Goal: Task Accomplishment & Management: Manage account settings

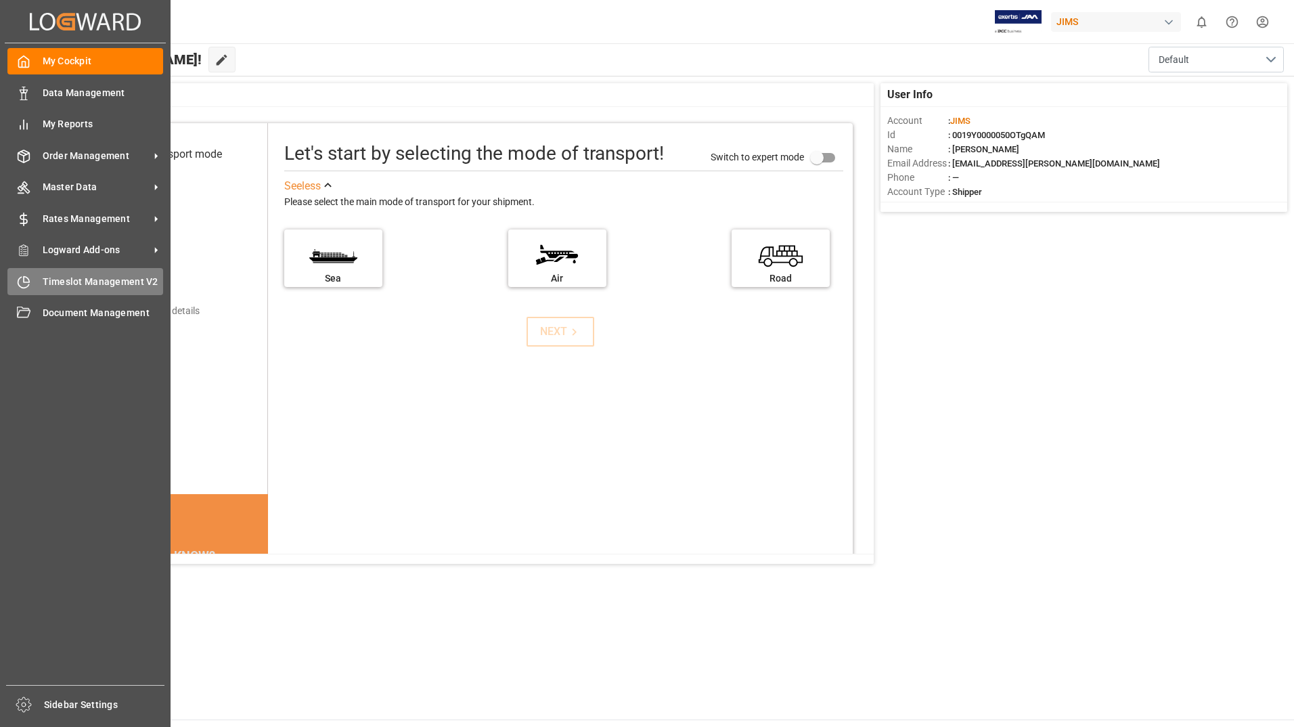
click at [48, 275] on span "Timeslot Management V2" at bounding box center [103, 282] width 121 height 14
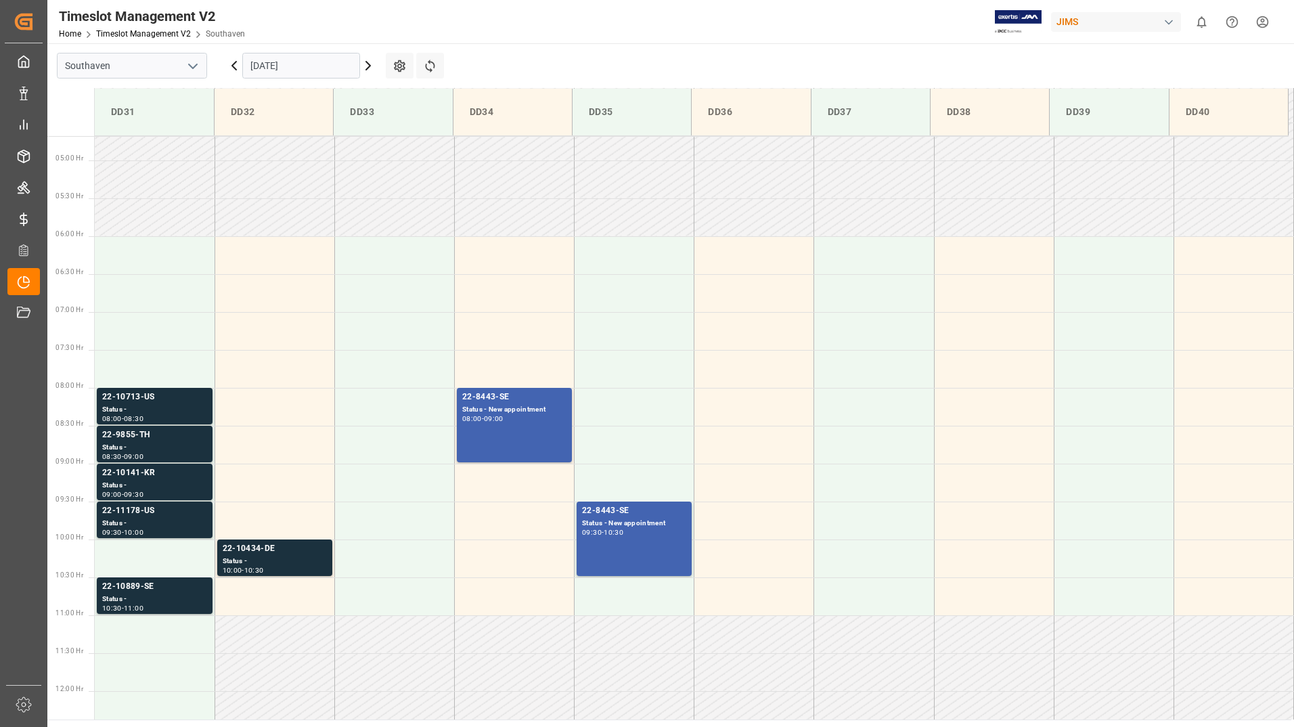
scroll to position [370, 0]
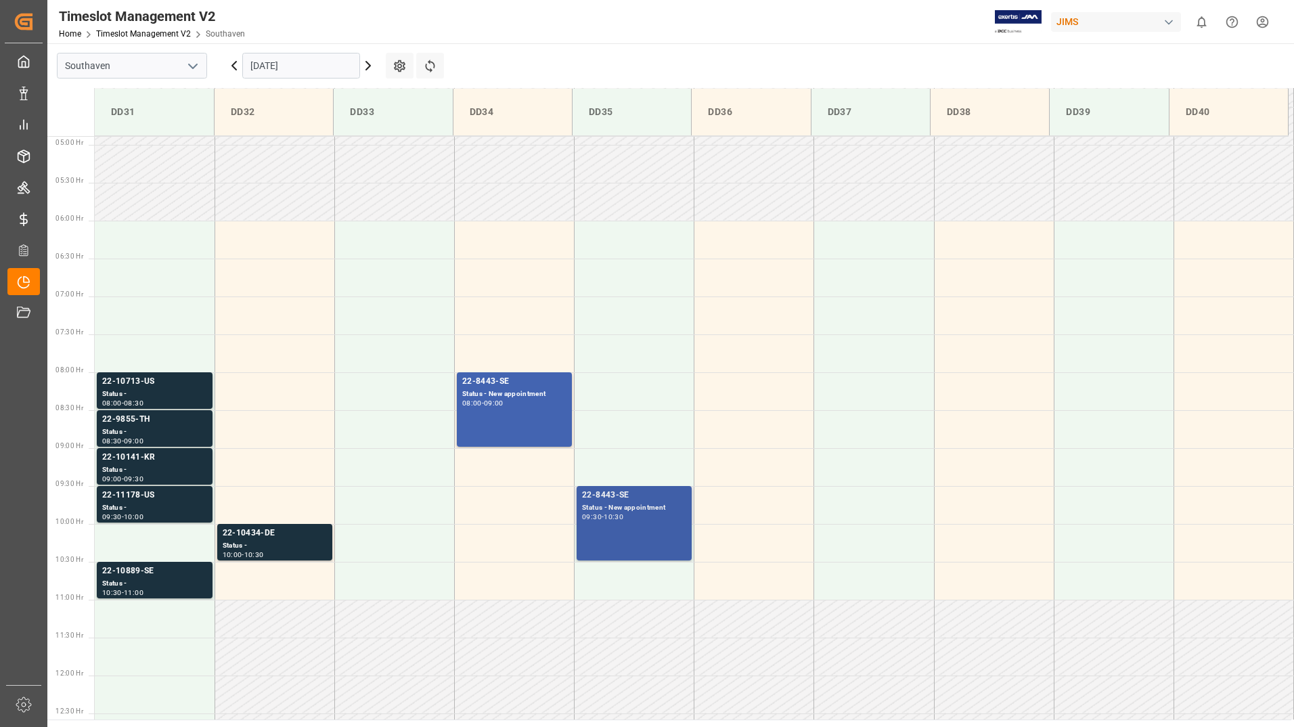
click at [618, 537] on div "22-8443-SE Status - New appointment 09:30 - 10:30" at bounding box center [634, 522] width 104 height 69
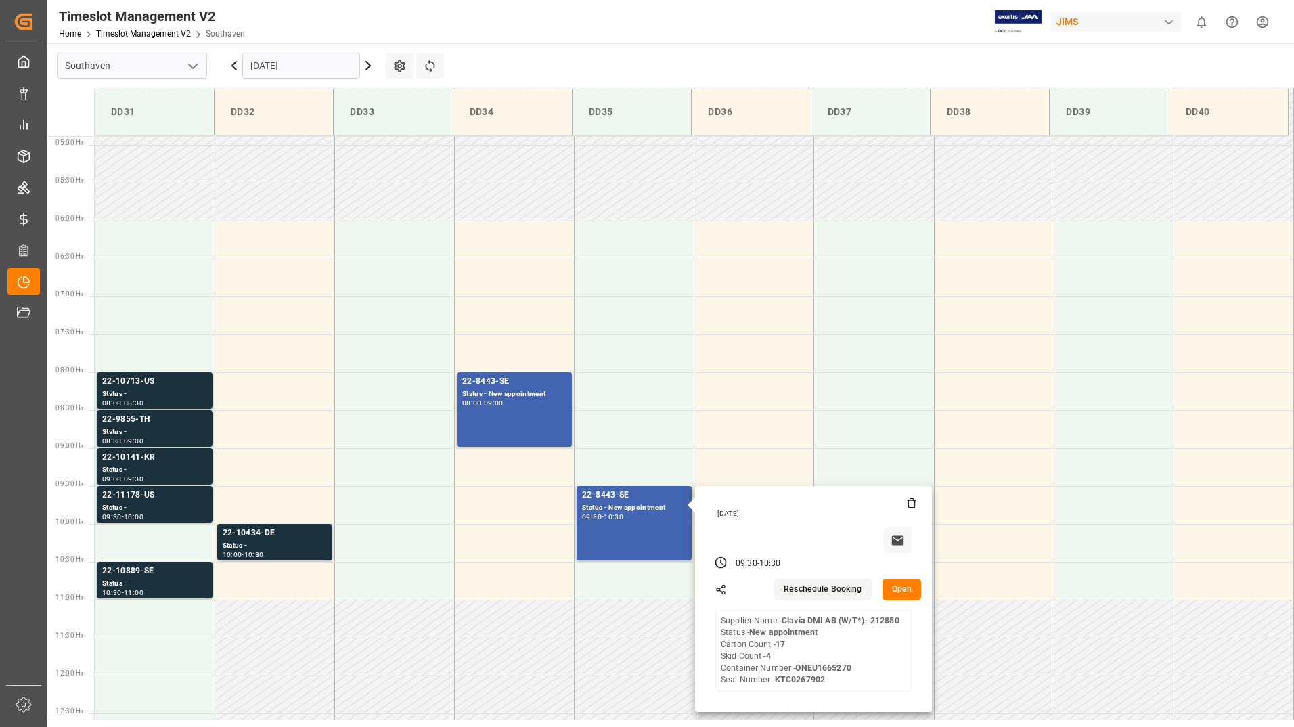
click at [900, 587] on button "Open" at bounding box center [901, 589] width 39 height 22
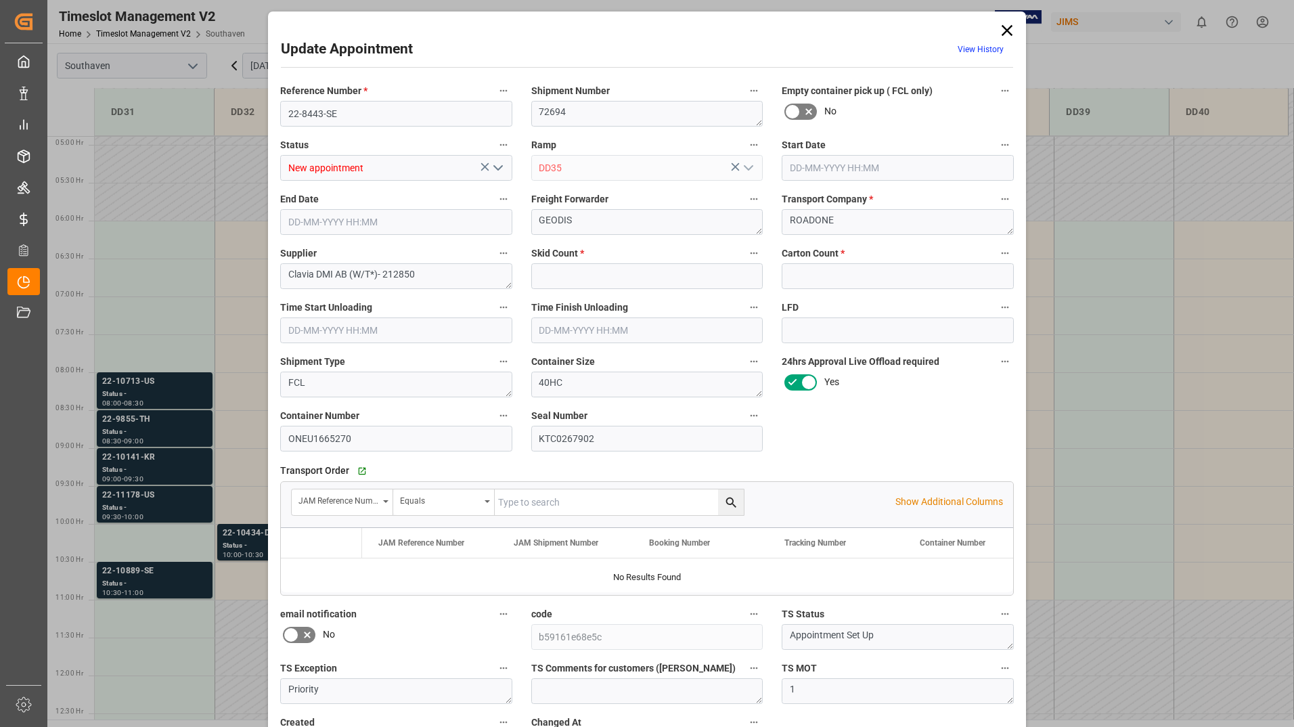
type input "4"
type input "17"
type input "[DATE] 09:30"
type input "[DATE] 10:30"
type input "[DATE] 18:22"
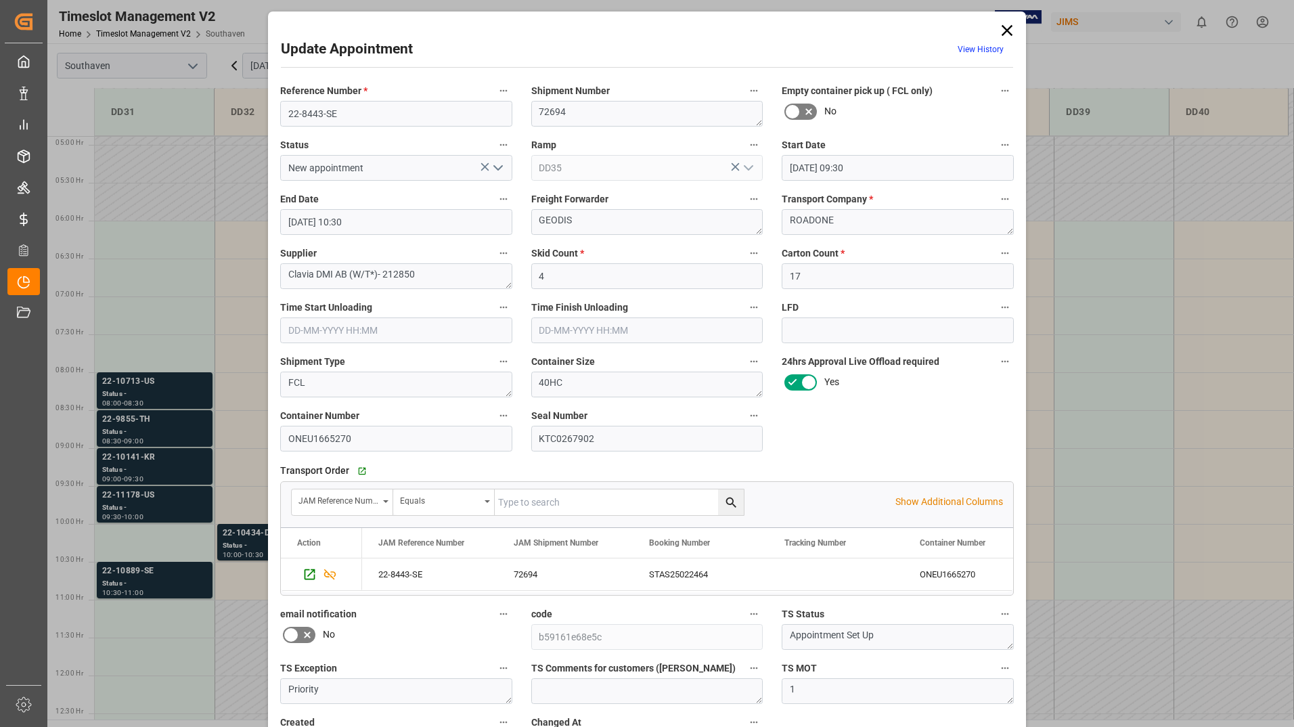
click at [1005, 29] on icon at bounding box center [1006, 30] width 11 height 11
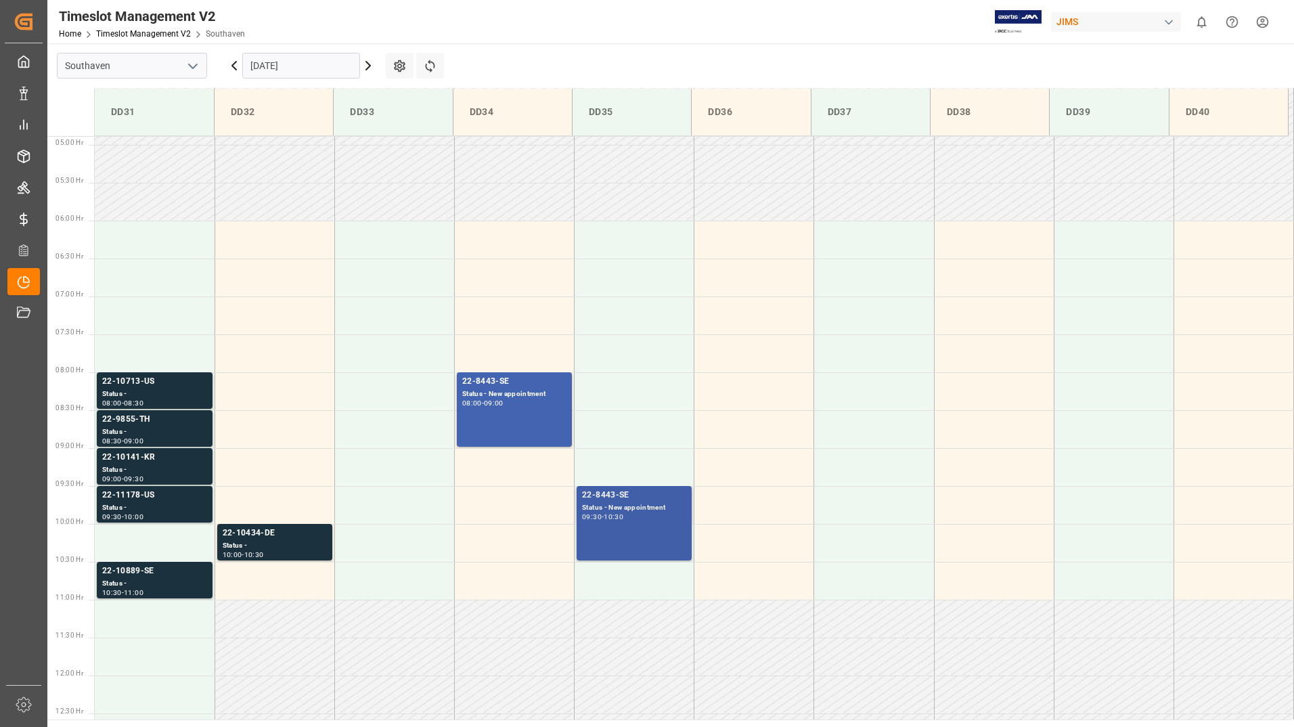
click at [610, 508] on div "Status - New appointment" at bounding box center [634, 508] width 104 height 12
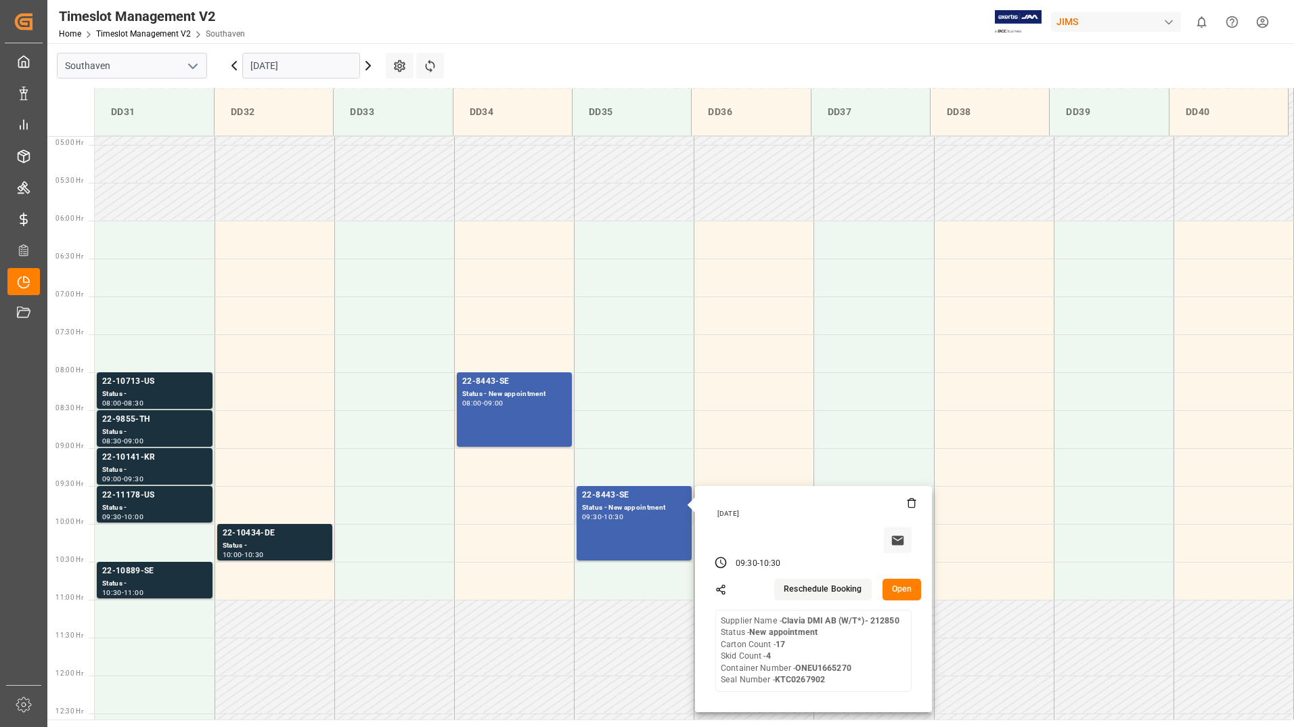
click at [902, 590] on button "Open" at bounding box center [901, 589] width 39 height 22
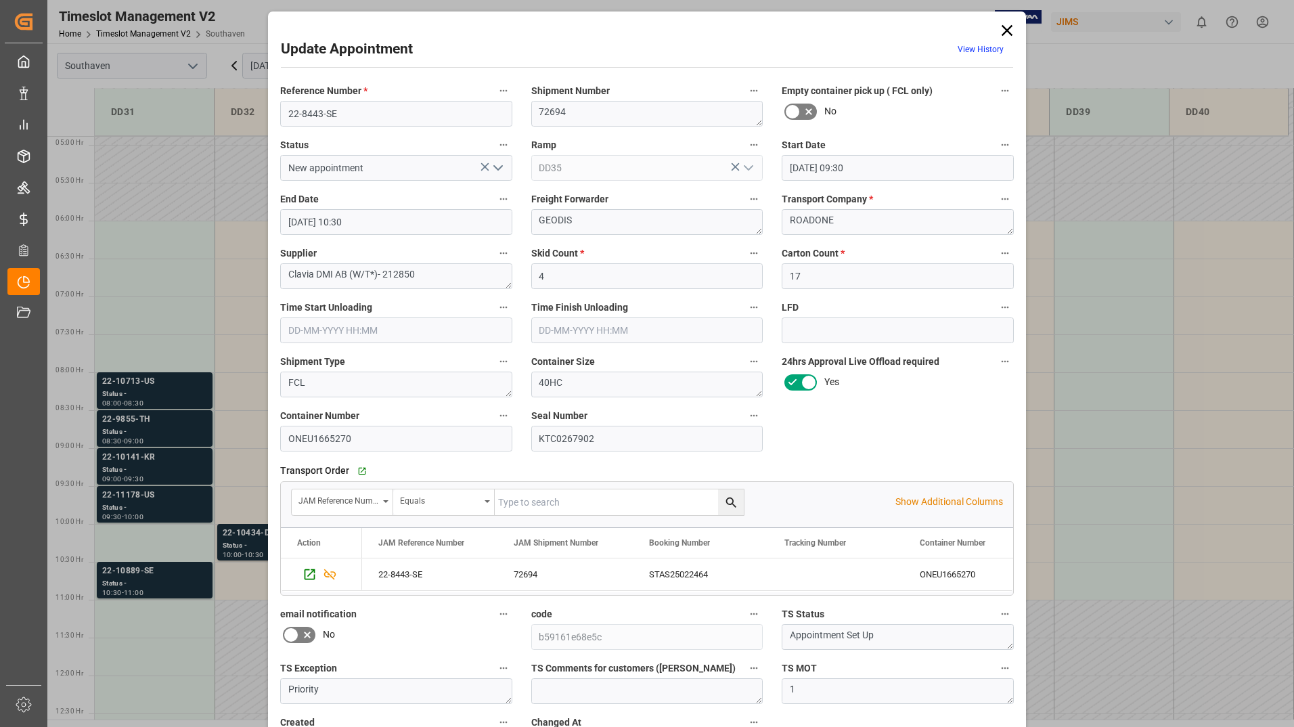
click at [1003, 31] on icon at bounding box center [1006, 30] width 11 height 11
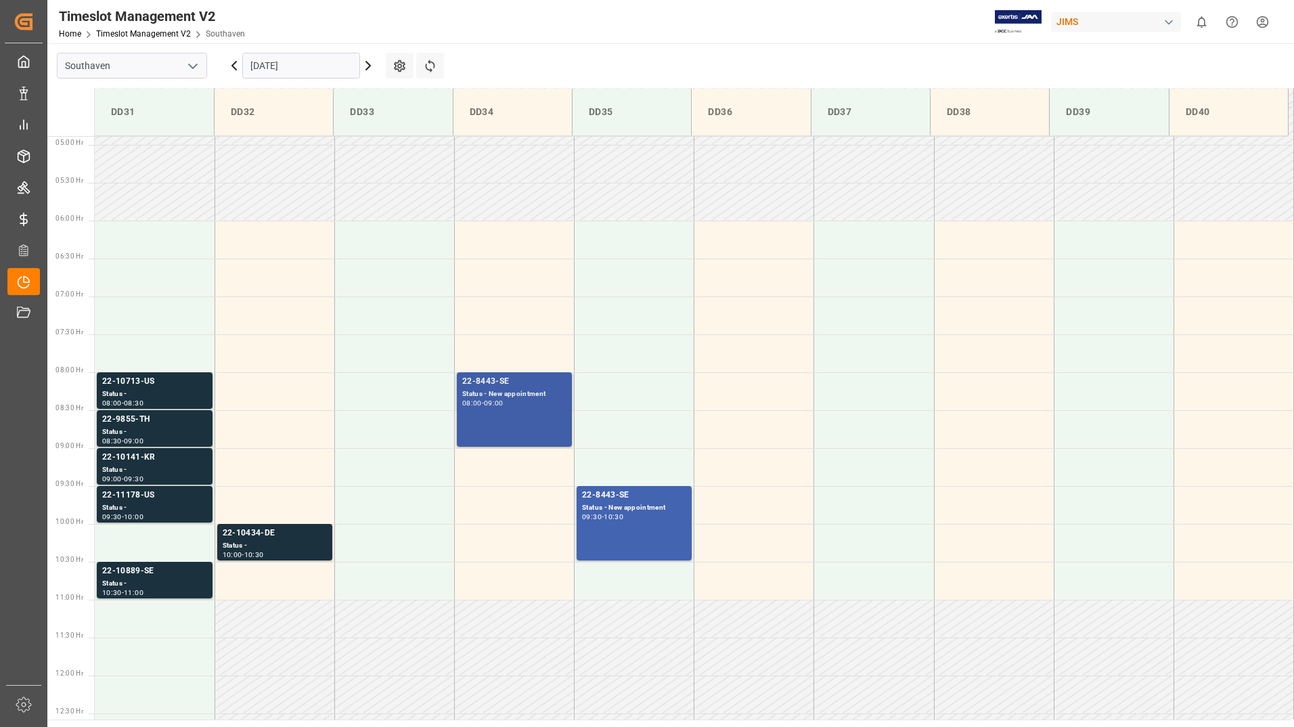
click at [488, 383] on div "22-8443-SE" at bounding box center [514, 382] width 104 height 14
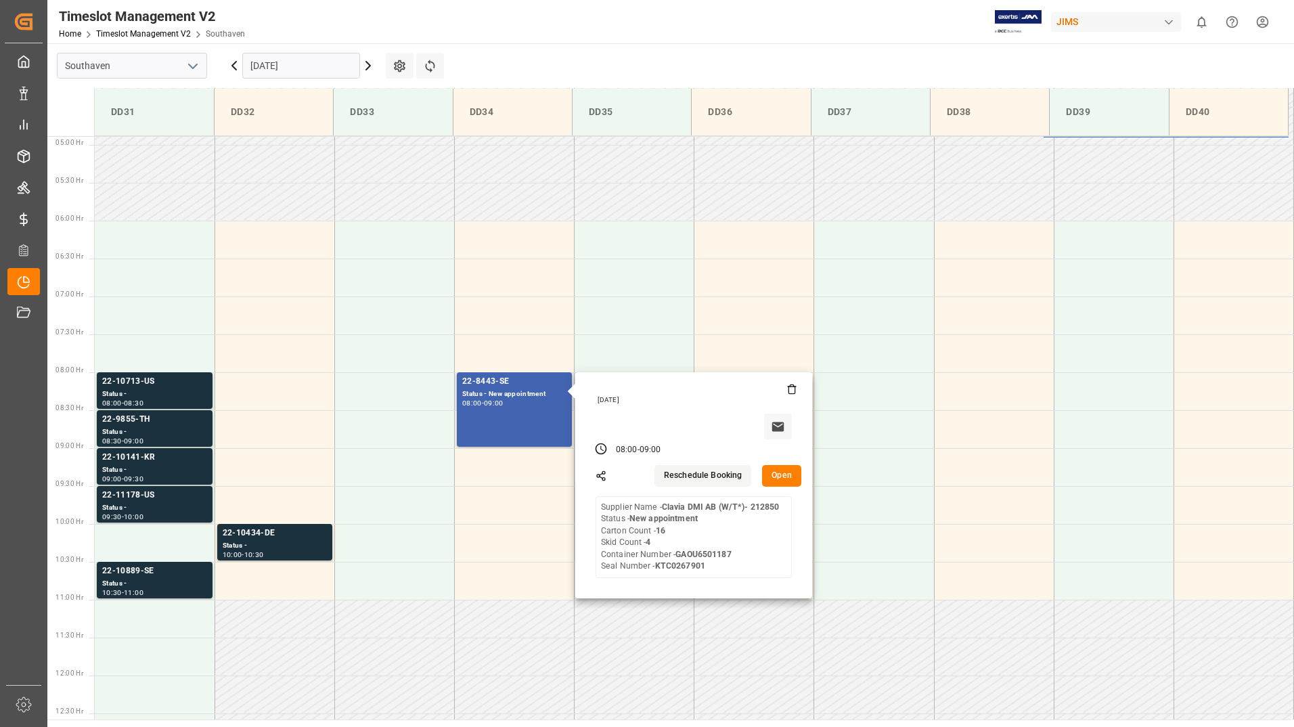
click at [783, 471] on button "Open" at bounding box center [781, 476] width 39 height 22
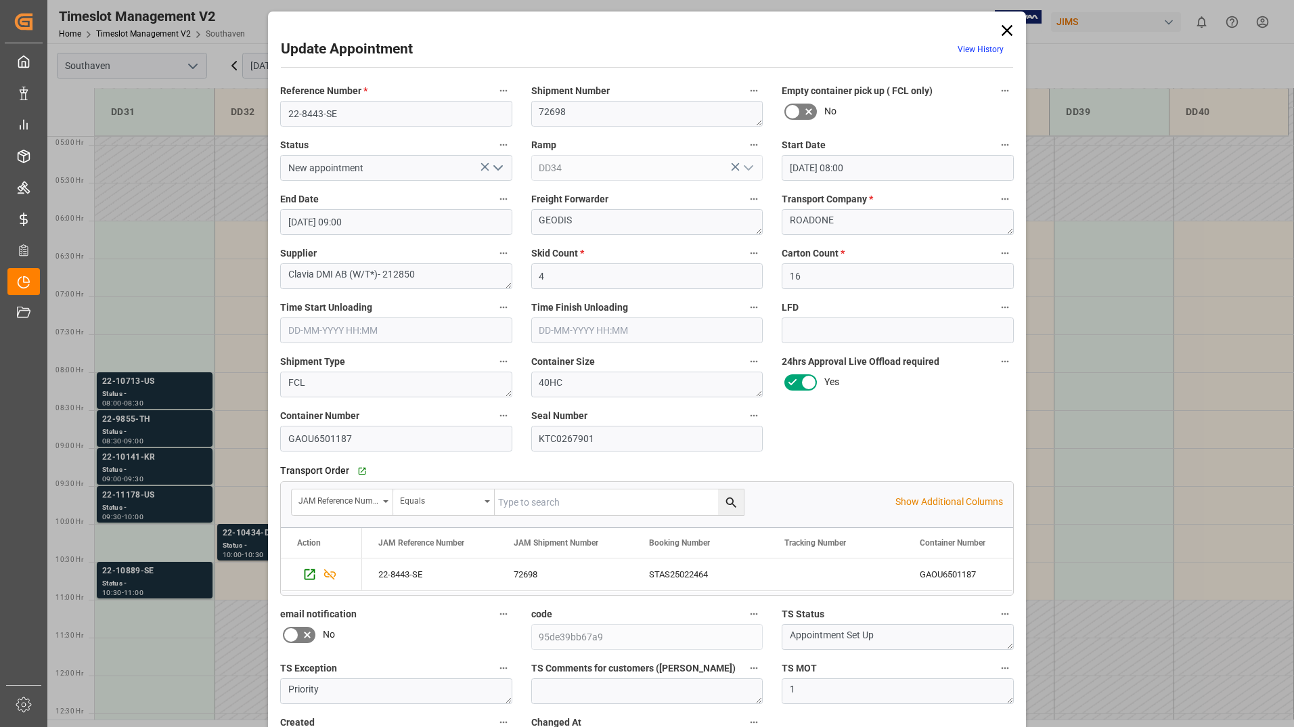
click at [1005, 26] on icon at bounding box center [1006, 30] width 19 height 19
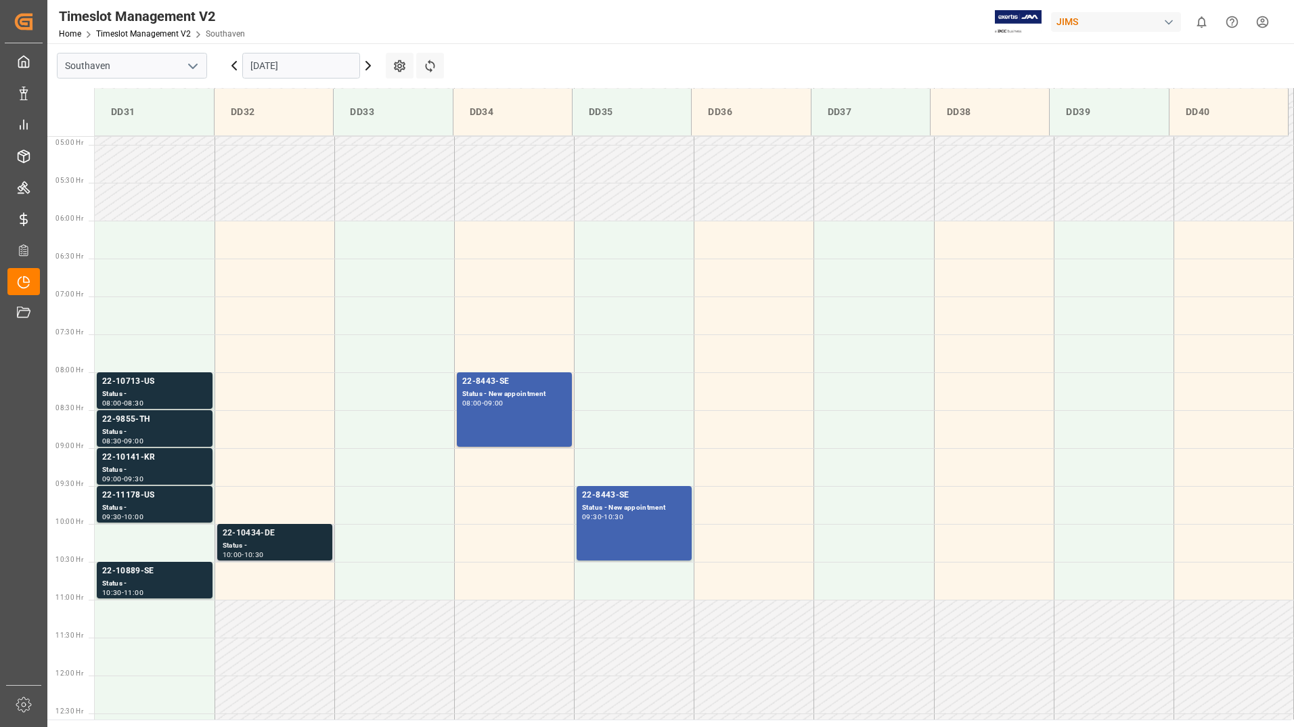
click at [246, 544] on div "Status -" at bounding box center [275, 546] width 104 height 12
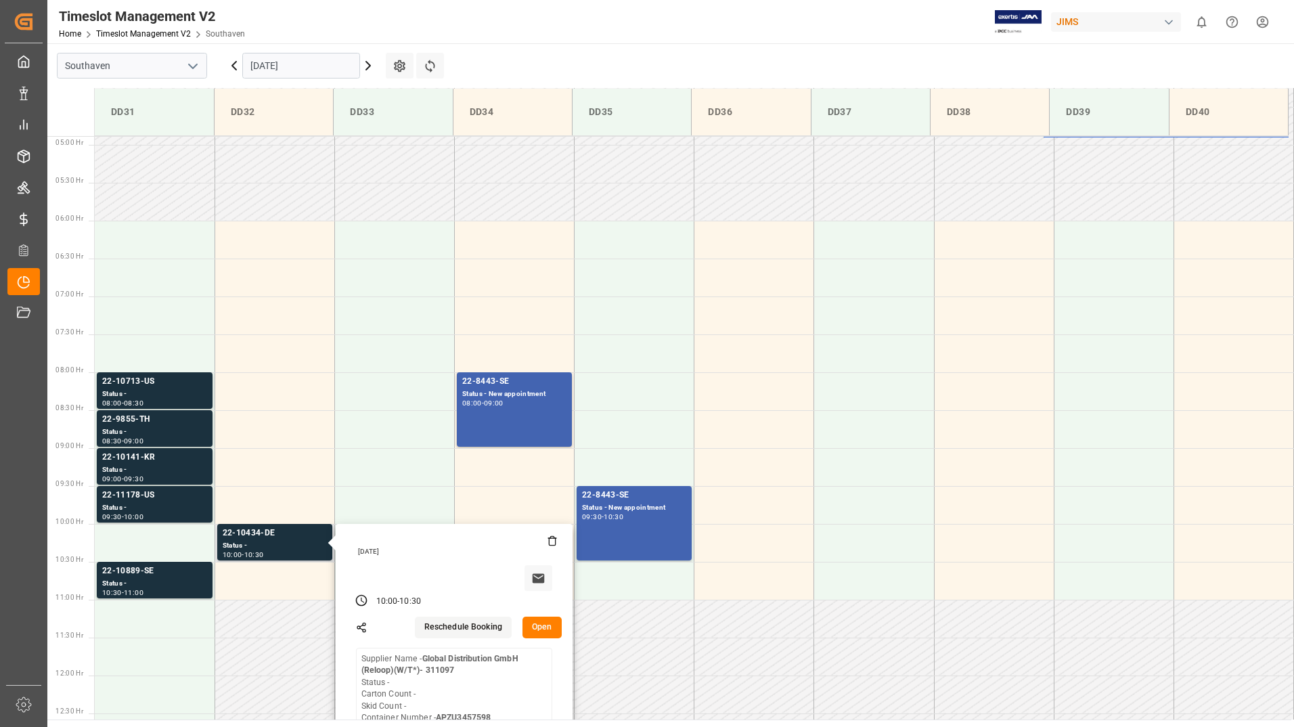
click at [545, 623] on button "Open" at bounding box center [541, 627] width 39 height 22
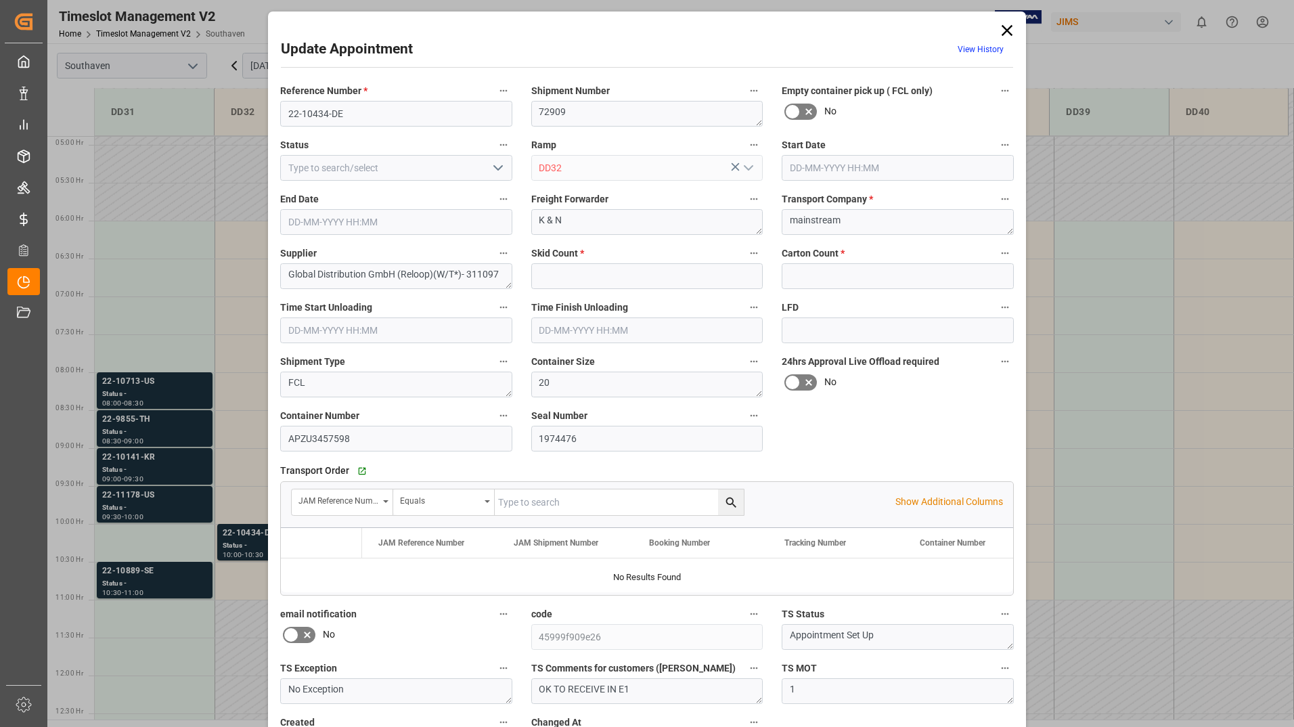
type input "0"
type input "[DATE] 10:00"
type input "[DATE] 10:30"
type input "[DATE] 15:01"
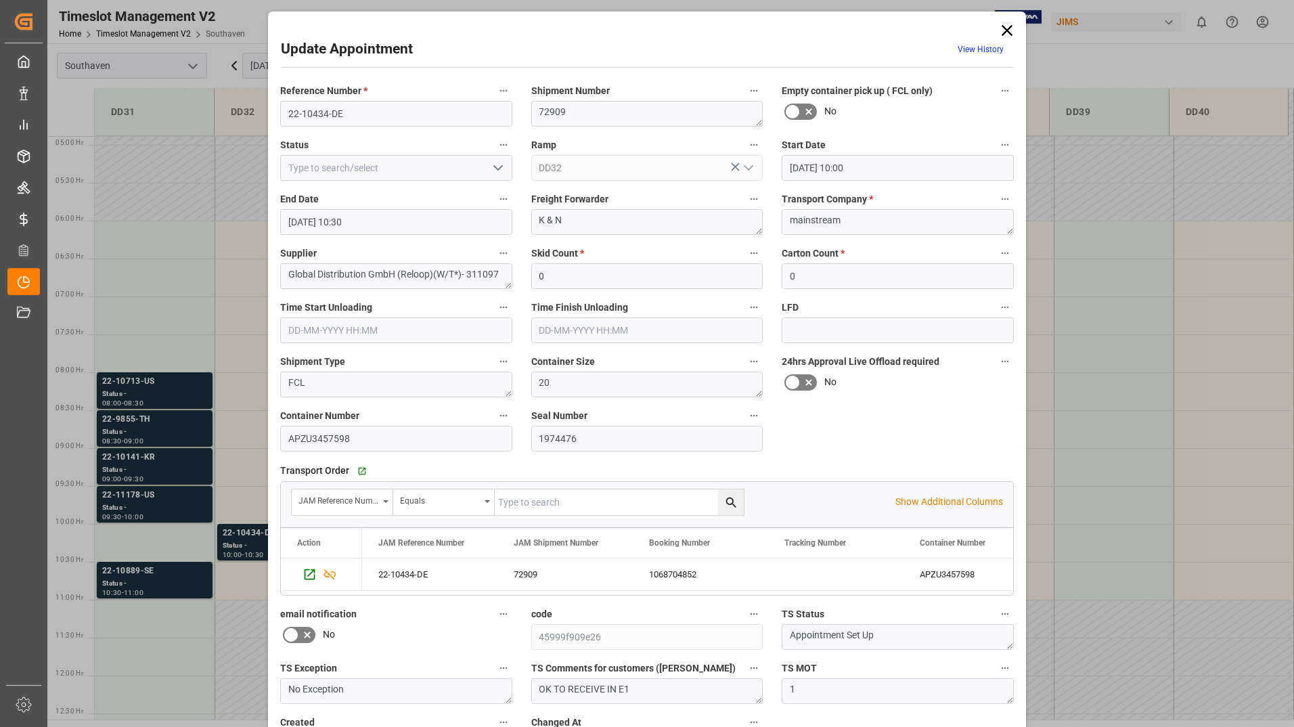
click at [1004, 23] on icon at bounding box center [1006, 30] width 19 height 19
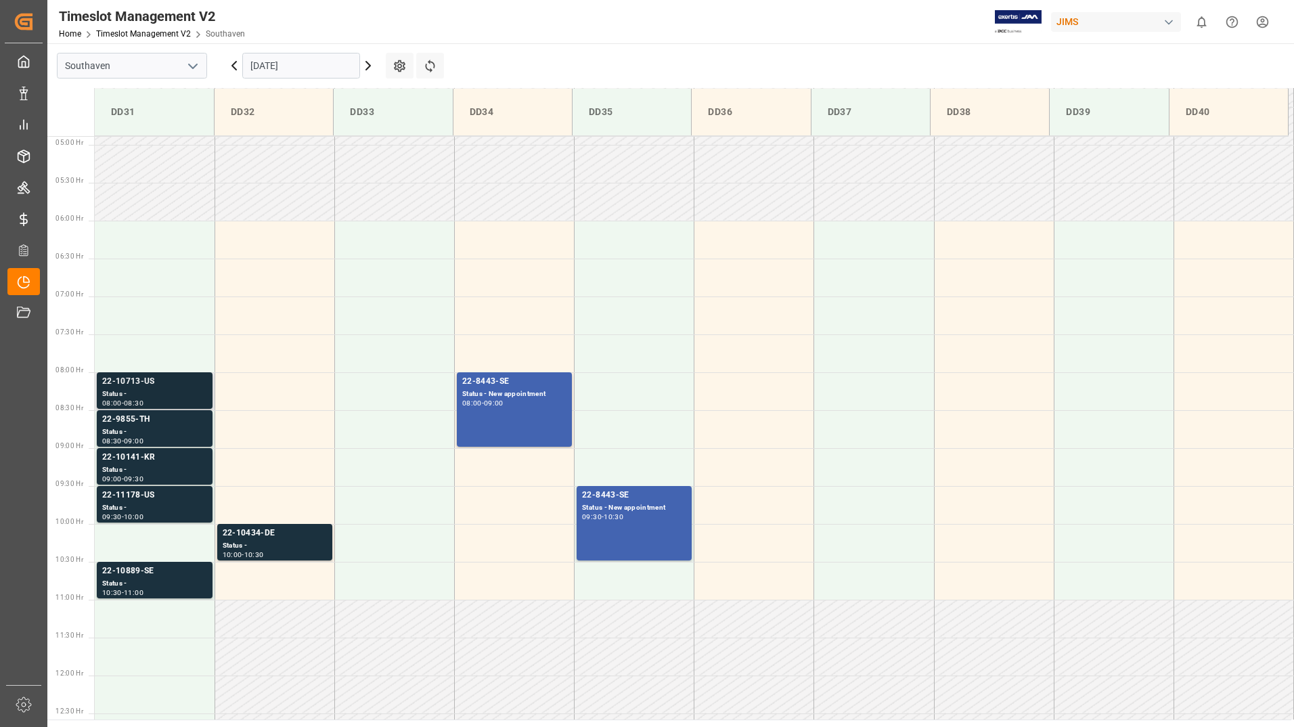
click at [169, 392] on div "Status -" at bounding box center [154, 394] width 105 height 12
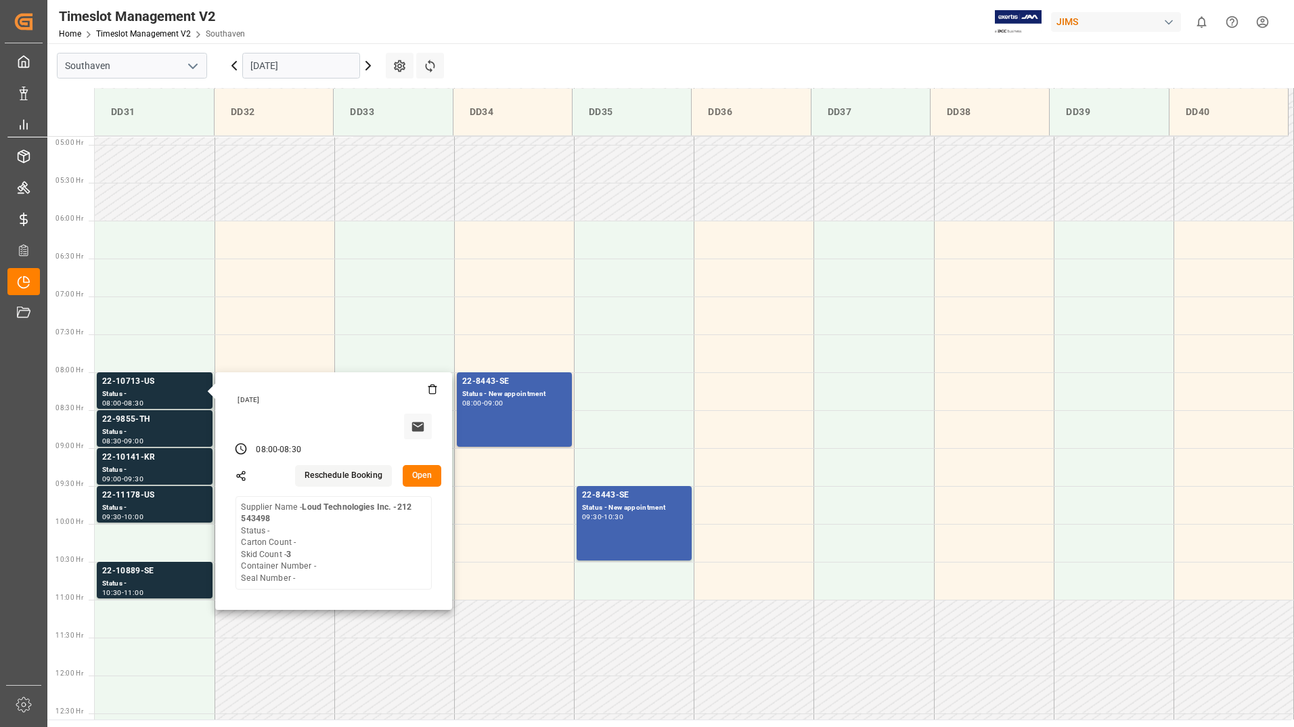
click at [610, 47] on main "Southaven [DATE] Settings Refresh Time Slots DD31 DD32 DD33 DD34 DD35 DD36 DD37…" at bounding box center [668, 381] width 1243 height 676
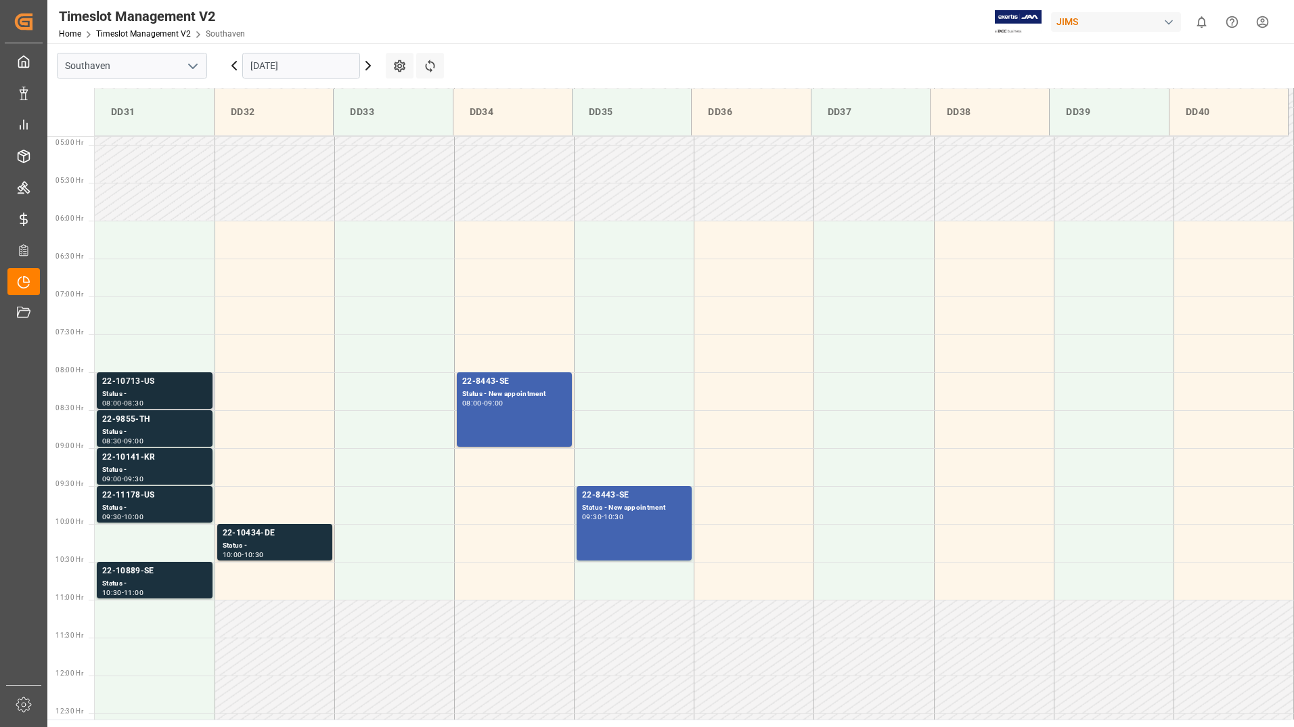
click at [177, 380] on div "22-10713-US" at bounding box center [154, 382] width 105 height 14
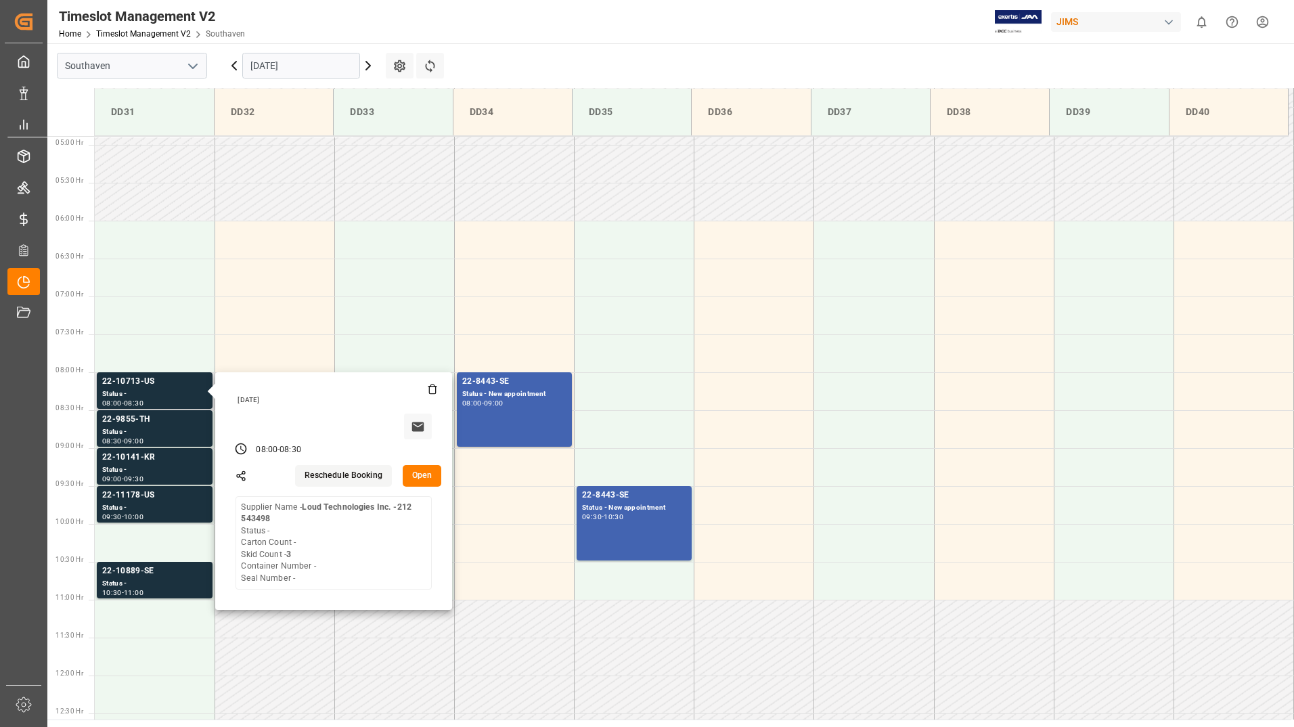
click at [421, 473] on button "Open" at bounding box center [422, 476] width 39 height 22
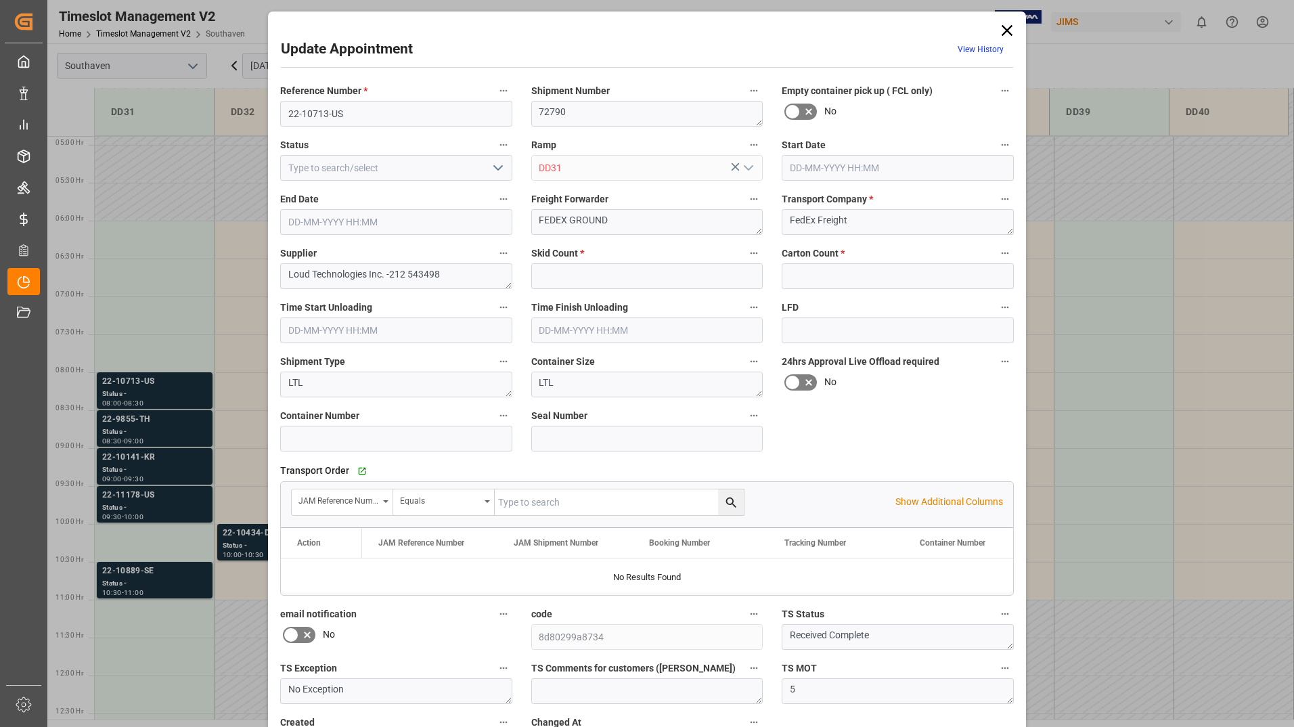
type input "3"
type input "0"
type input "[DATE] 08:00"
type input "[DATE] 08:30"
type input "[DATE] 20:30"
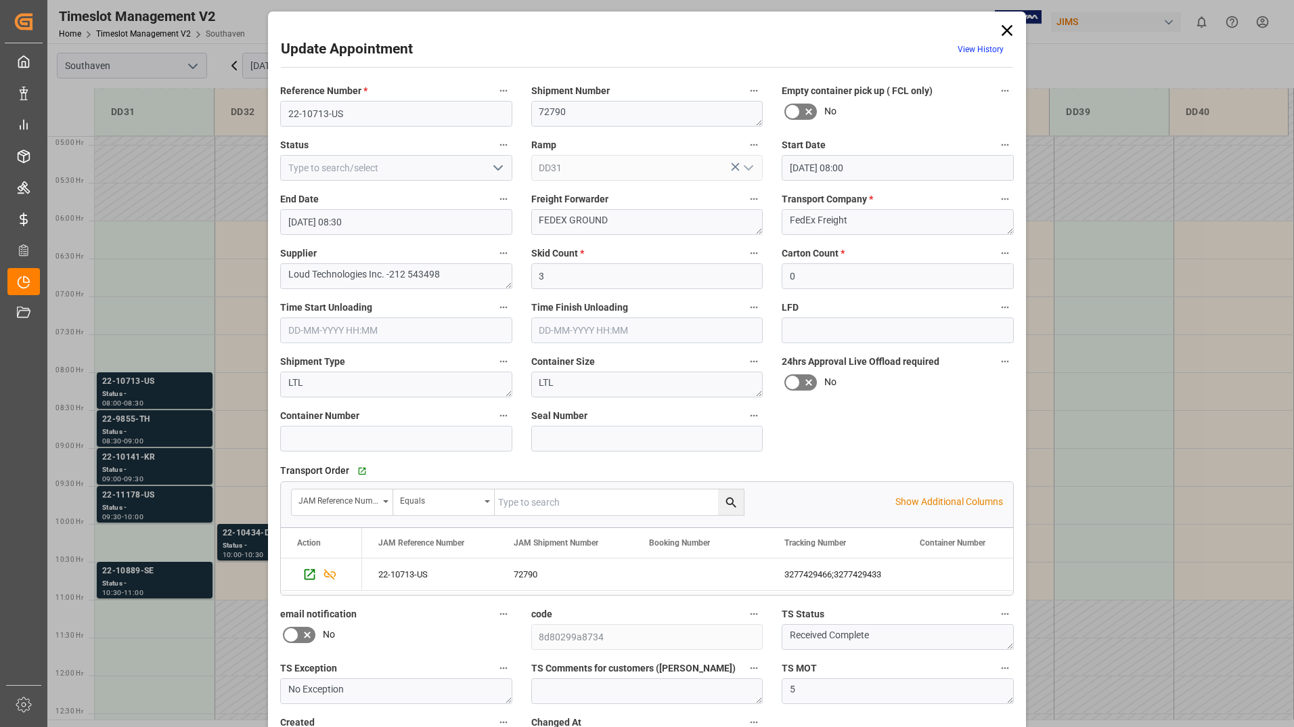
click at [1003, 26] on icon at bounding box center [1006, 30] width 19 height 19
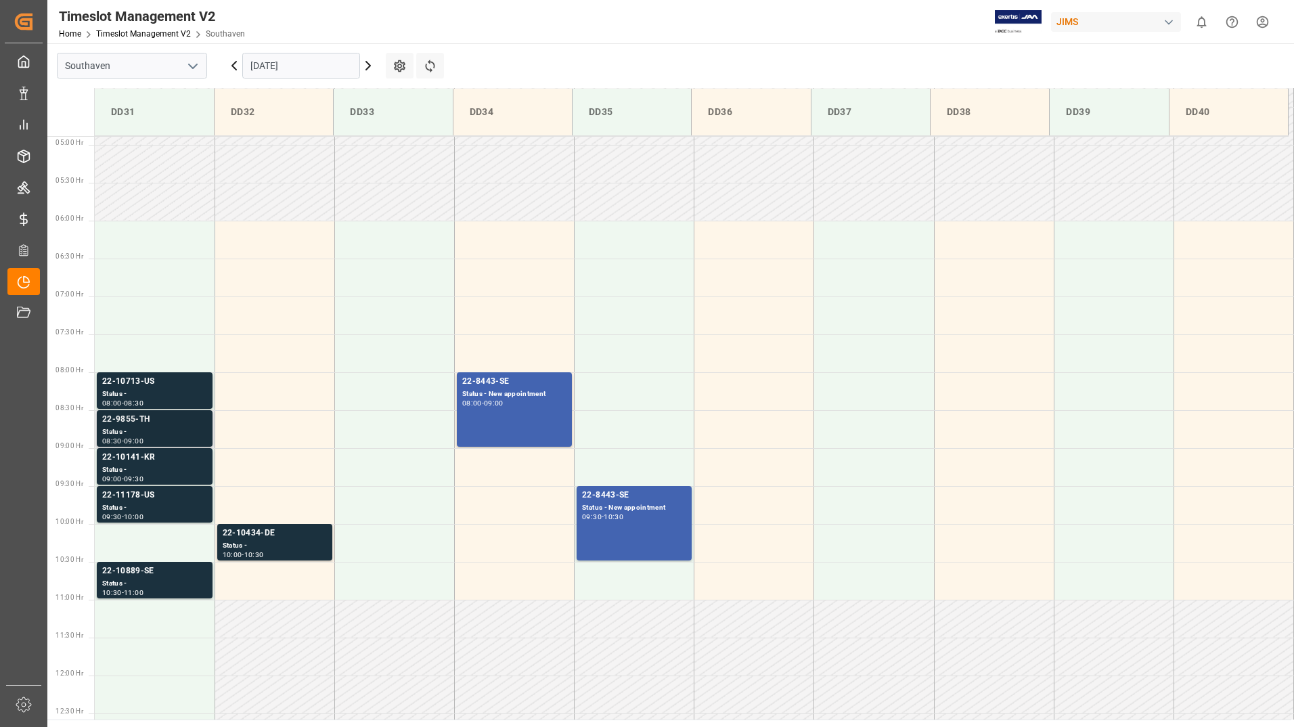
click at [182, 415] on div "22-9855-TH" at bounding box center [154, 420] width 105 height 14
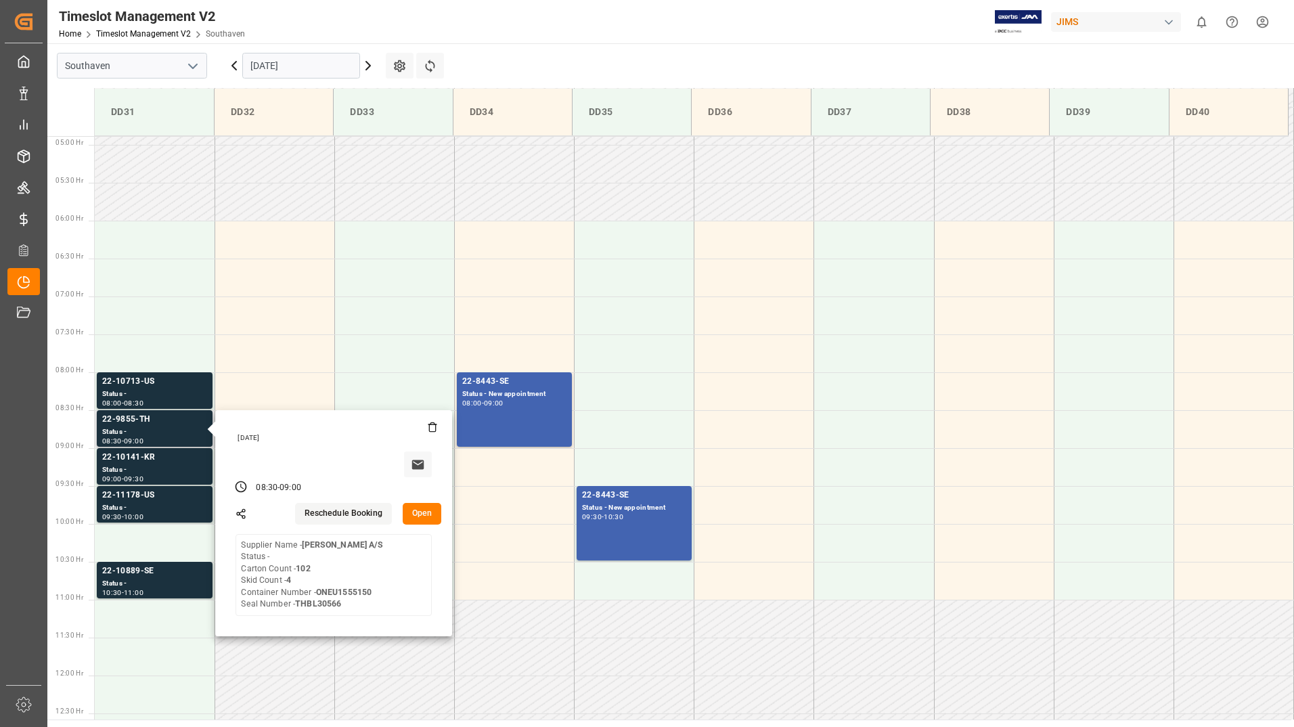
click at [414, 509] on button "Open" at bounding box center [422, 514] width 39 height 22
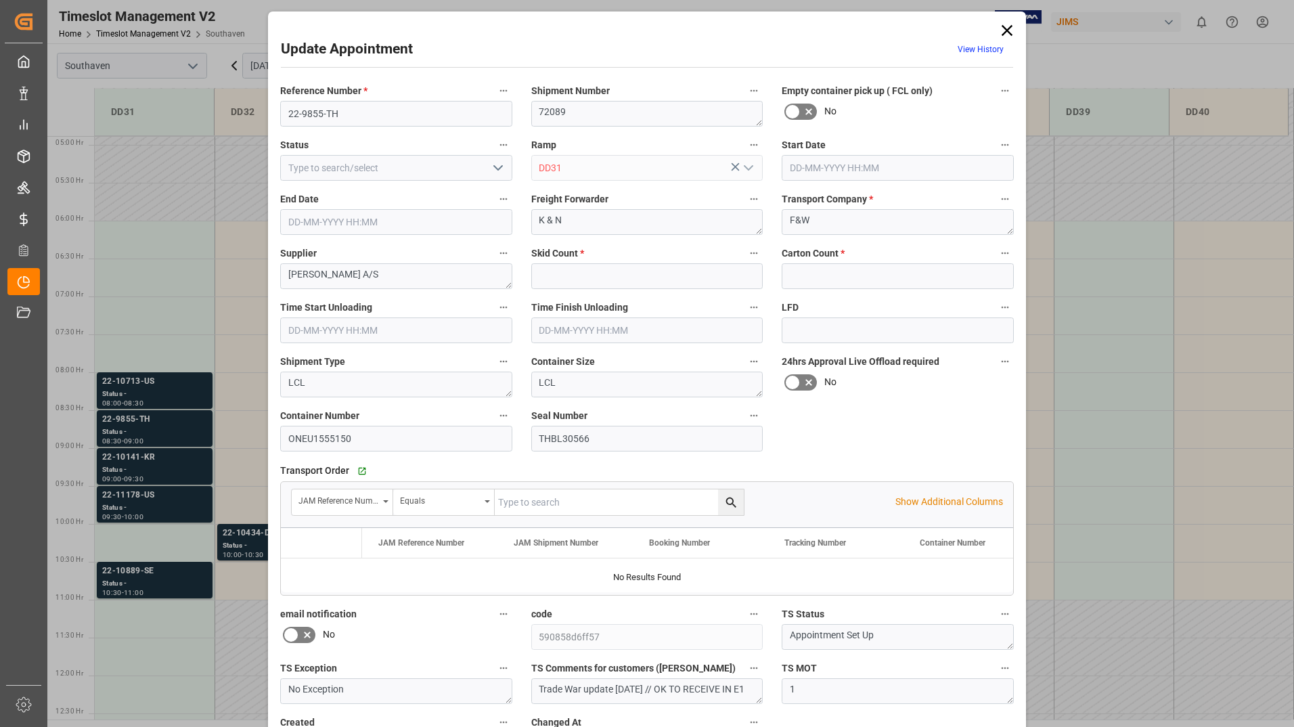
type input "4"
type input "102"
type input "[DATE] 08:30"
type input "[DATE] 09:00"
type input "[DATE] 16:53"
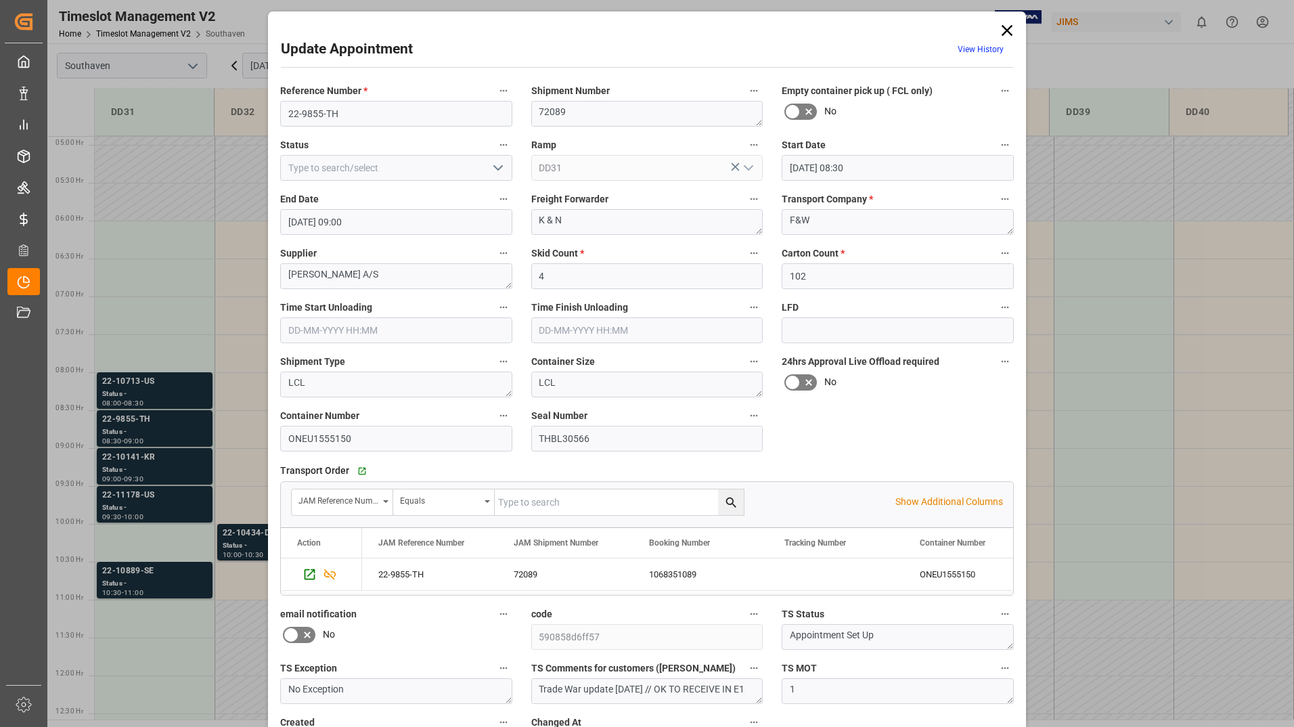
click at [1007, 30] on icon at bounding box center [1006, 30] width 19 height 19
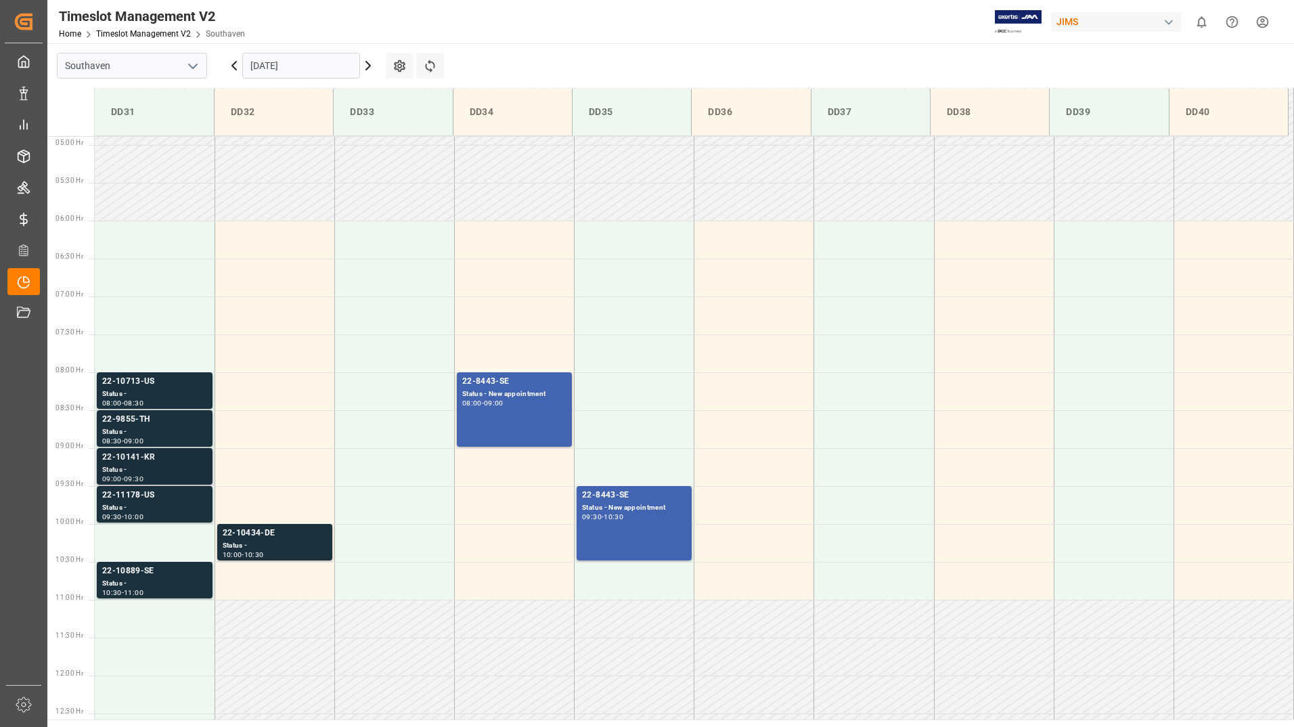
click at [129, 467] on div "Status -" at bounding box center [154, 470] width 105 height 12
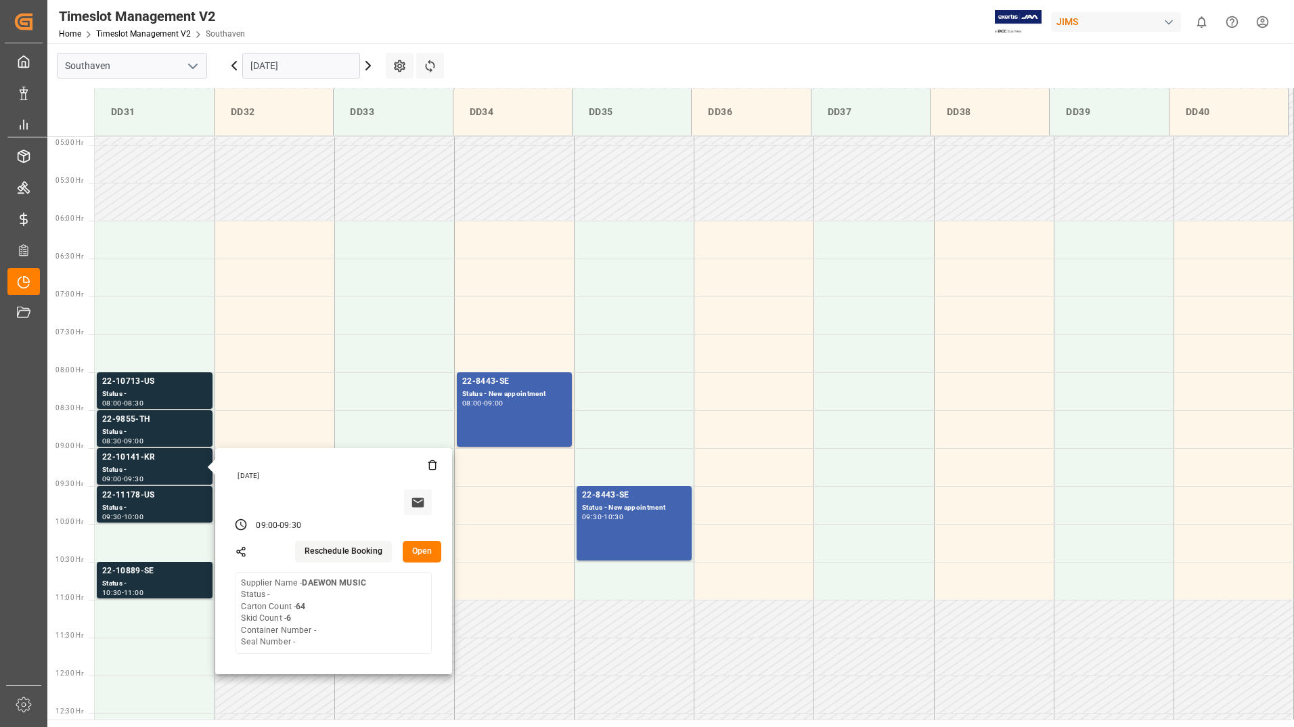
click at [413, 545] on button "Open" at bounding box center [422, 552] width 39 height 22
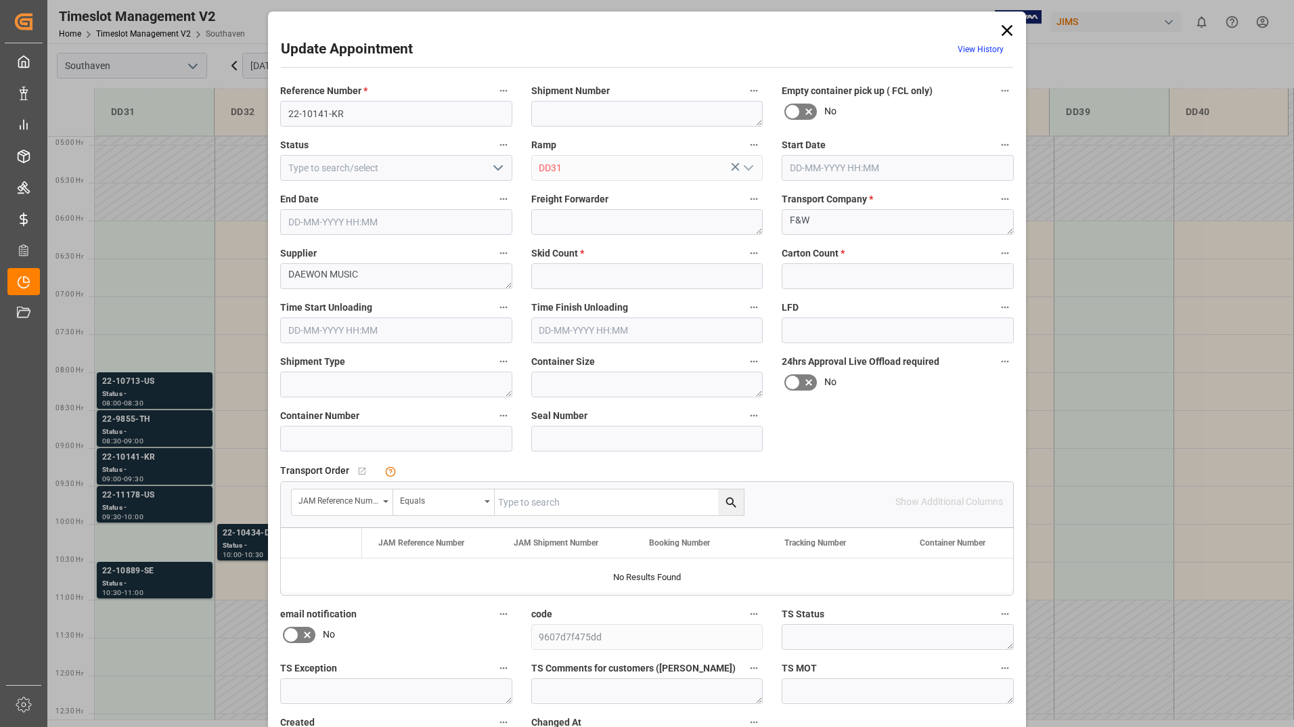
type input "6"
type input "64"
type input "[DATE] 09:00"
type input "[DATE] 09:30"
type input "[DATE] 16:52"
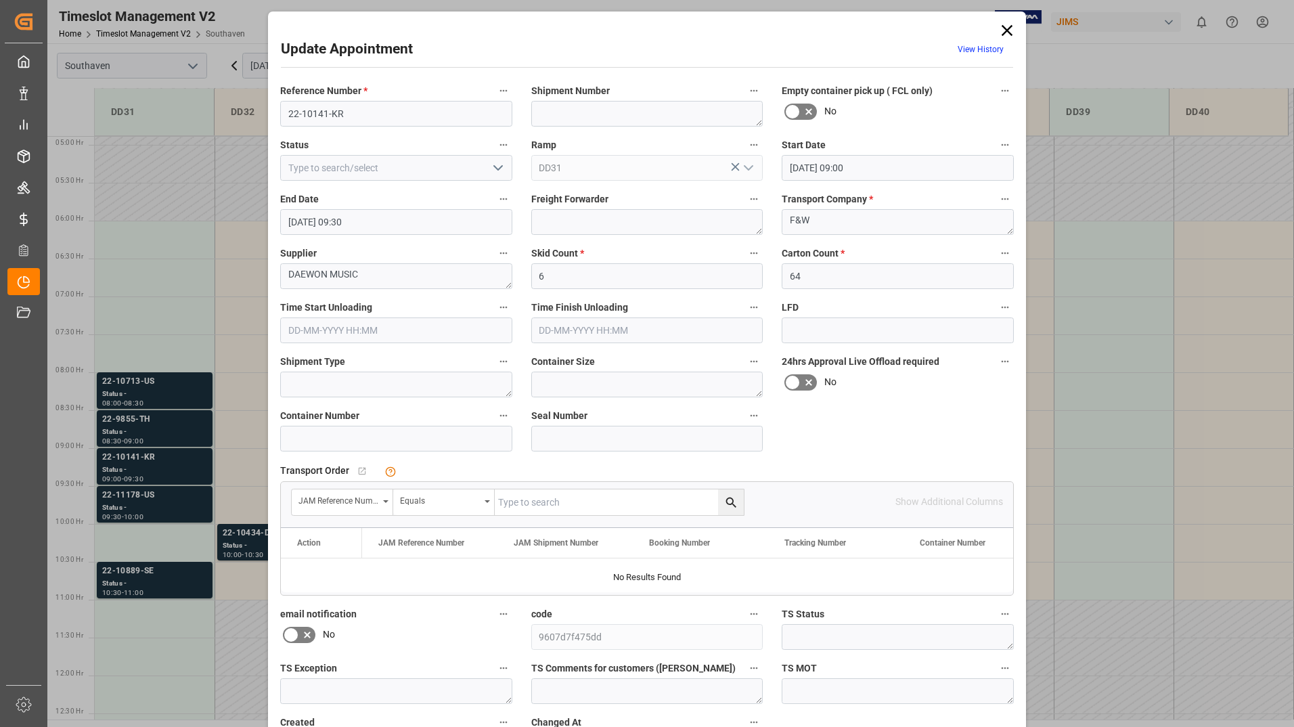
click at [576, 497] on input "text" at bounding box center [619, 502] width 249 height 26
type input "22-10141-kr"
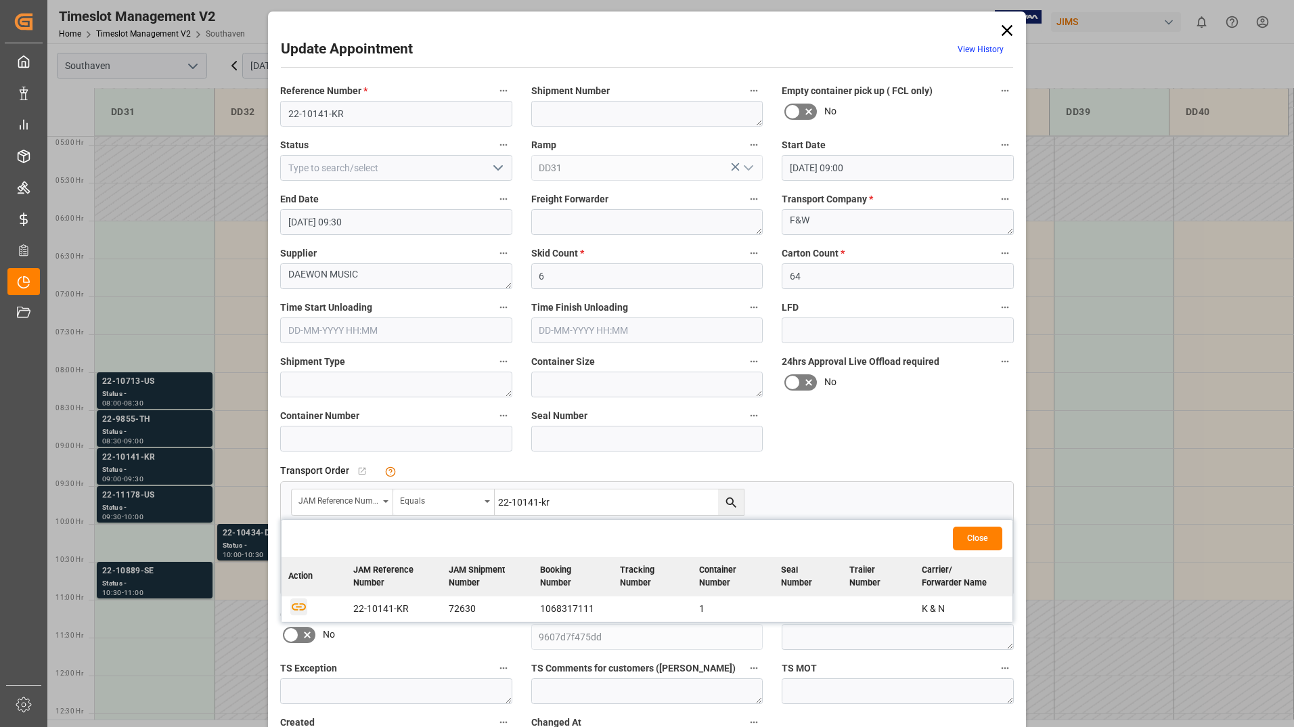
click at [298, 612] on icon "button" at bounding box center [298, 605] width 17 height 17
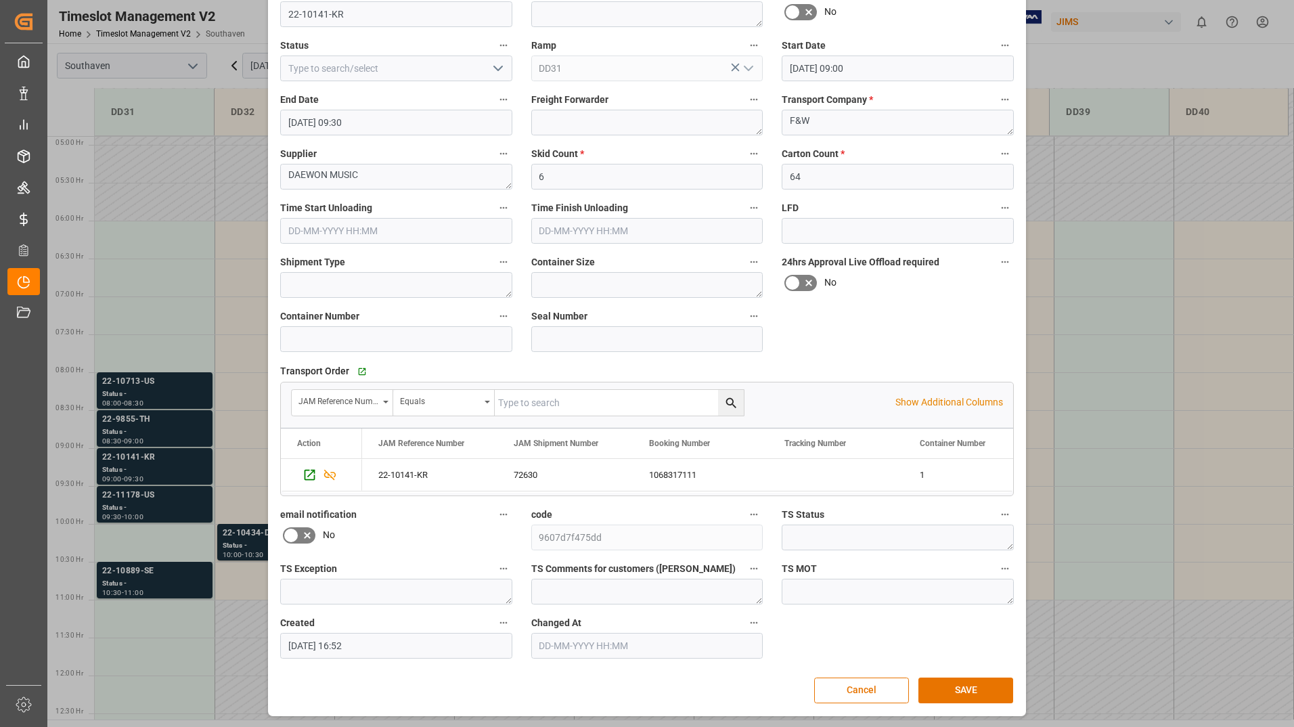
scroll to position [100, 0]
click at [955, 689] on button "SAVE" at bounding box center [965, 690] width 95 height 26
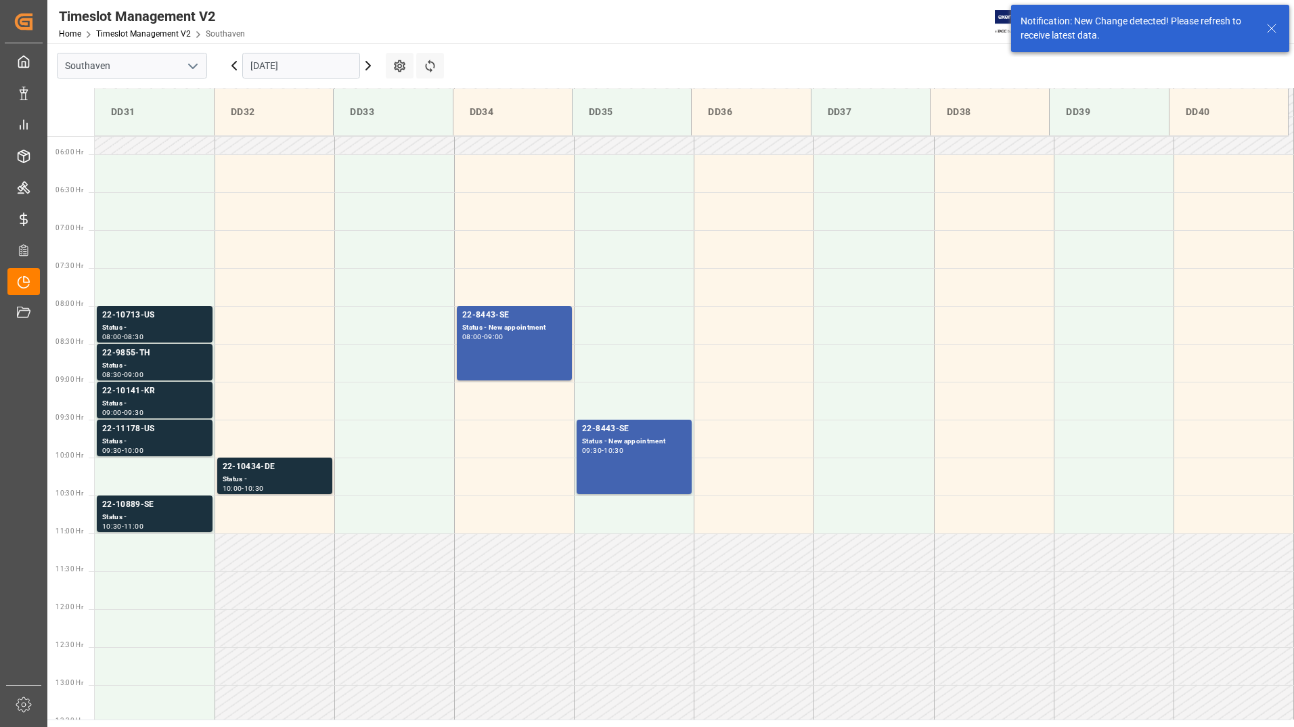
scroll to position [597, 0]
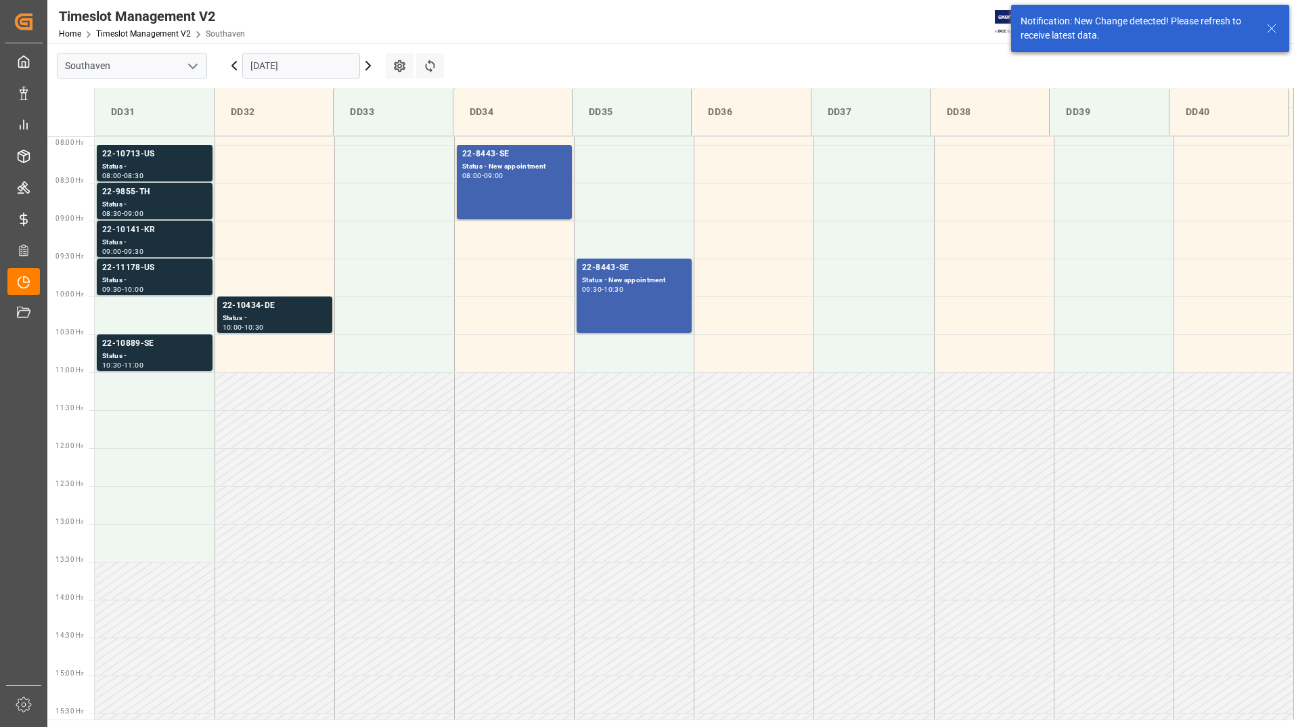
click at [168, 239] on div "Status -" at bounding box center [154, 243] width 105 height 12
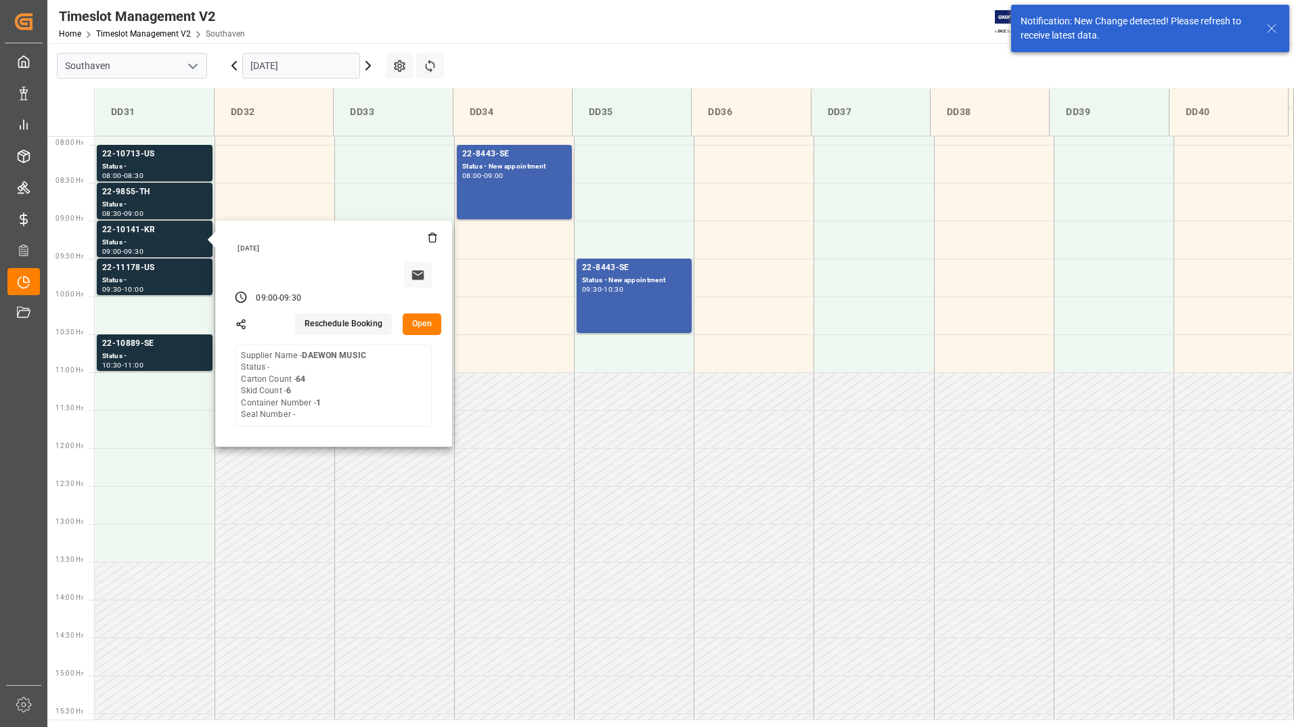
click at [424, 322] on button "Open" at bounding box center [422, 324] width 39 height 22
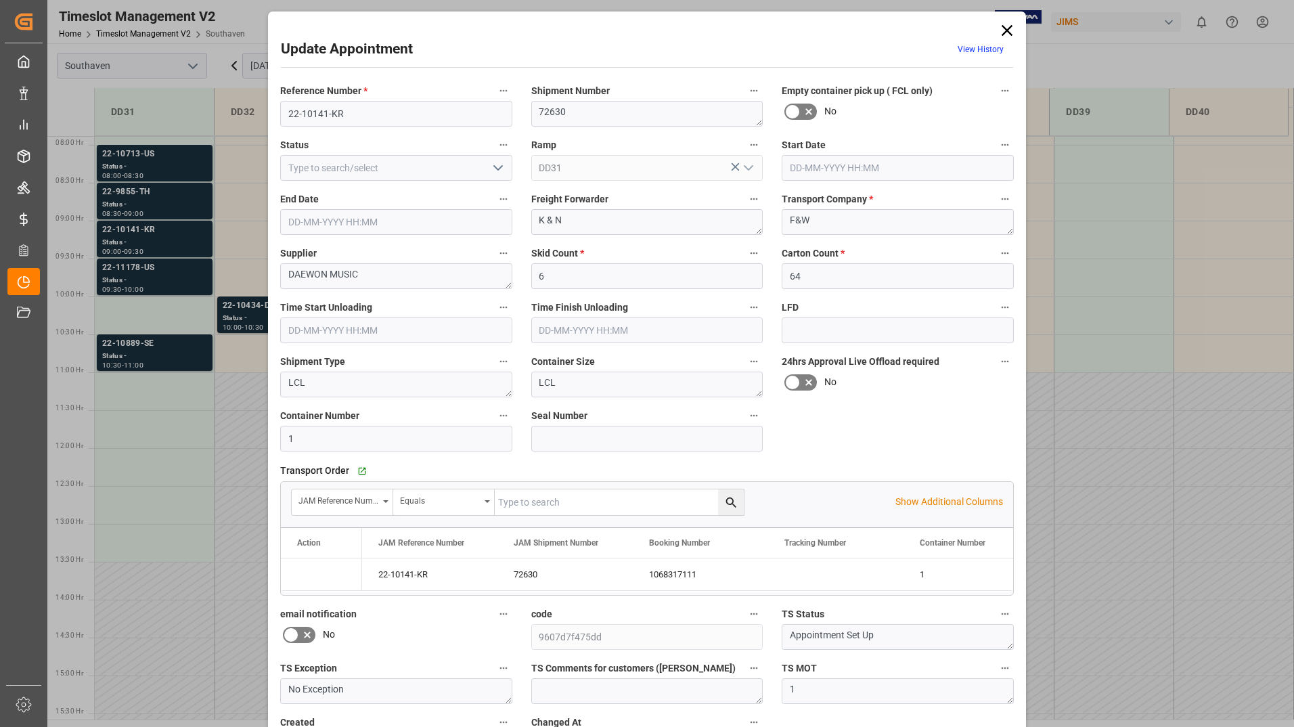
type input "[DATE] 09:00"
type input "[DATE] 09:30"
type input "[DATE] 16:52"
click at [1000, 22] on icon at bounding box center [1006, 30] width 19 height 19
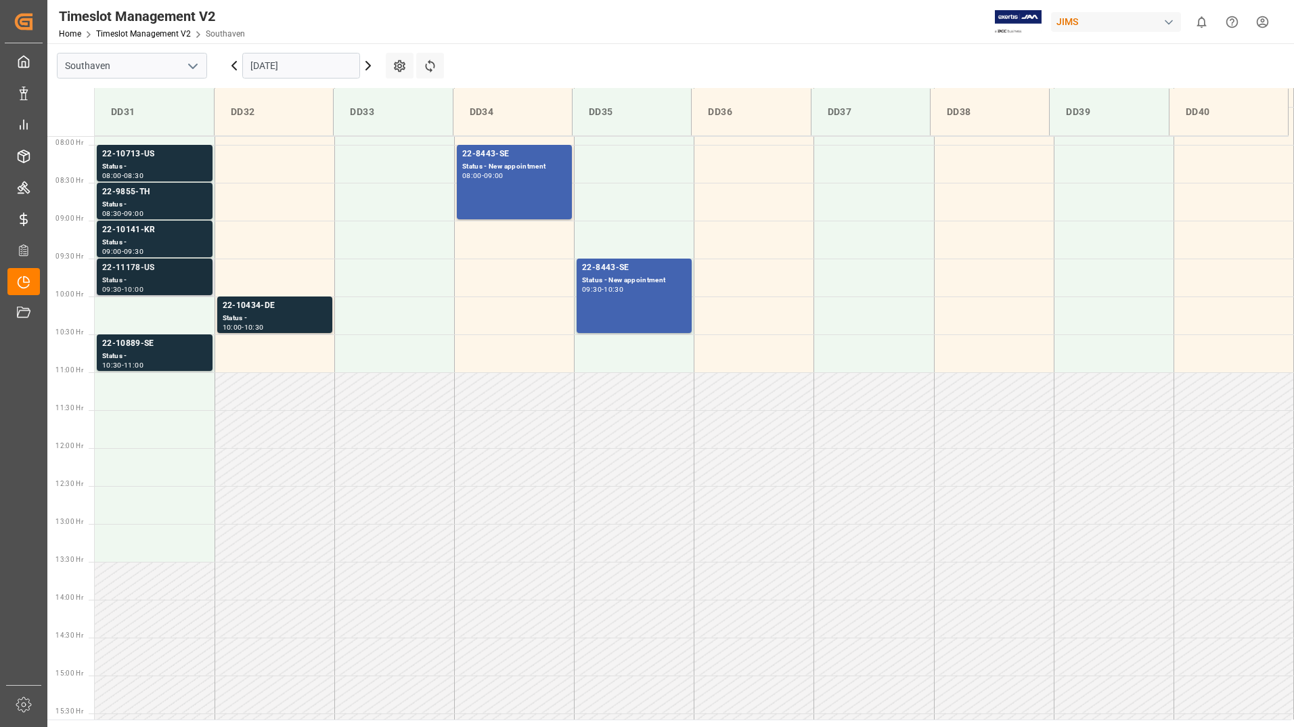
click at [150, 278] on div "Status -" at bounding box center [154, 281] width 105 height 12
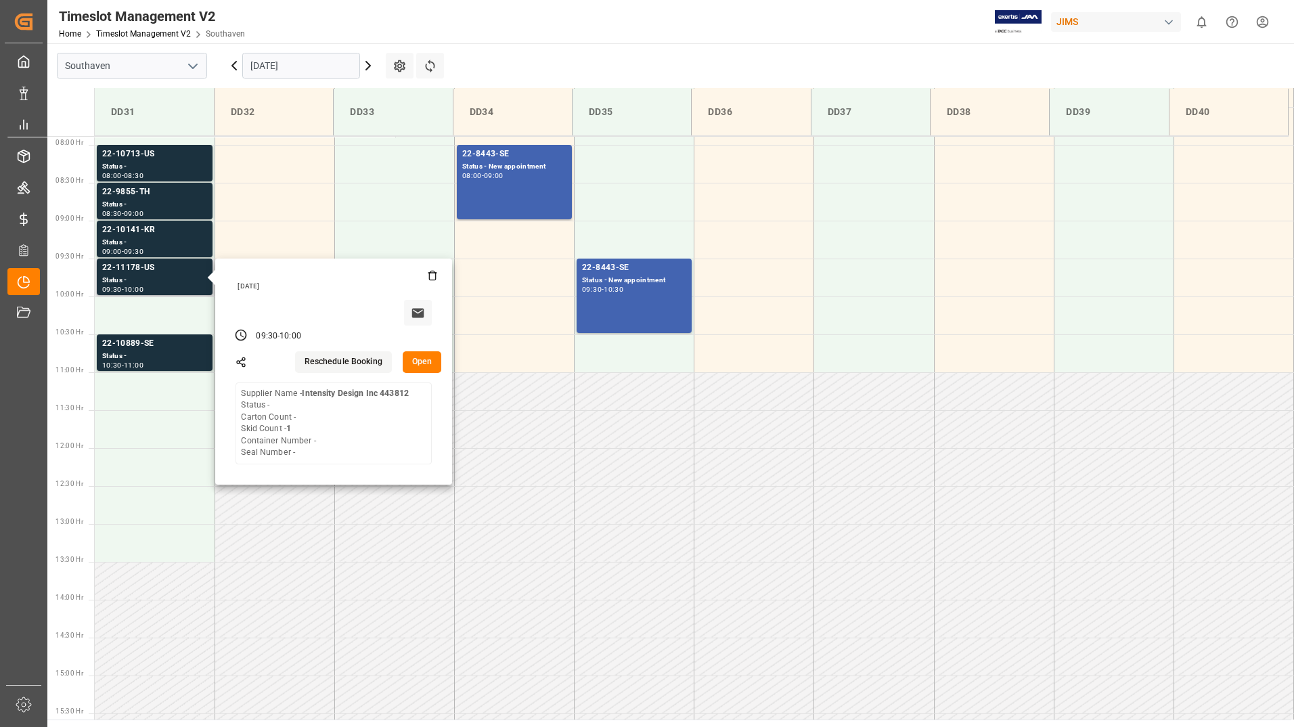
click at [420, 364] on button "Open" at bounding box center [422, 362] width 39 height 22
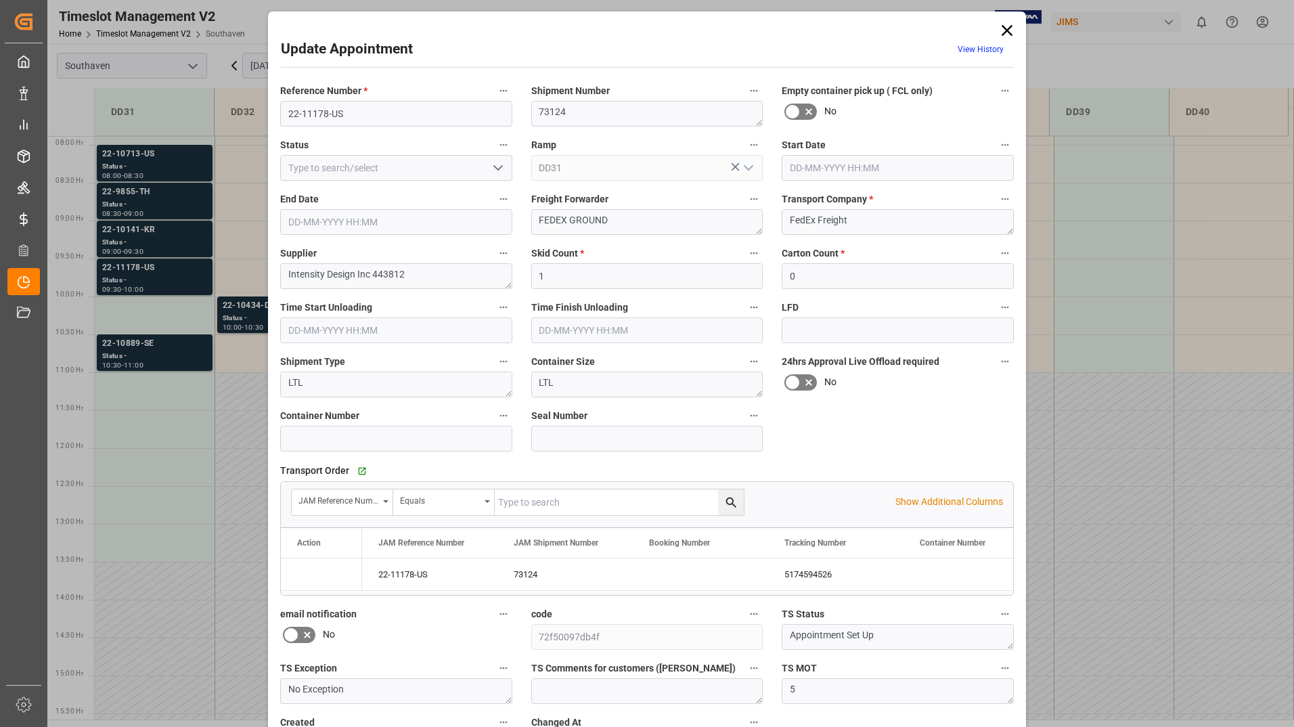
type input "[DATE] 09:30"
type input "[DATE] 10:00"
type input "[DATE] 16:58"
click at [1006, 28] on icon at bounding box center [1006, 30] width 19 height 19
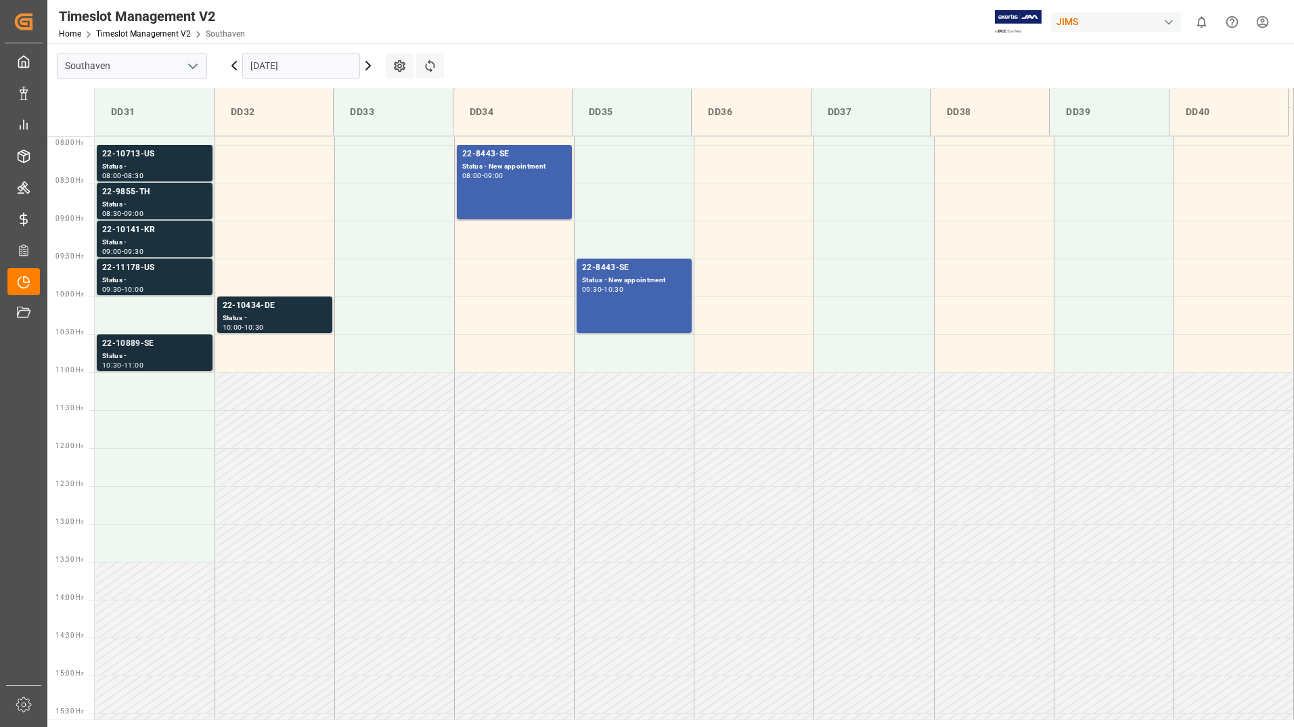
click at [186, 354] on div "Status -" at bounding box center [154, 356] width 105 height 12
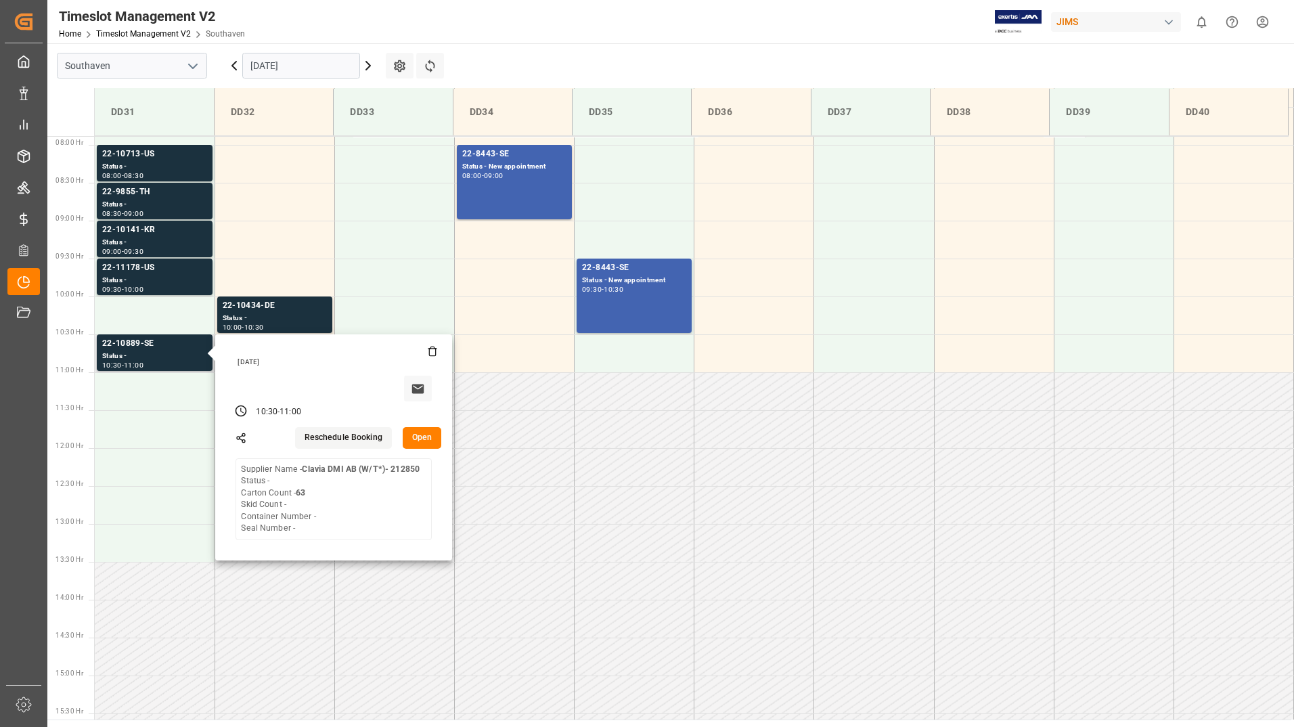
click at [419, 435] on button "Open" at bounding box center [422, 438] width 39 height 22
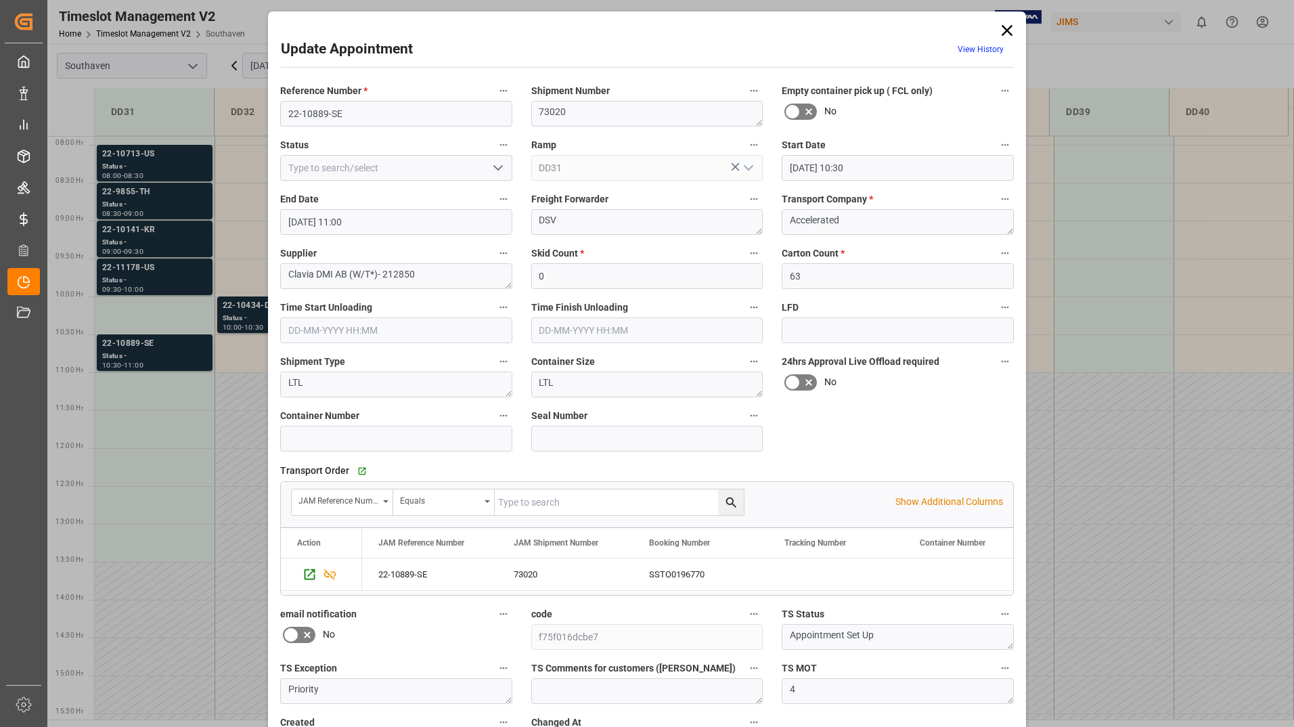
click at [1004, 32] on icon at bounding box center [1006, 30] width 19 height 19
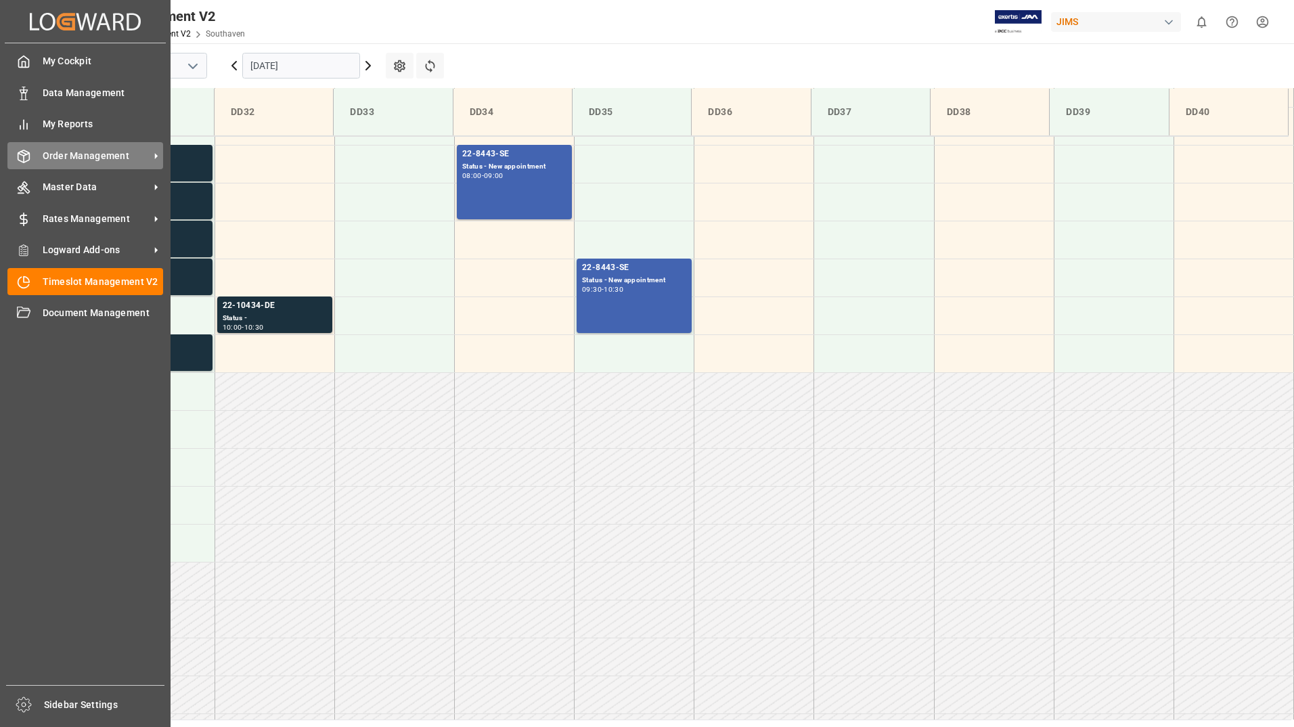
click at [91, 154] on span "Order Management" at bounding box center [96, 156] width 107 height 14
click at [58, 154] on span "Order Management" at bounding box center [96, 156] width 107 height 14
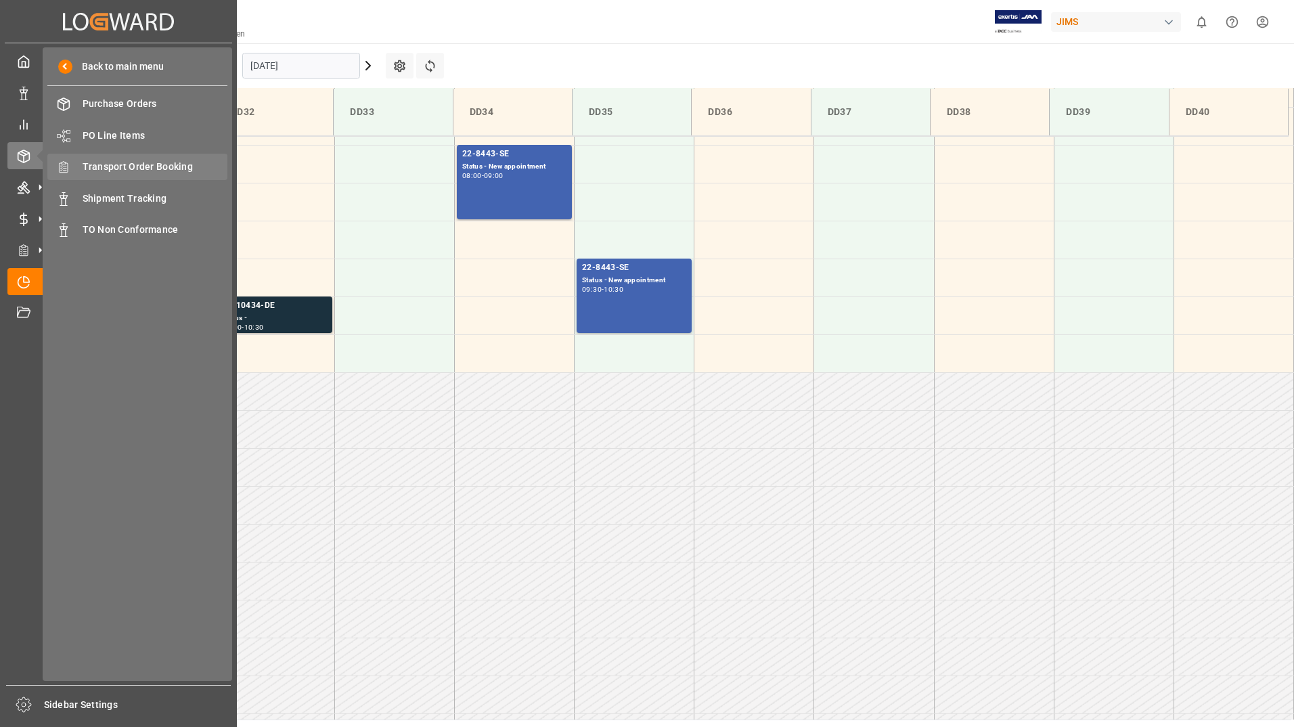
click at [135, 168] on span "Transport Order Booking" at bounding box center [155, 167] width 145 height 14
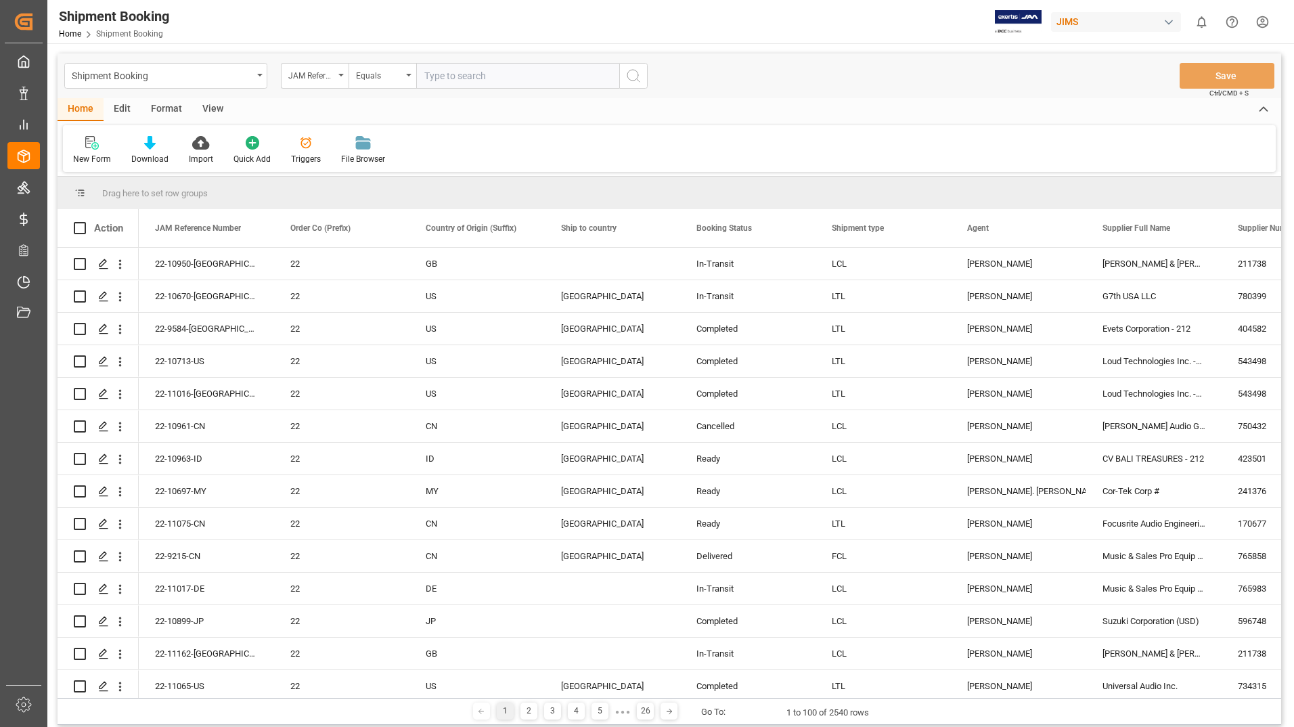
click at [464, 74] on input "text" at bounding box center [517, 76] width 203 height 26
type input "22-9261-us"
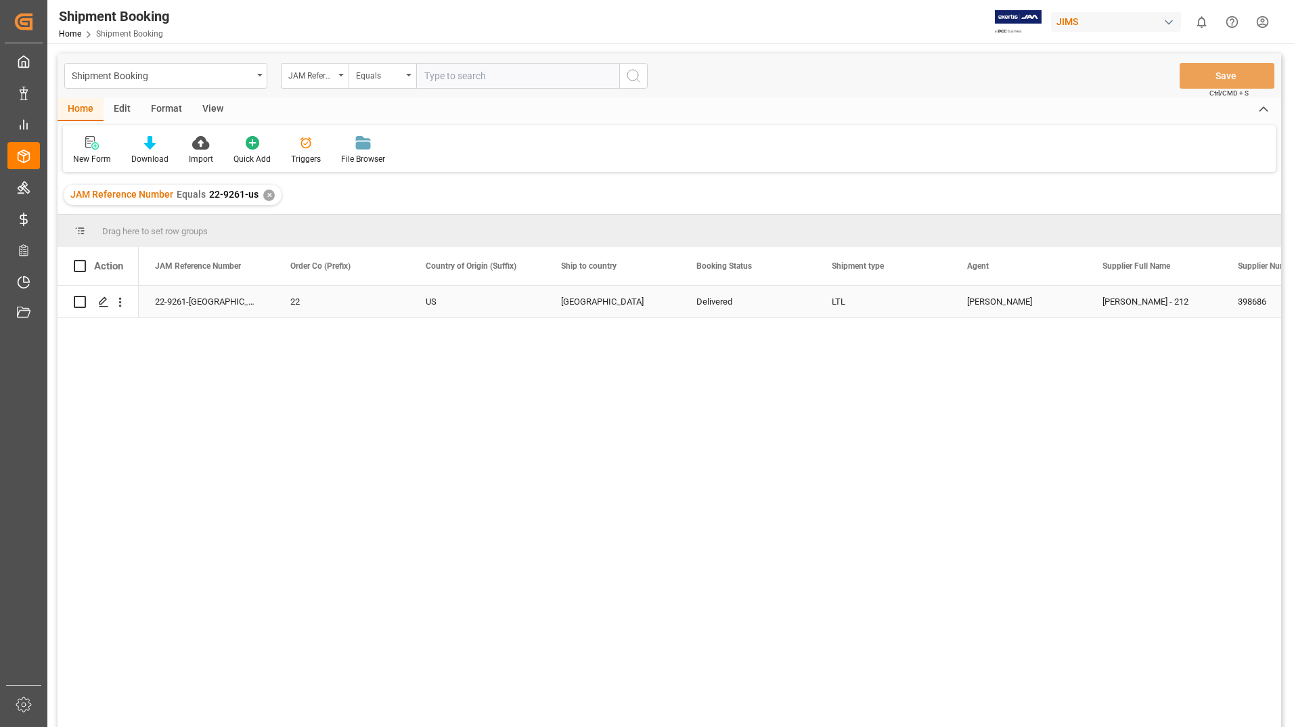
click at [81, 300] on input "Press Space to toggle row selection (unchecked)" at bounding box center [80, 302] width 12 height 12
checkbox input "true"
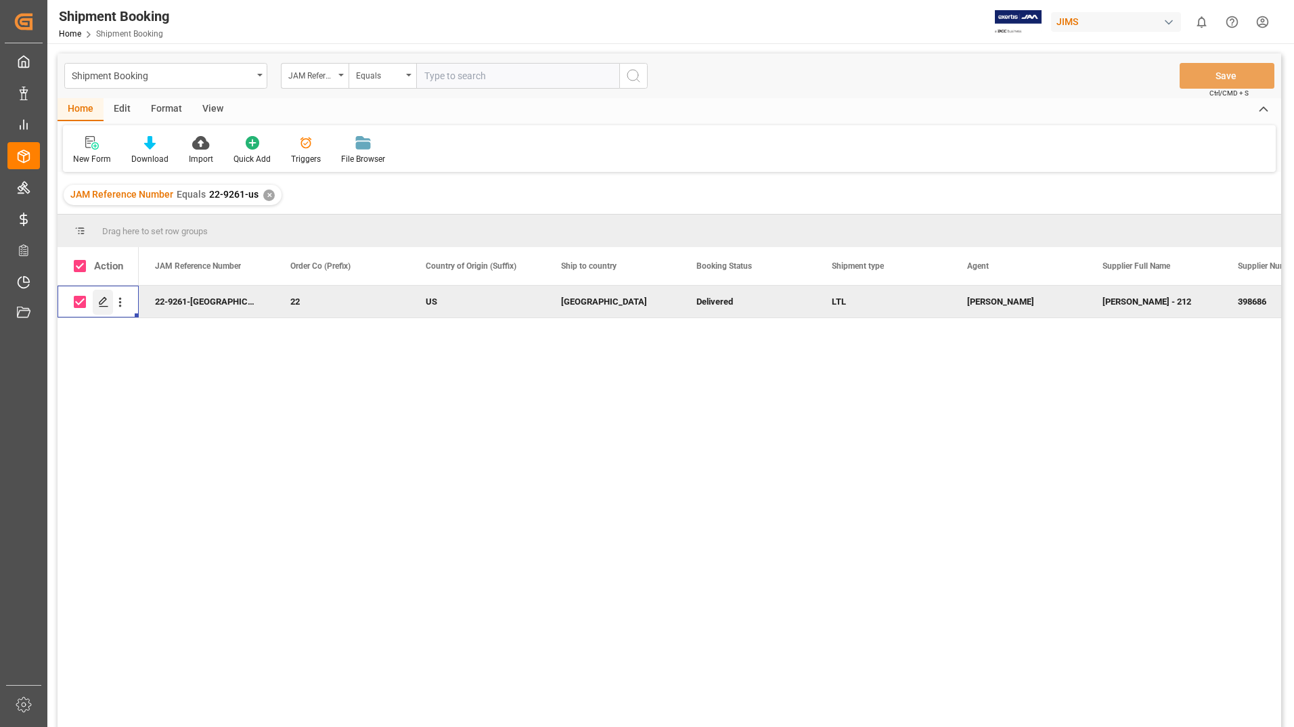
click at [98, 301] on icon "Press SPACE to deselect this row." at bounding box center [103, 301] width 11 height 11
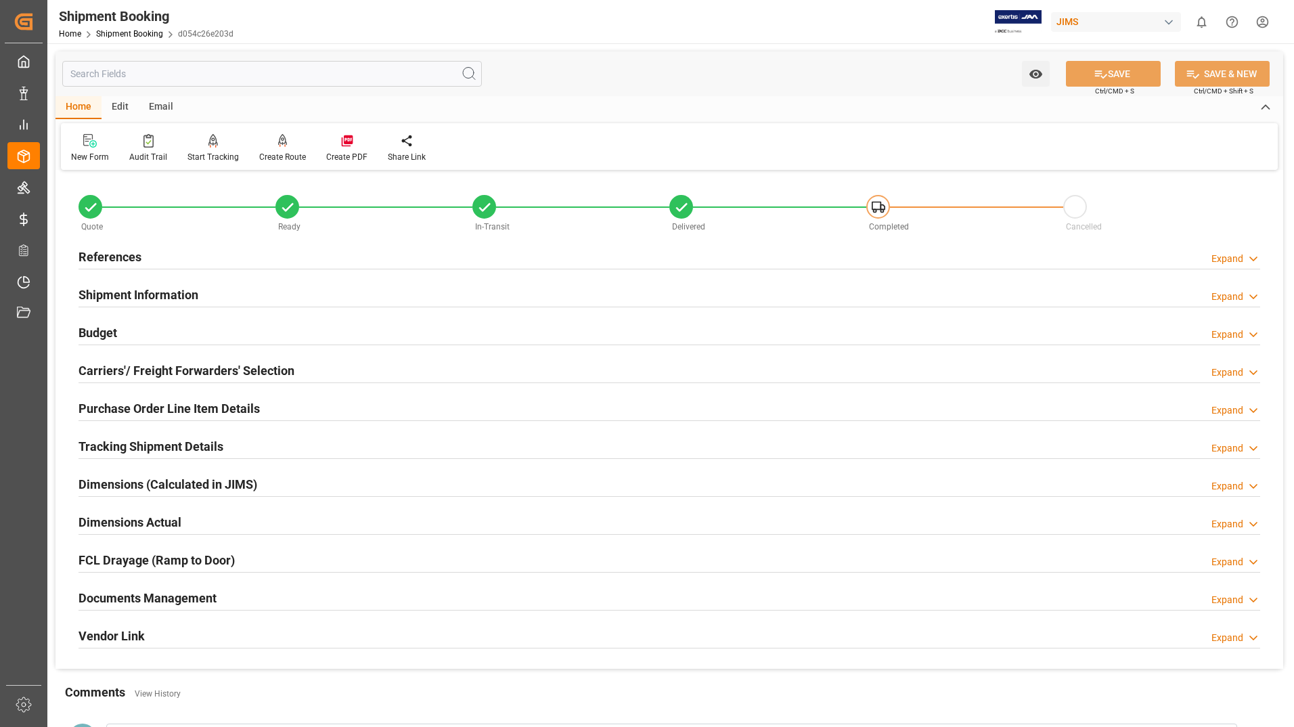
click at [190, 595] on h2 "Documents Management" at bounding box center [147, 598] width 138 height 18
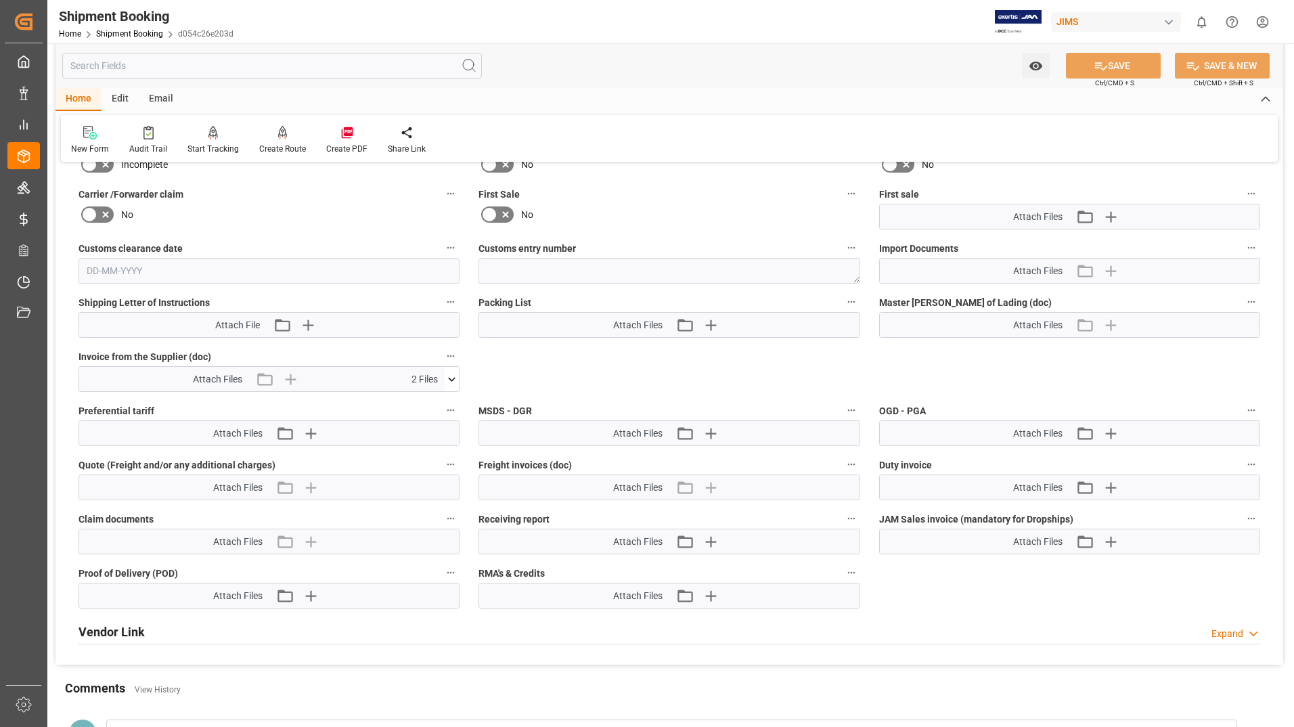
scroll to position [609, 0]
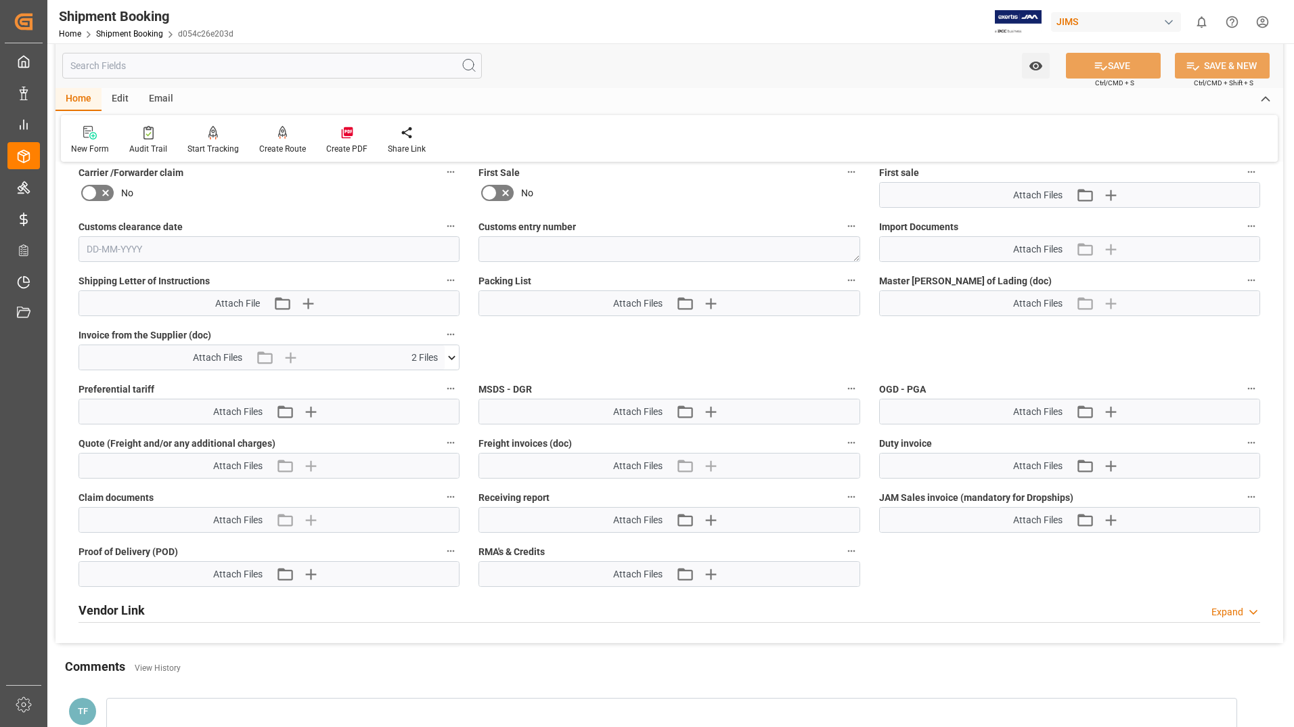
click at [443, 356] on div "Attach Files 2 Files" at bounding box center [261, 357] width 365 height 24
click at [454, 355] on icon at bounding box center [451, 357] width 14 height 14
click at [444, 380] on icon at bounding box center [444, 382] width 13 height 9
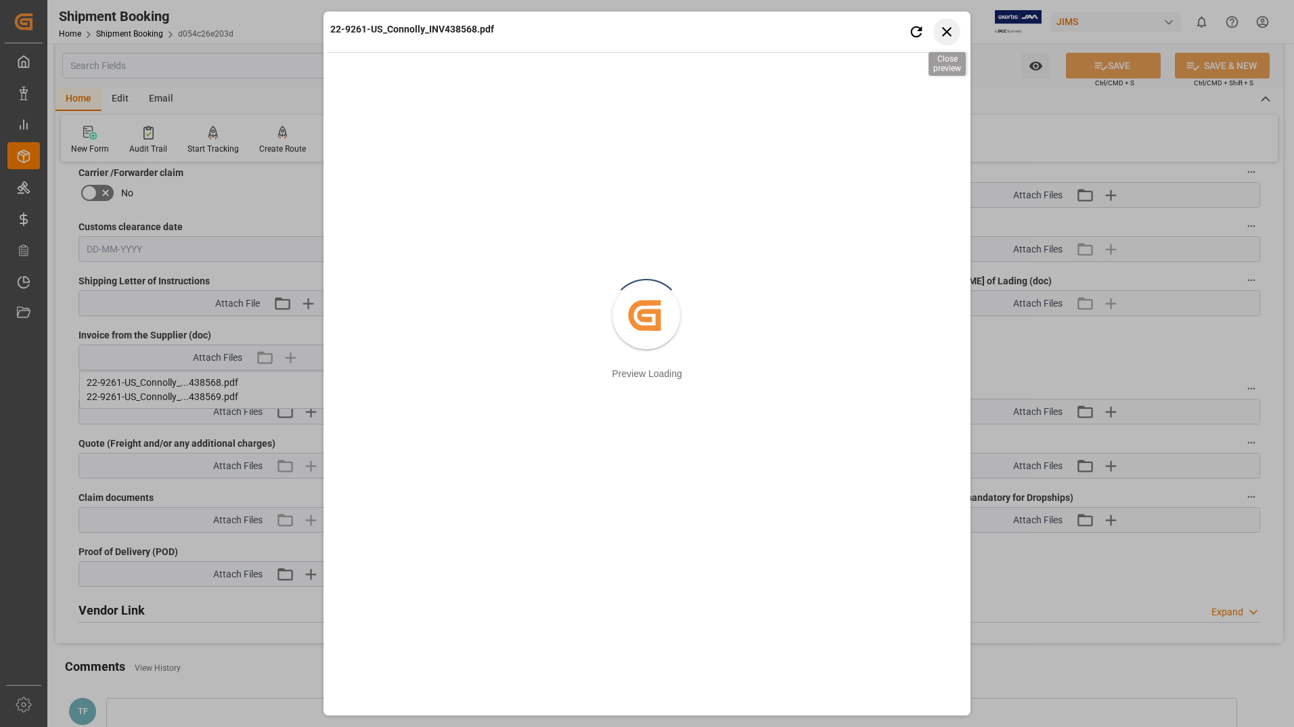
click at [949, 32] on icon "button" at bounding box center [946, 31] width 17 height 17
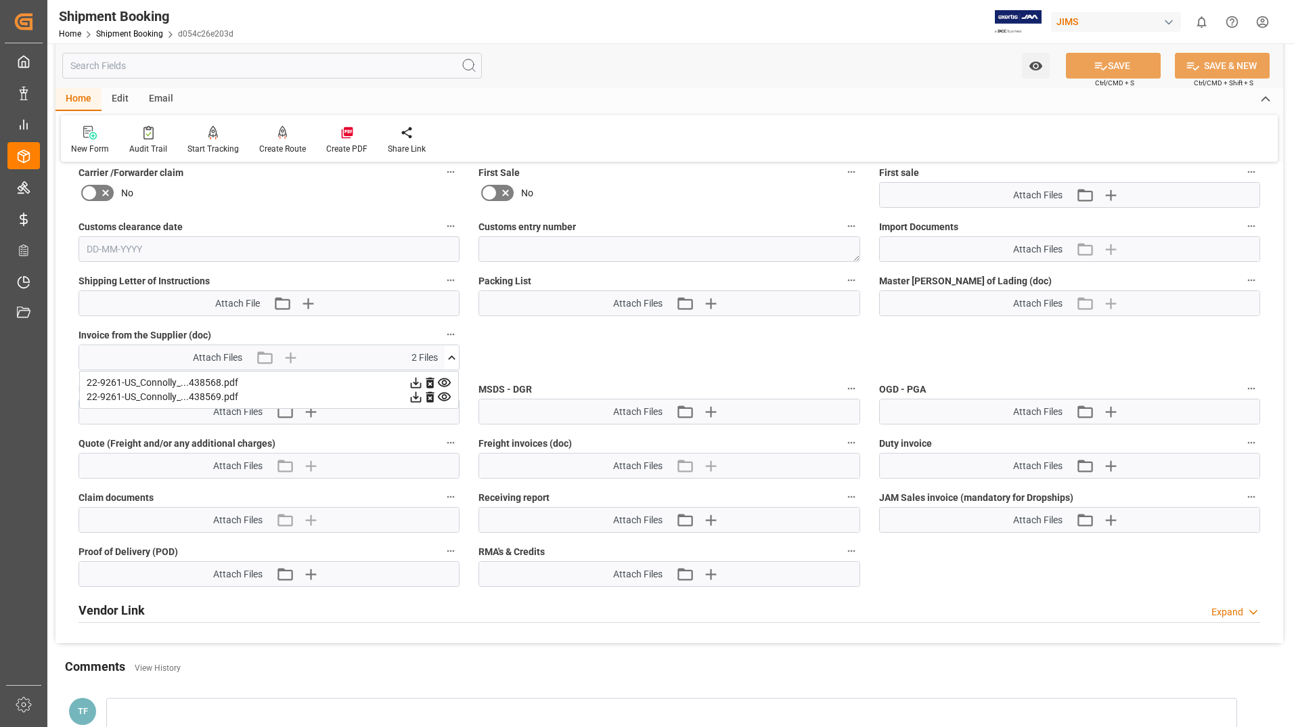
click at [448, 394] on icon at bounding box center [444, 396] width 13 height 9
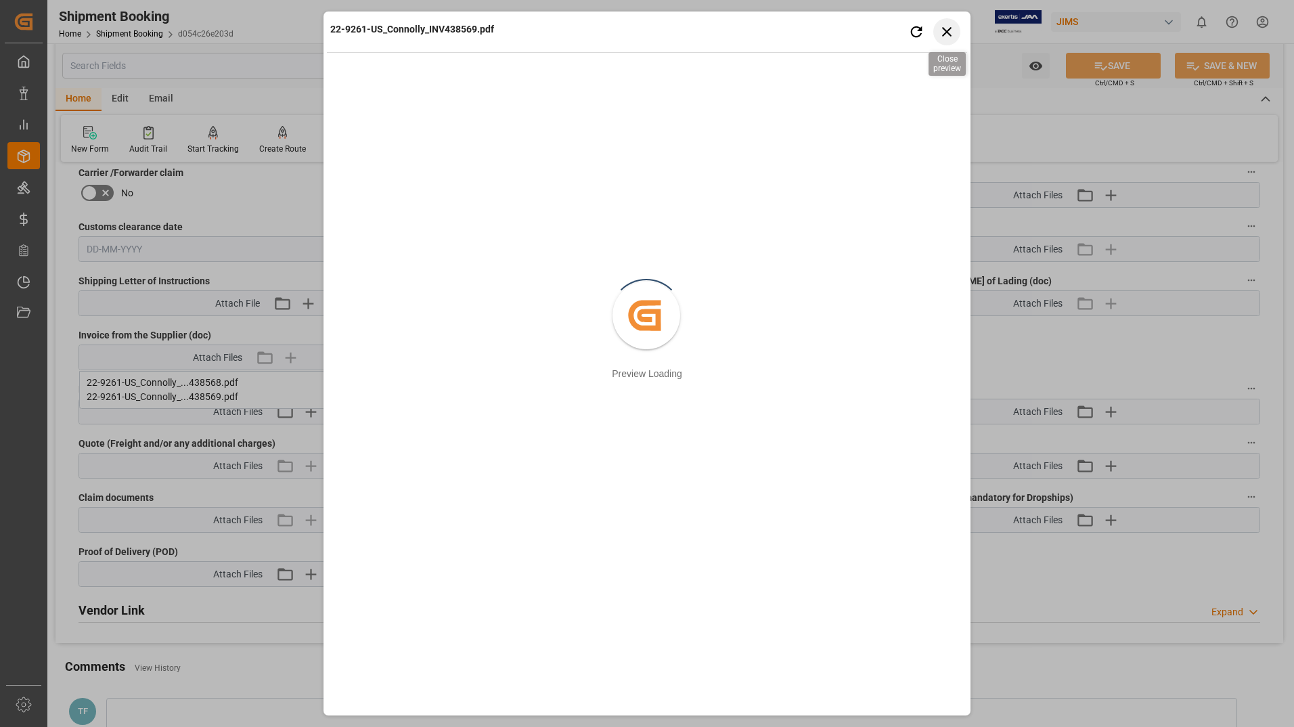
click at [950, 33] on icon "button" at bounding box center [946, 31] width 17 height 17
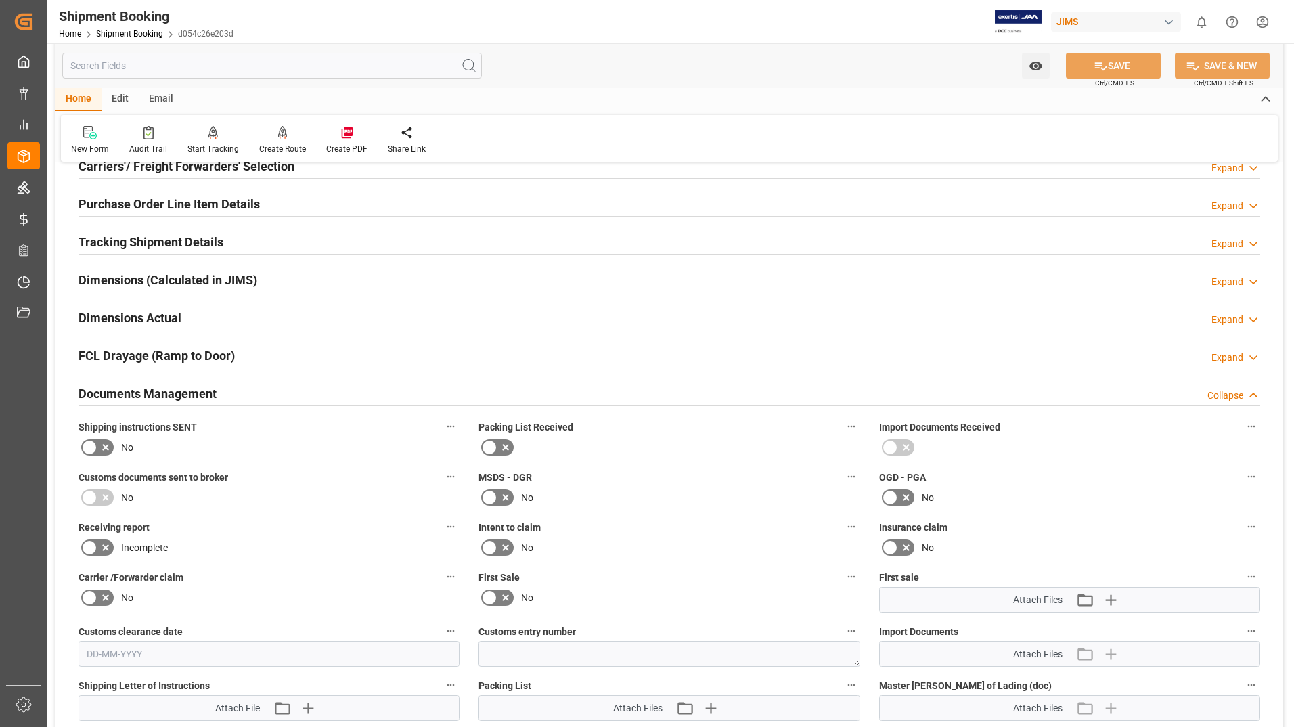
scroll to position [135, 0]
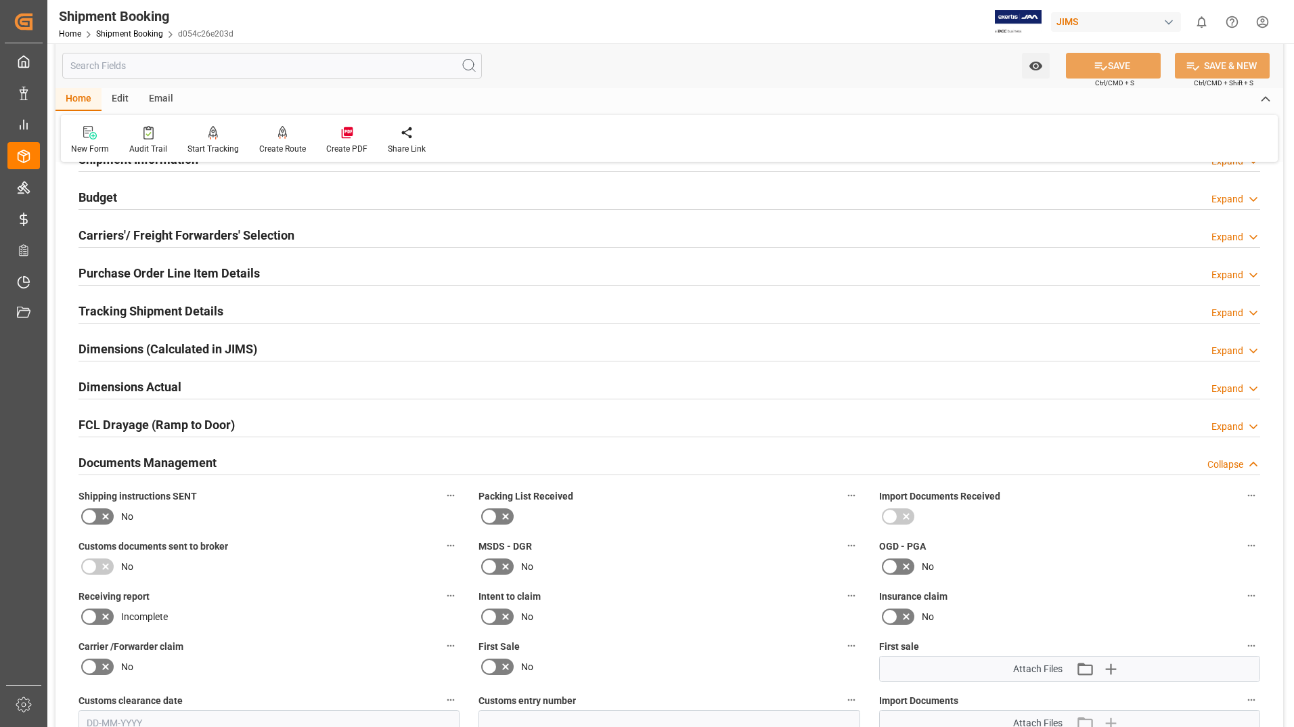
click at [207, 270] on h2 "Purchase Order Line Item Details" at bounding box center [168, 273] width 181 height 18
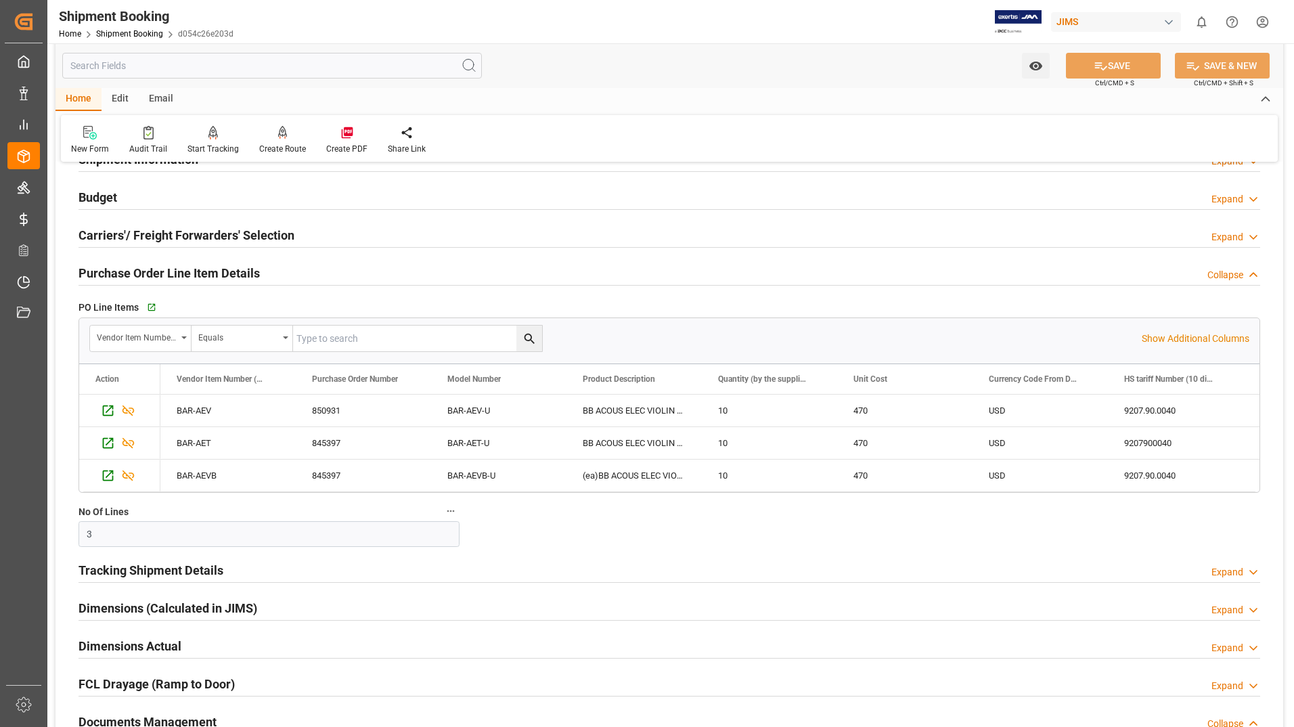
click at [195, 570] on h2 "Tracking Shipment Details" at bounding box center [150, 570] width 145 height 18
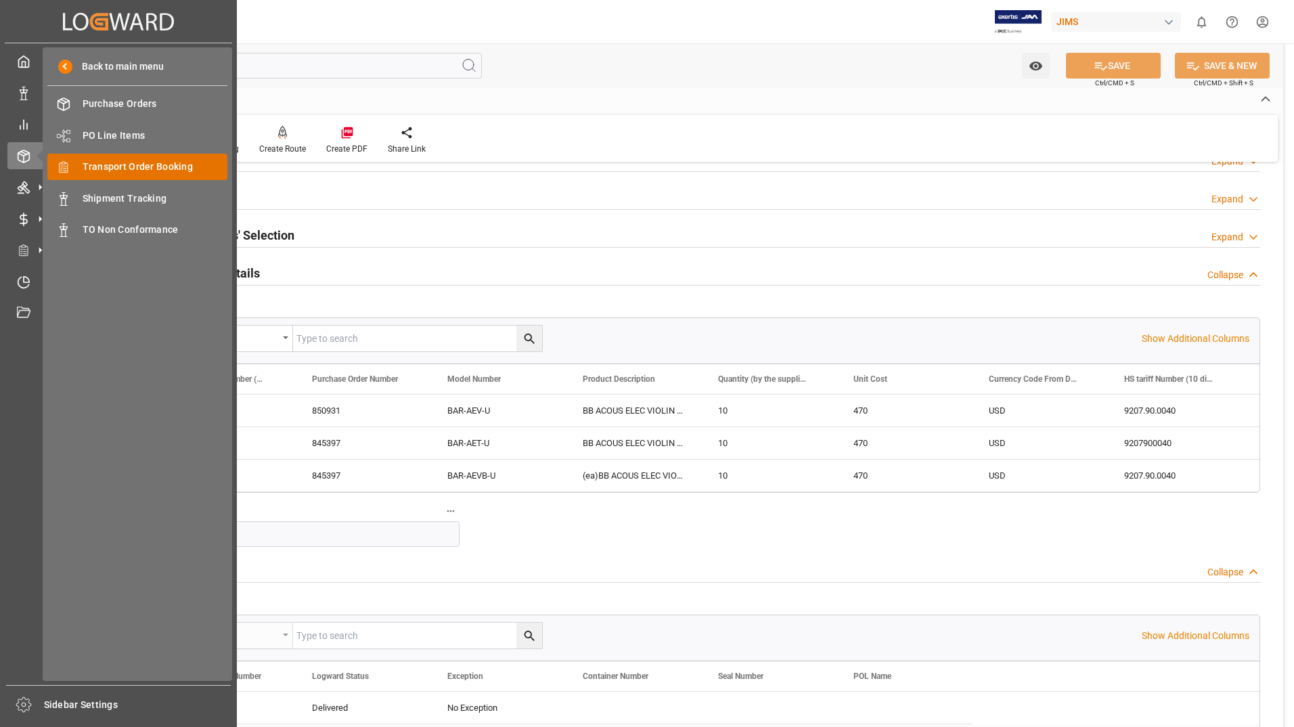
click at [156, 169] on span "Transport Order Booking" at bounding box center [155, 167] width 145 height 14
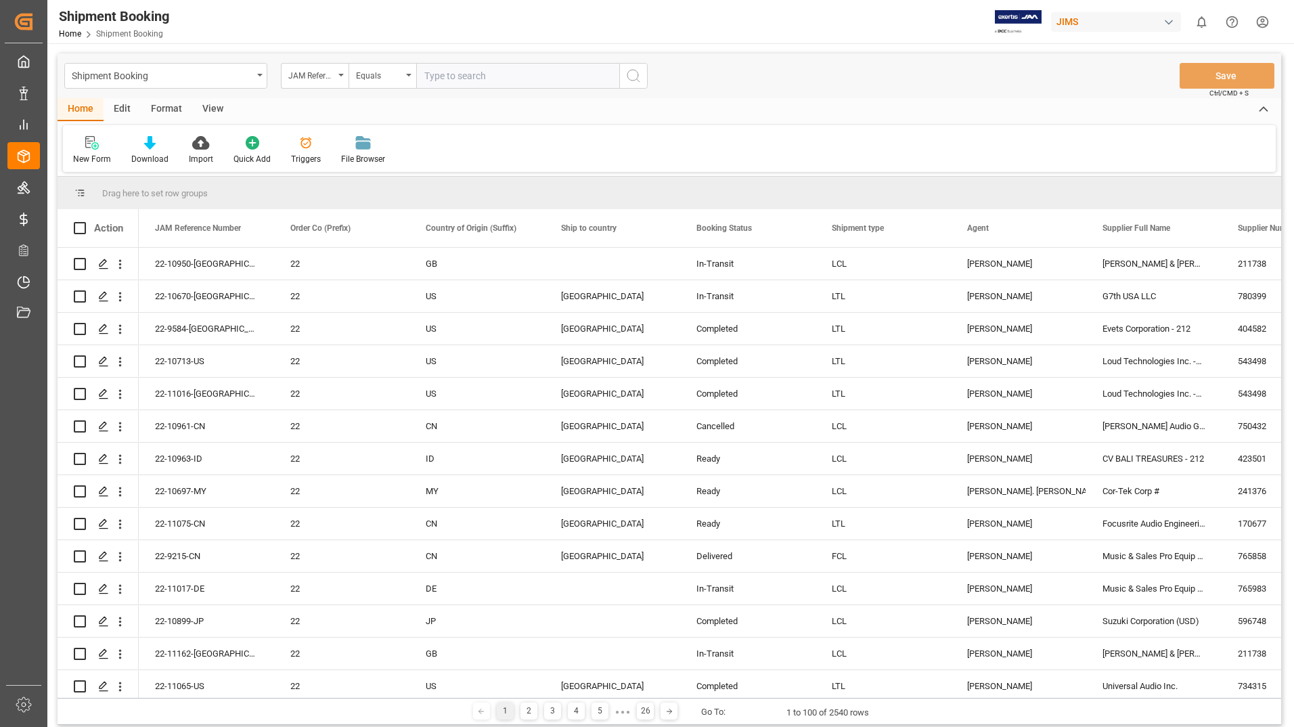
click at [472, 76] on input "text" at bounding box center [517, 76] width 203 height 26
type input "22-10434-de"
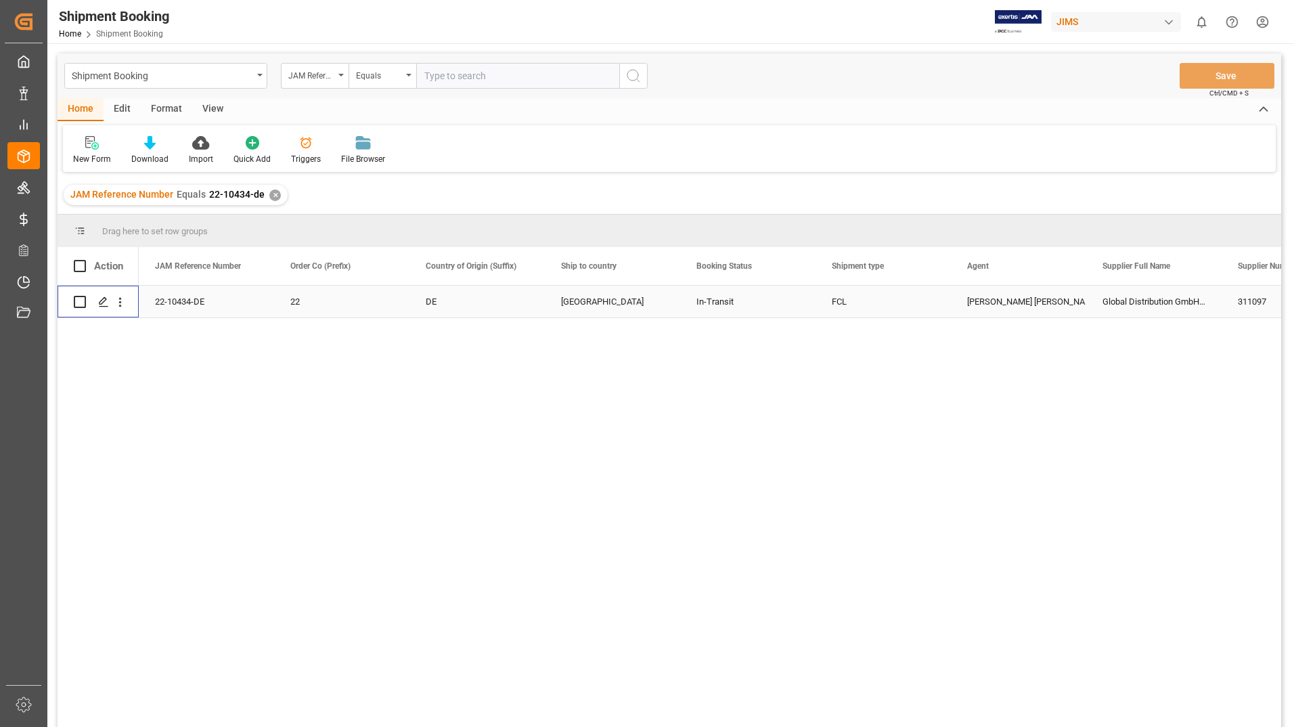
click at [77, 300] on input "Press Space to toggle row selection (unchecked)" at bounding box center [80, 302] width 12 height 12
checkbox input "true"
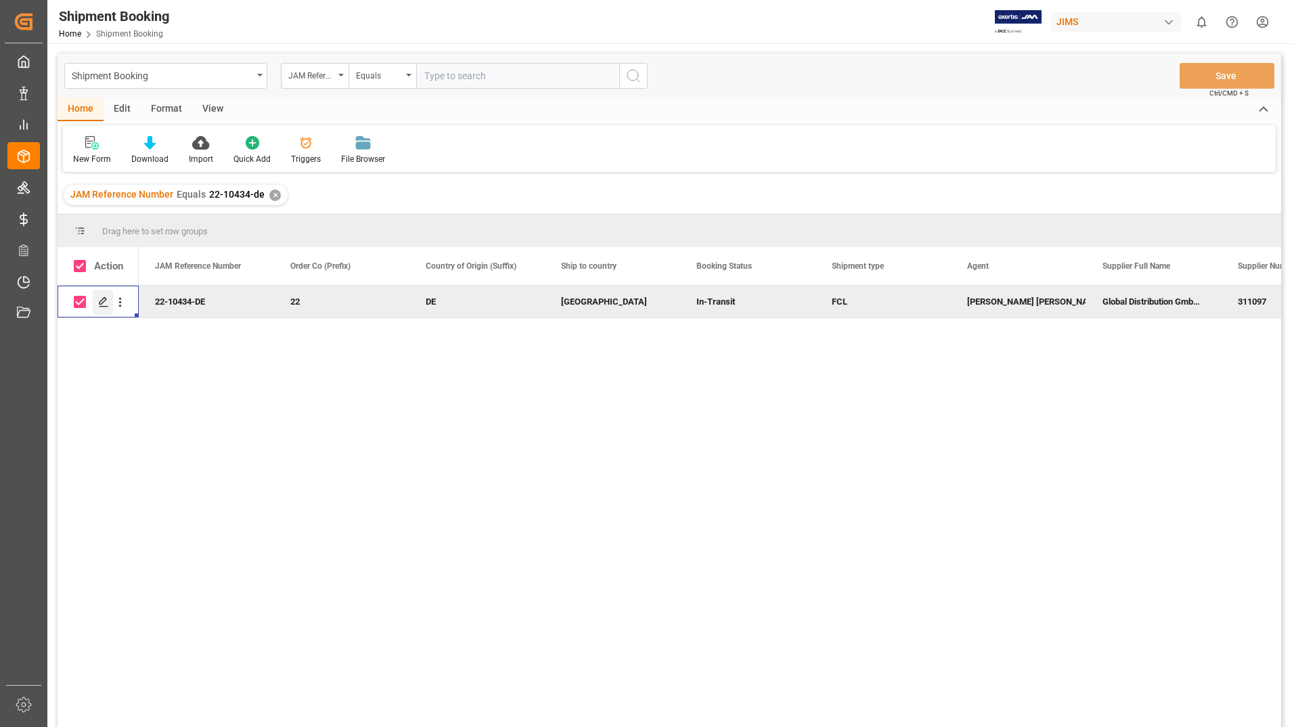
click at [99, 303] on icon "Press SPACE to deselect this row." at bounding box center [103, 301] width 11 height 11
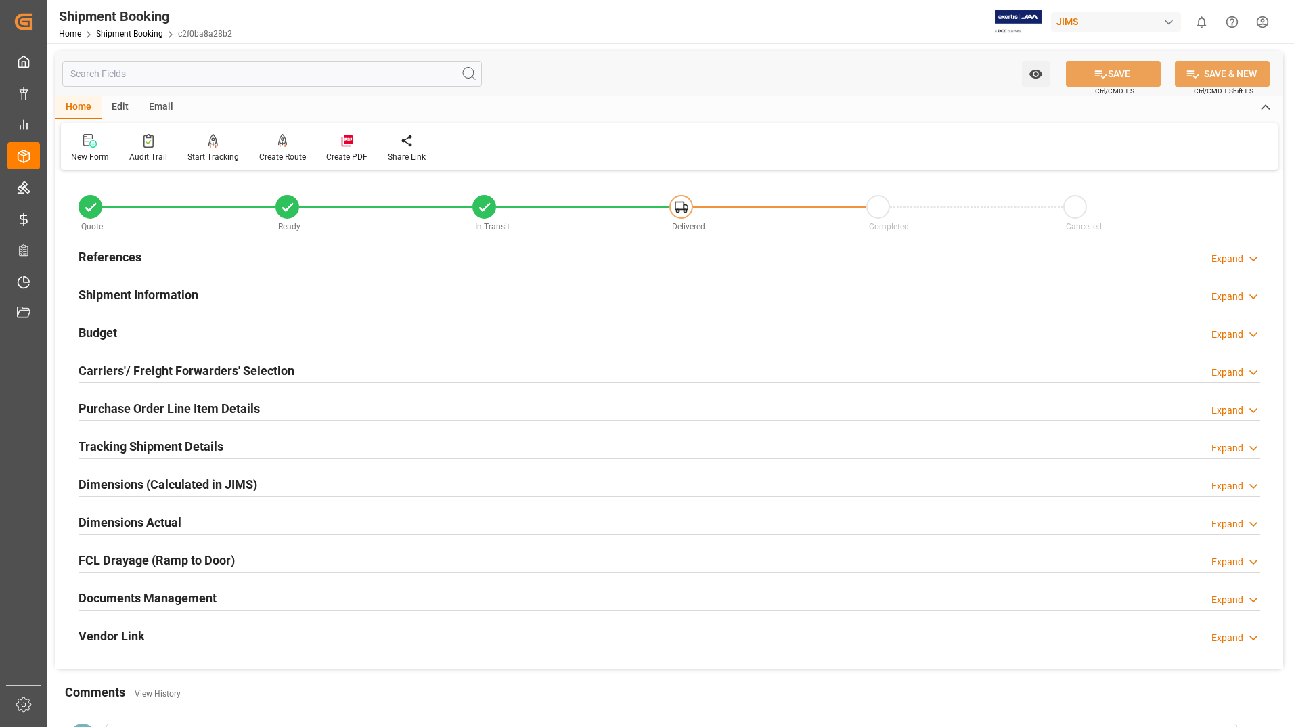
click at [171, 599] on h2 "Documents Management" at bounding box center [147, 598] width 138 height 18
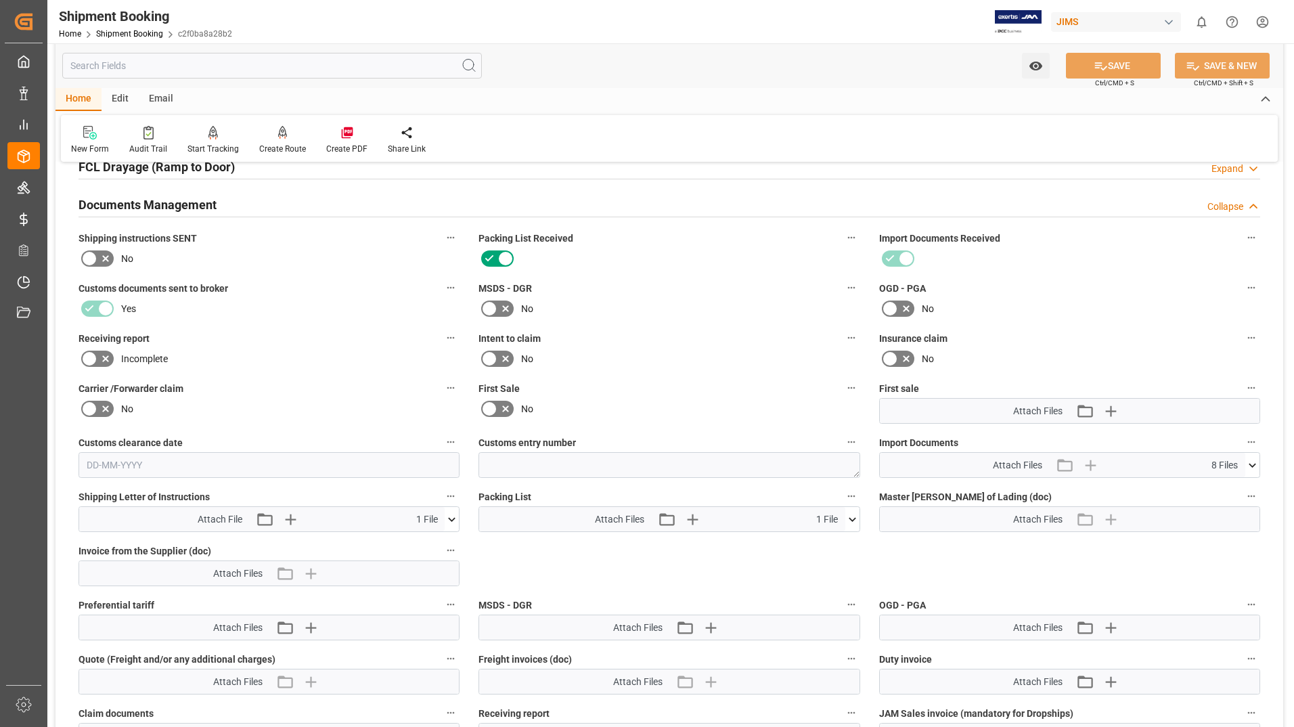
scroll to position [406, 0]
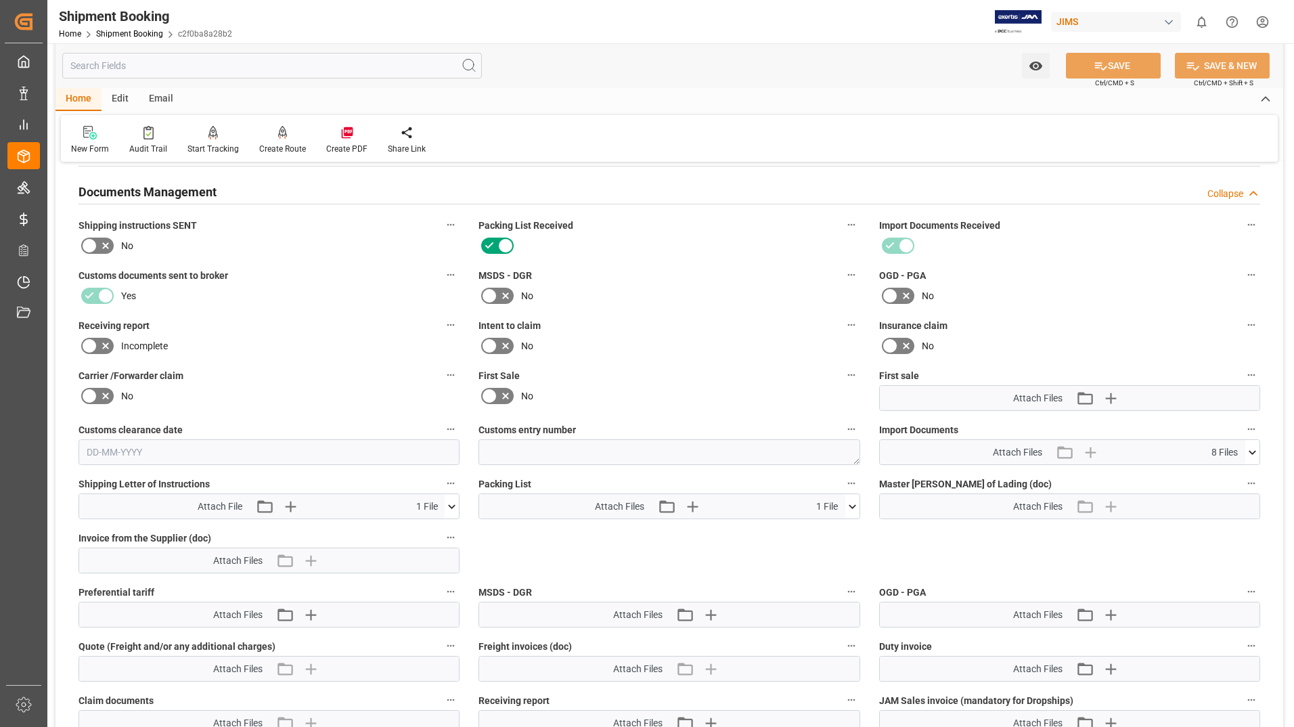
click at [848, 507] on icon at bounding box center [852, 506] width 14 height 14
click at [848, 528] on icon at bounding box center [844, 531] width 13 height 9
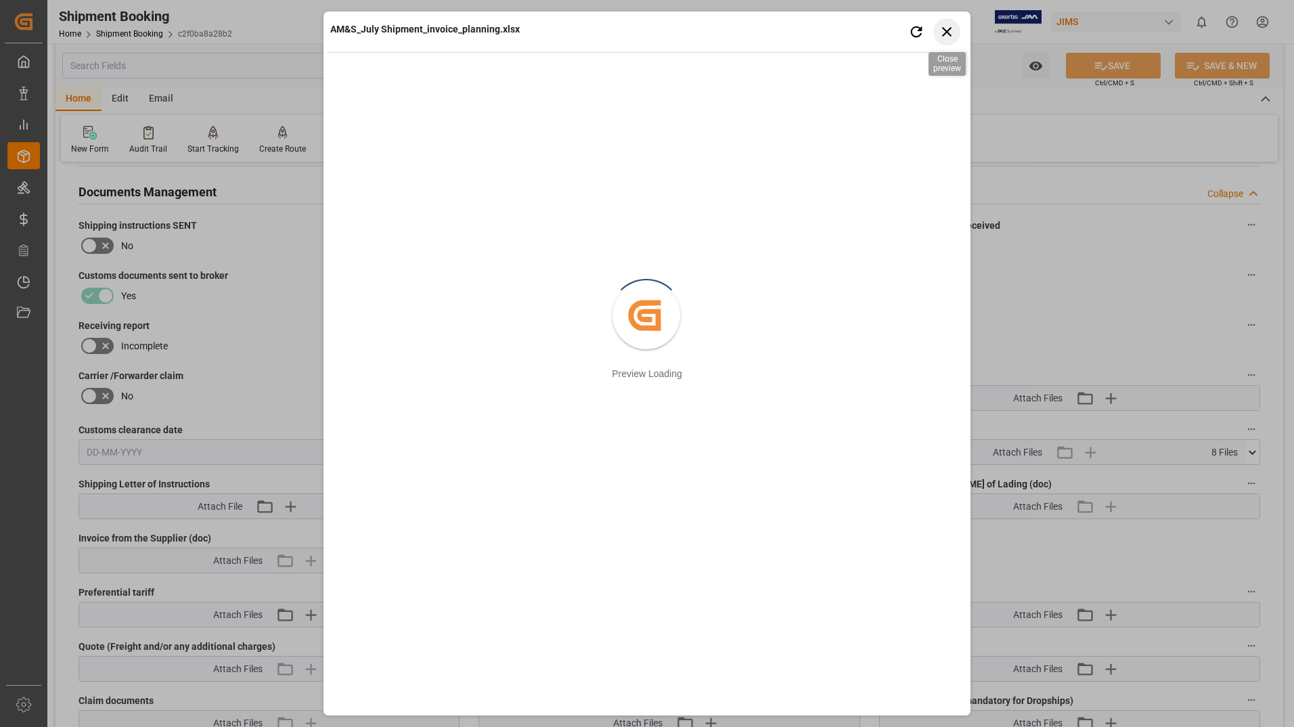
click at [946, 30] on icon "button" at bounding box center [946, 31] width 17 height 17
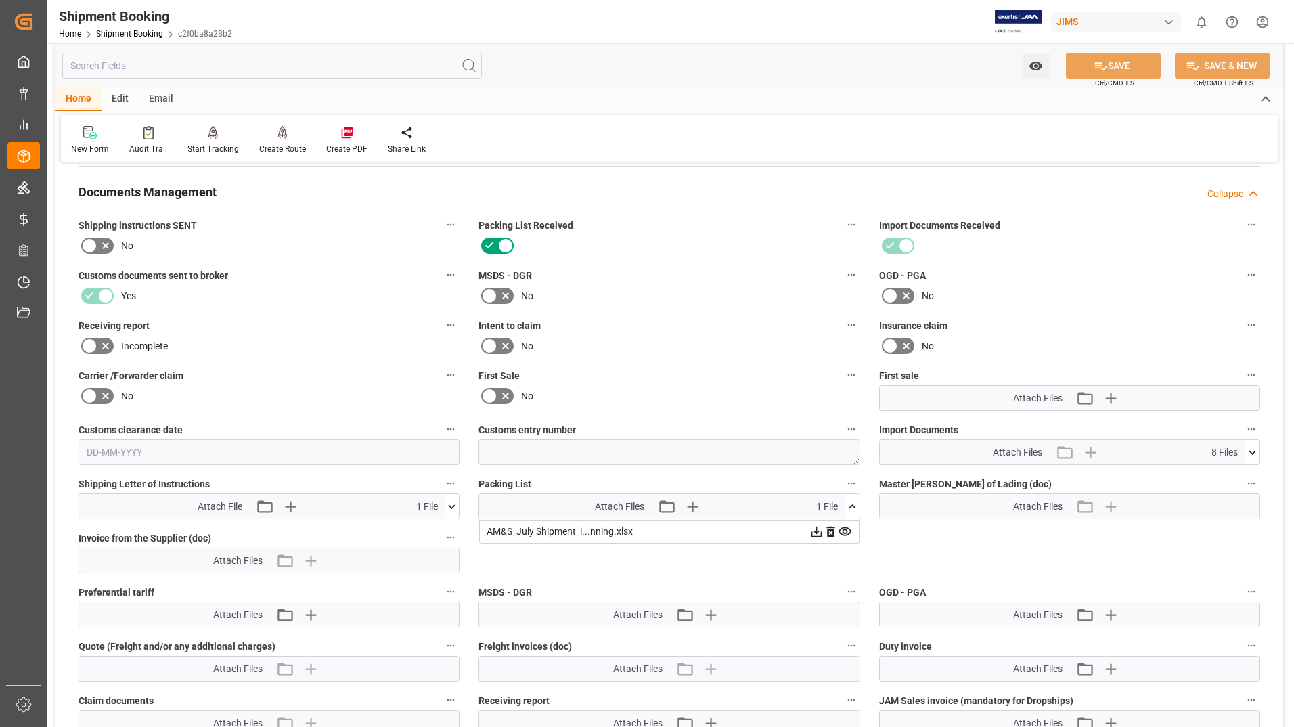
click at [815, 528] on icon at bounding box center [816, 531] width 14 height 14
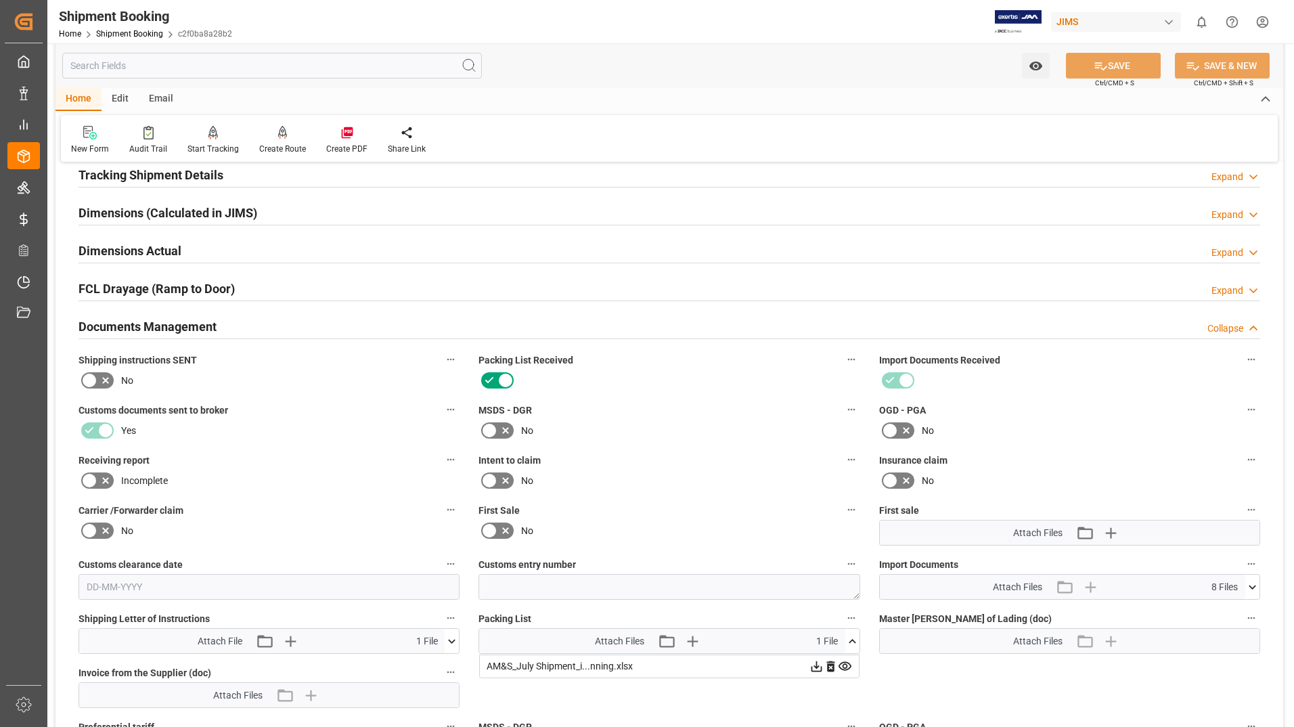
scroll to position [271, 0]
click at [844, 664] on icon at bounding box center [844, 666] width 13 height 9
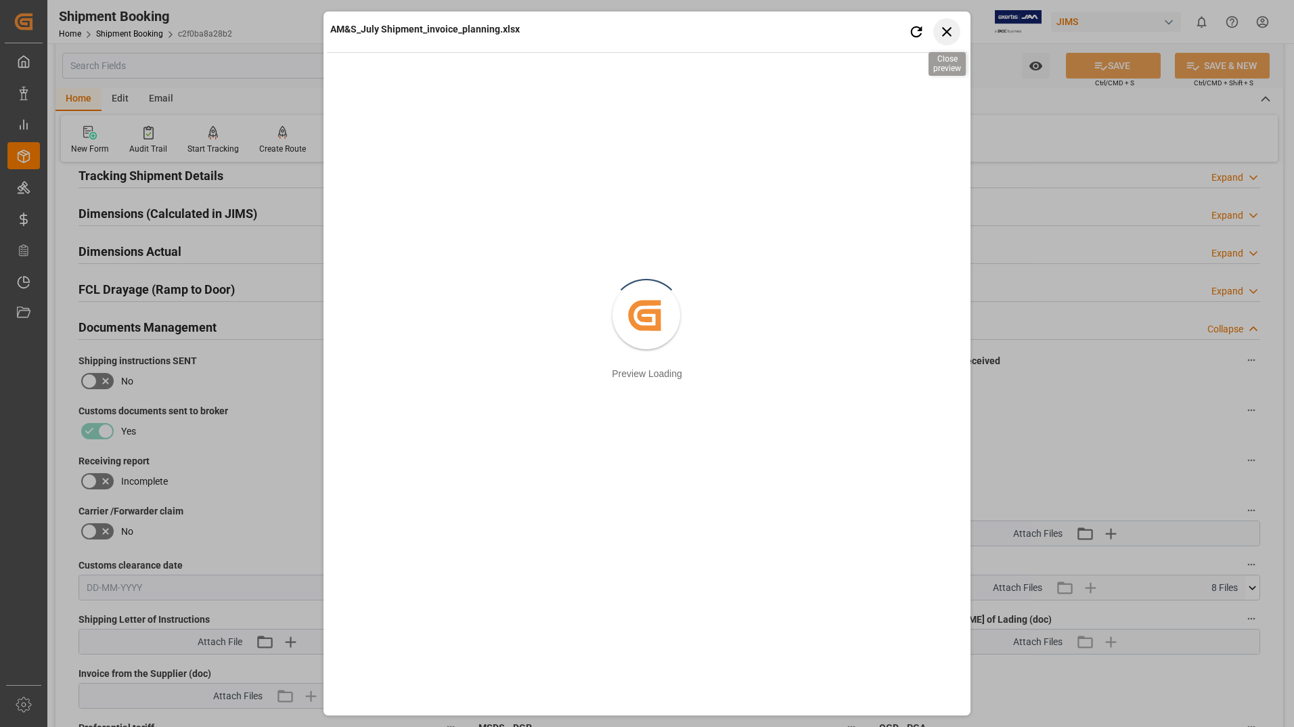
click at [943, 33] on icon "button" at bounding box center [946, 31] width 17 height 17
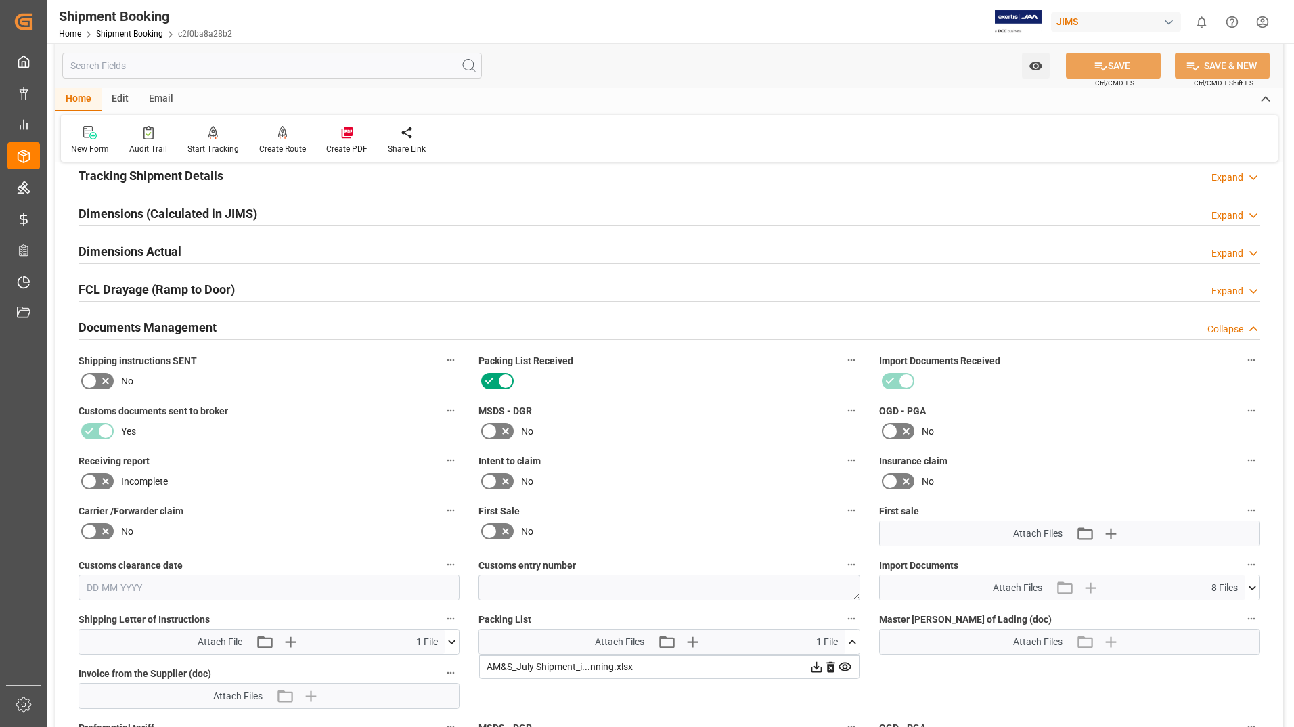
click at [818, 666] on icon at bounding box center [815, 667] width 11 height 11
click at [456, 638] on icon at bounding box center [451, 642] width 14 height 14
click at [443, 666] on icon at bounding box center [444, 667] width 14 height 14
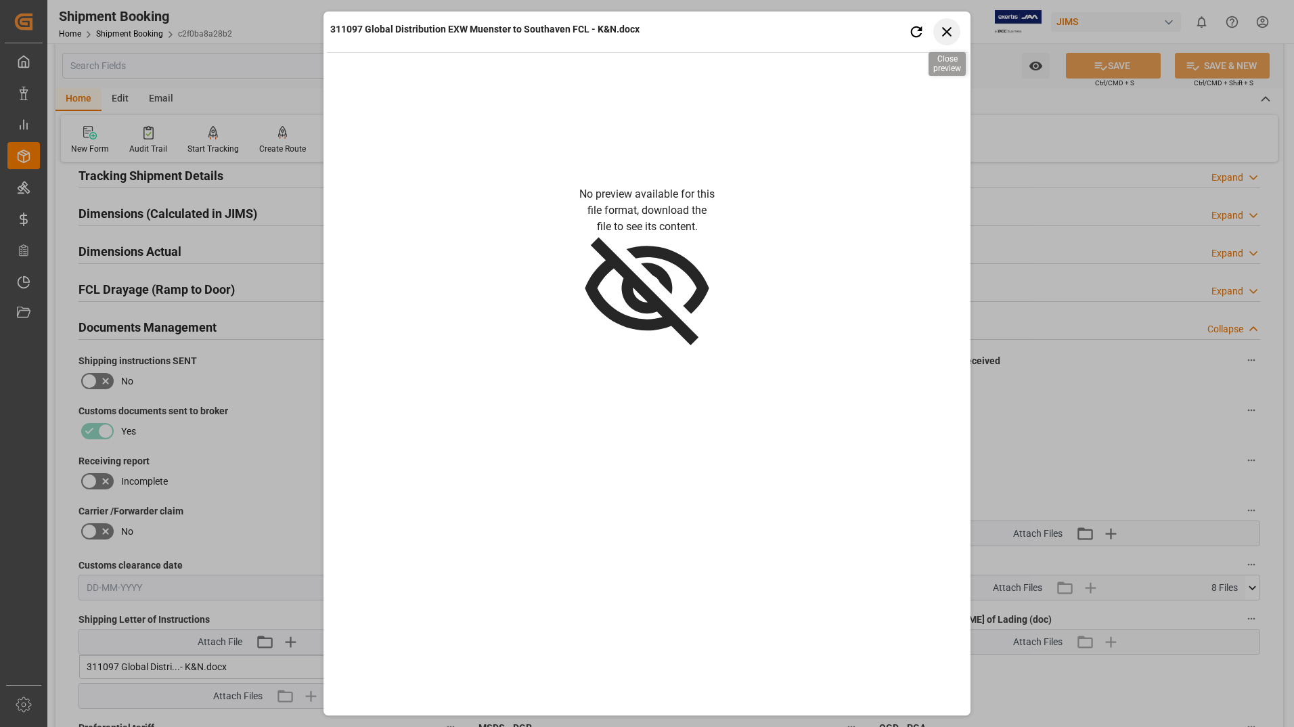
click at [951, 26] on icon "button" at bounding box center [946, 31] width 17 height 17
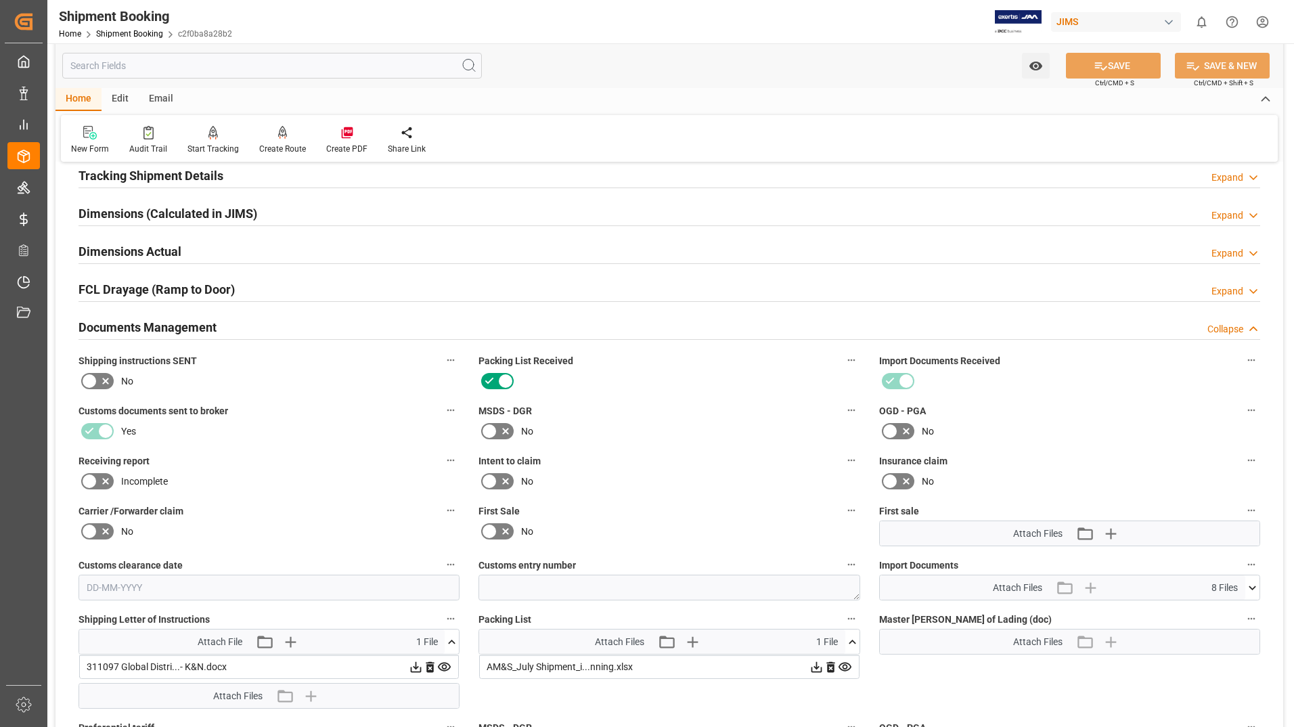
click at [417, 664] on icon at bounding box center [416, 667] width 14 height 14
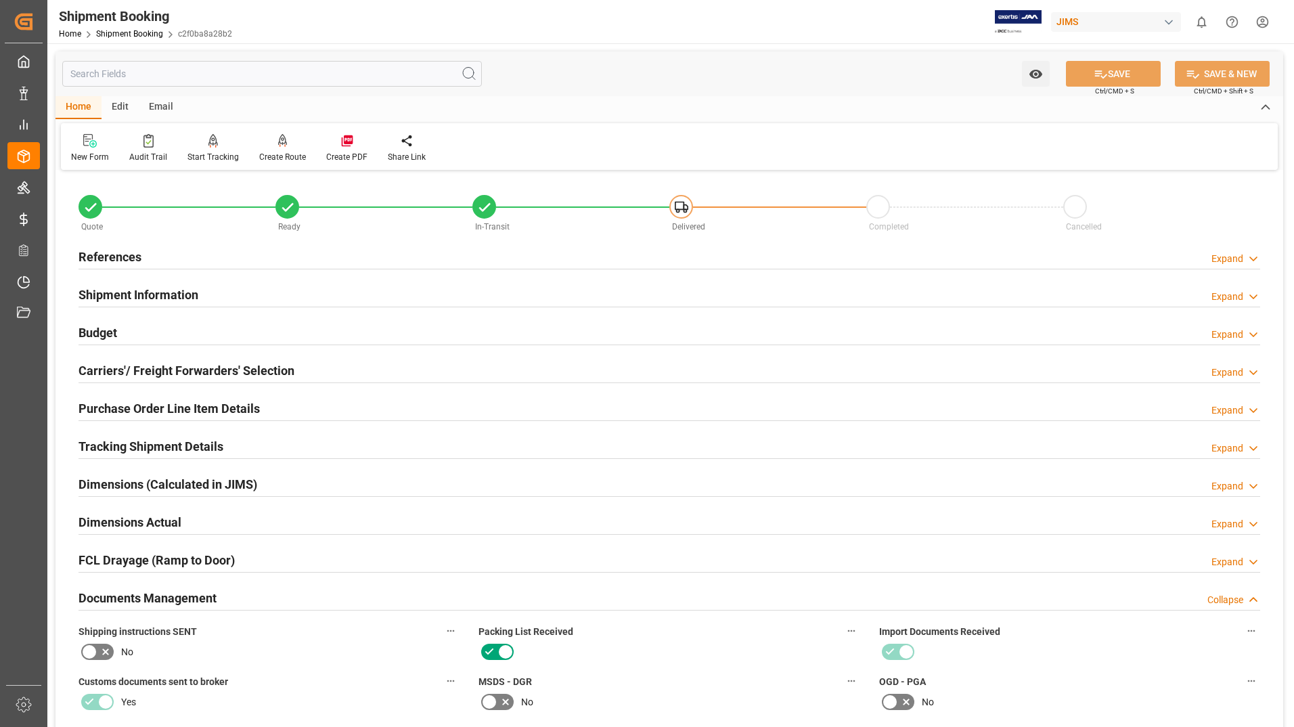
click at [150, 406] on h2 "Purchase Order Line Item Details" at bounding box center [168, 408] width 181 height 18
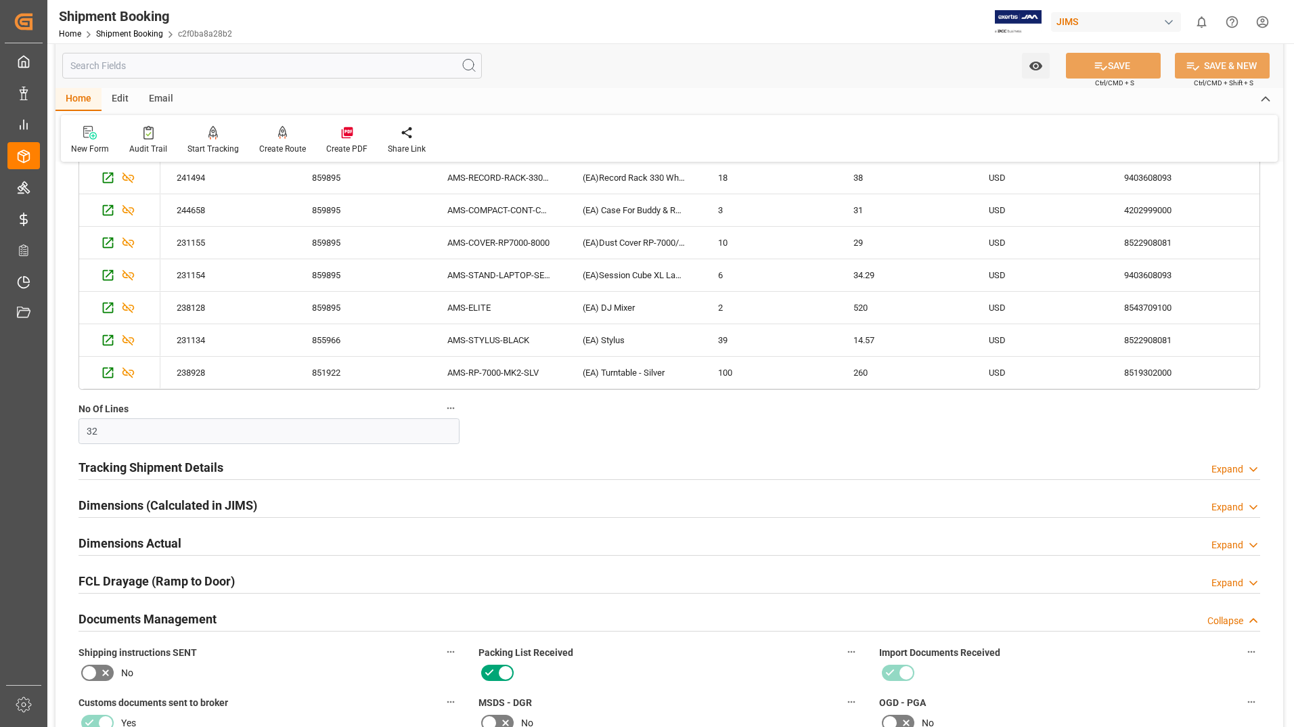
scroll to position [68, 0]
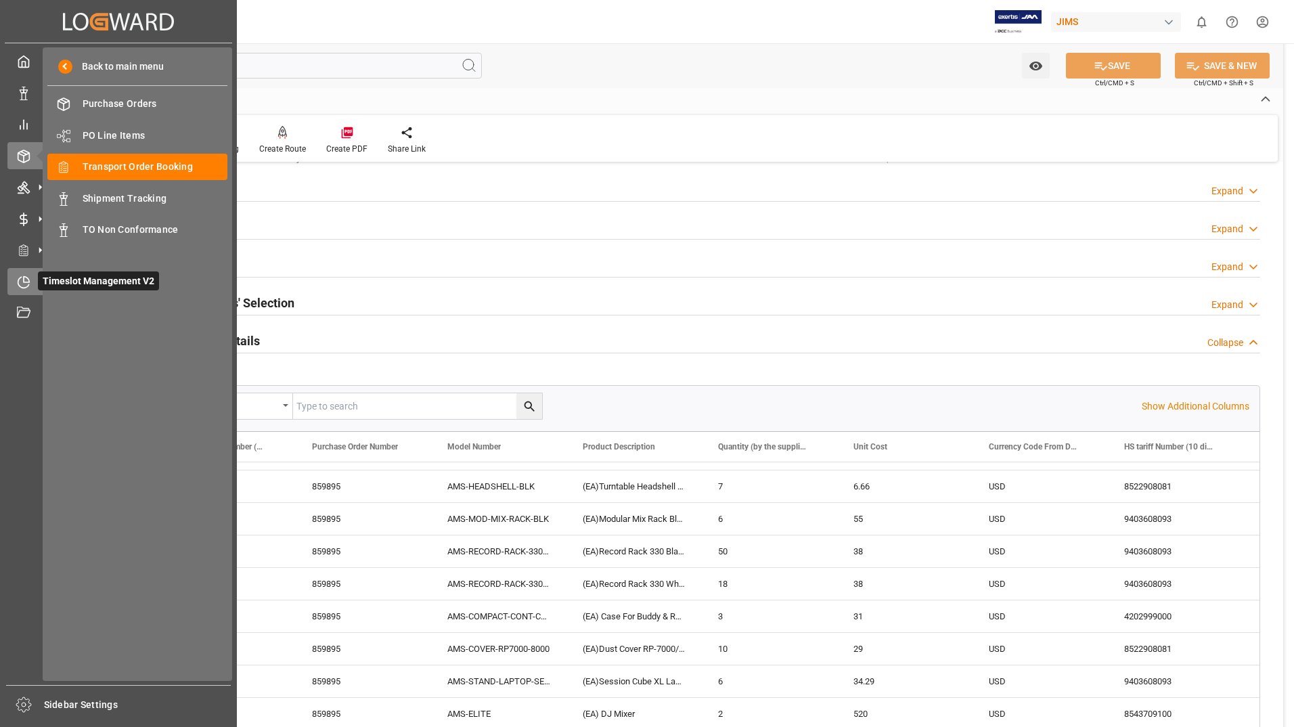
click at [37, 281] on div "Timeslot Management V2 Timeslot Management V2" at bounding box center [118, 281] width 222 height 26
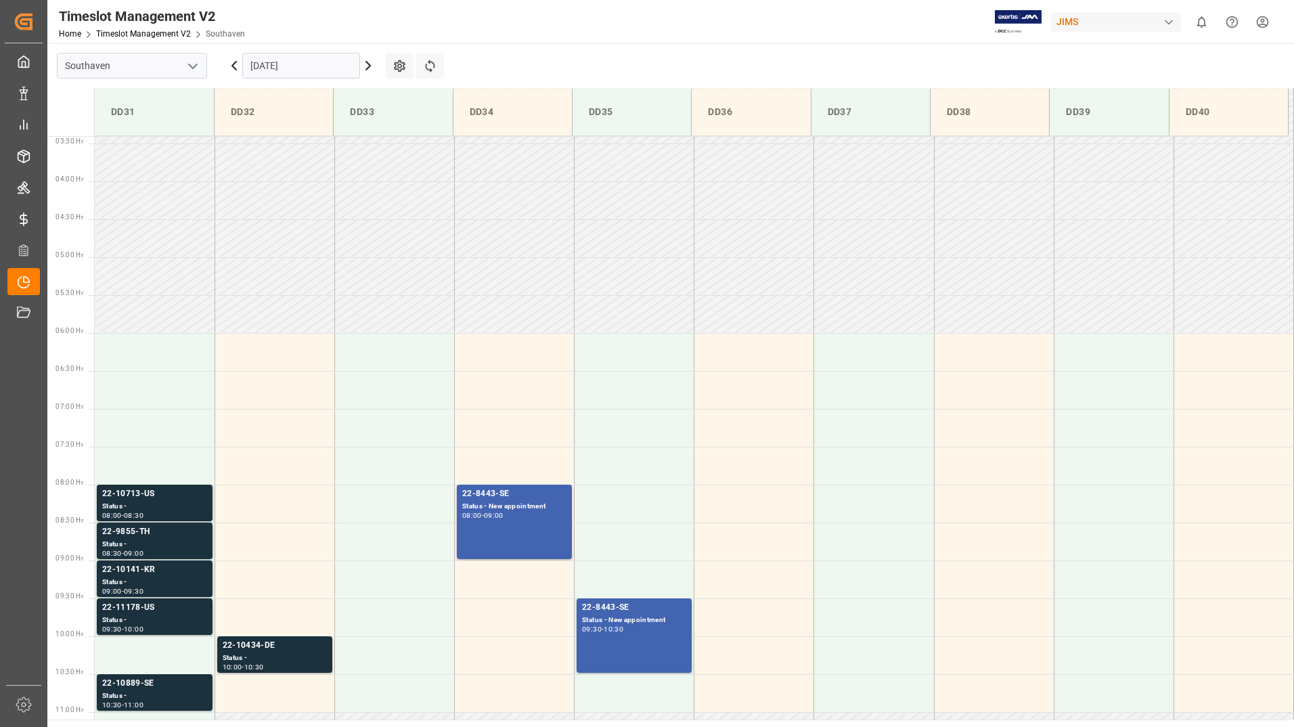
scroll to position [446, 0]
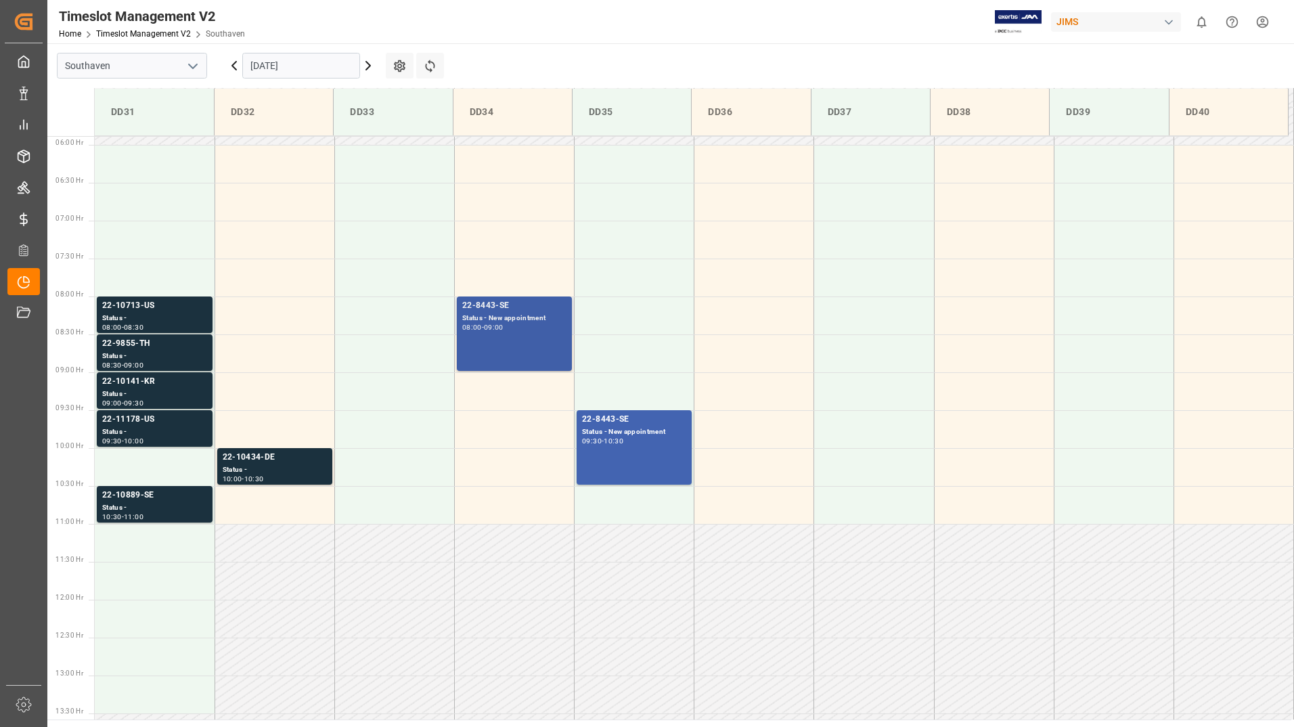
click at [535, 340] on div "22-8443-SE Status - New appointment 08:00 - 09:00" at bounding box center [514, 333] width 104 height 69
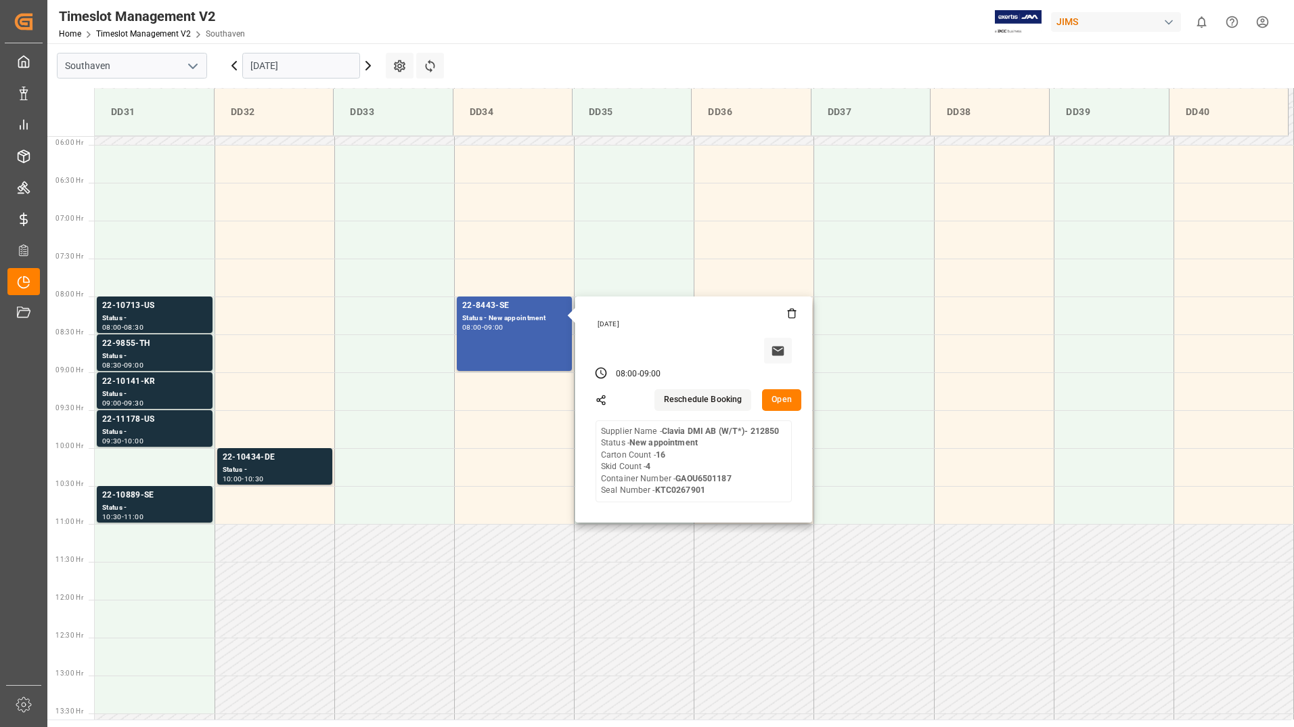
click at [777, 393] on button "Open" at bounding box center [781, 400] width 39 height 22
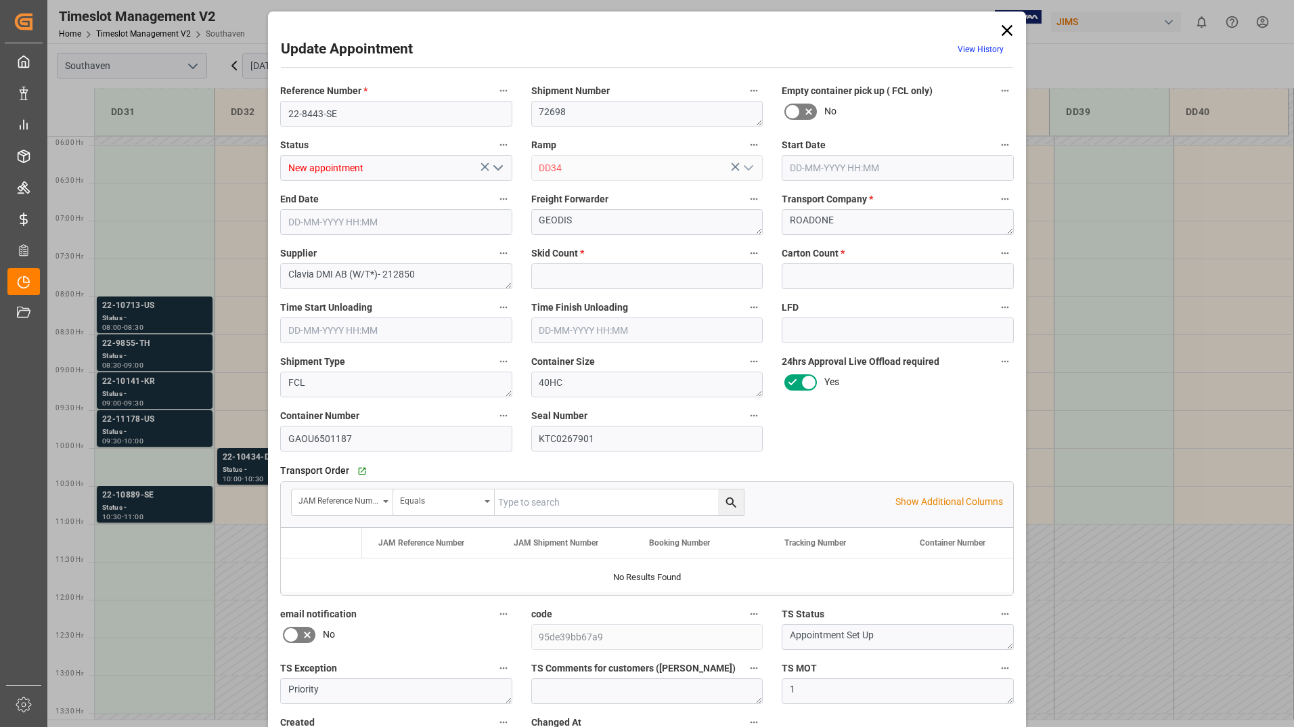
type input "4"
type input "16"
type input "[DATE] 08:00"
type input "[DATE] 09:00"
type input "[DATE] 18:17"
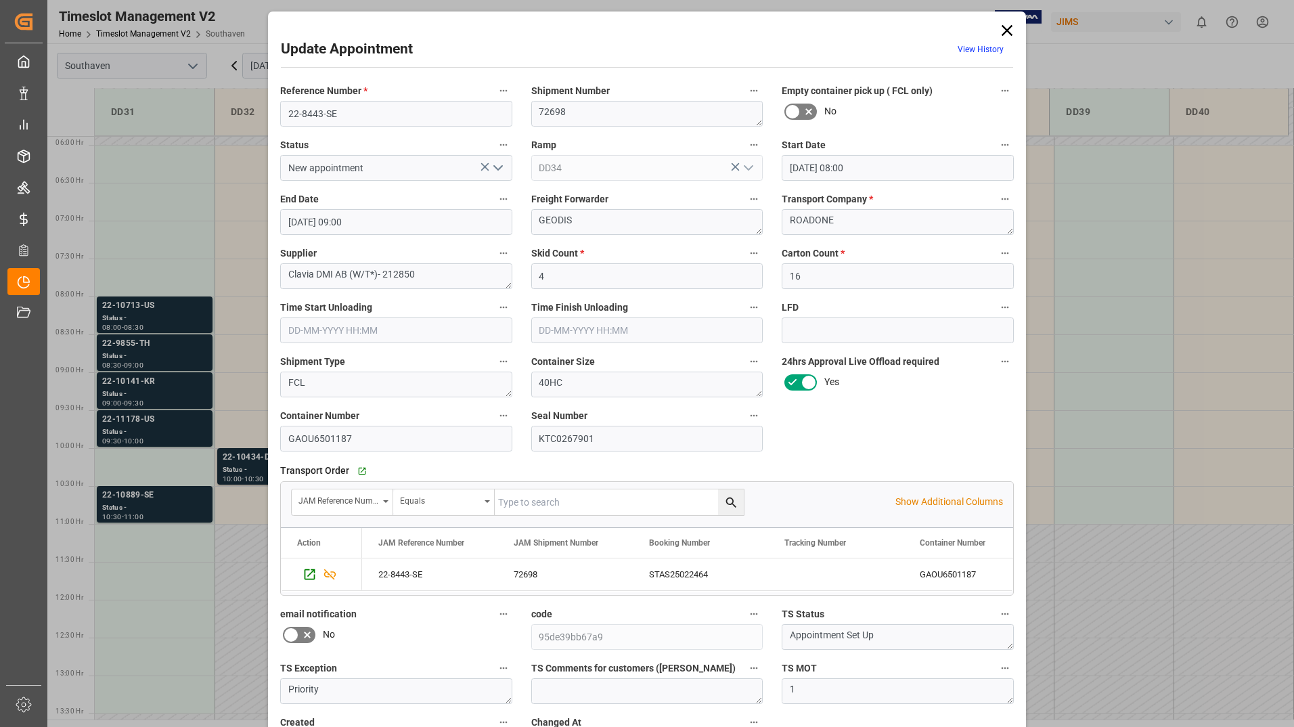
click at [1005, 25] on icon at bounding box center [1006, 30] width 19 height 19
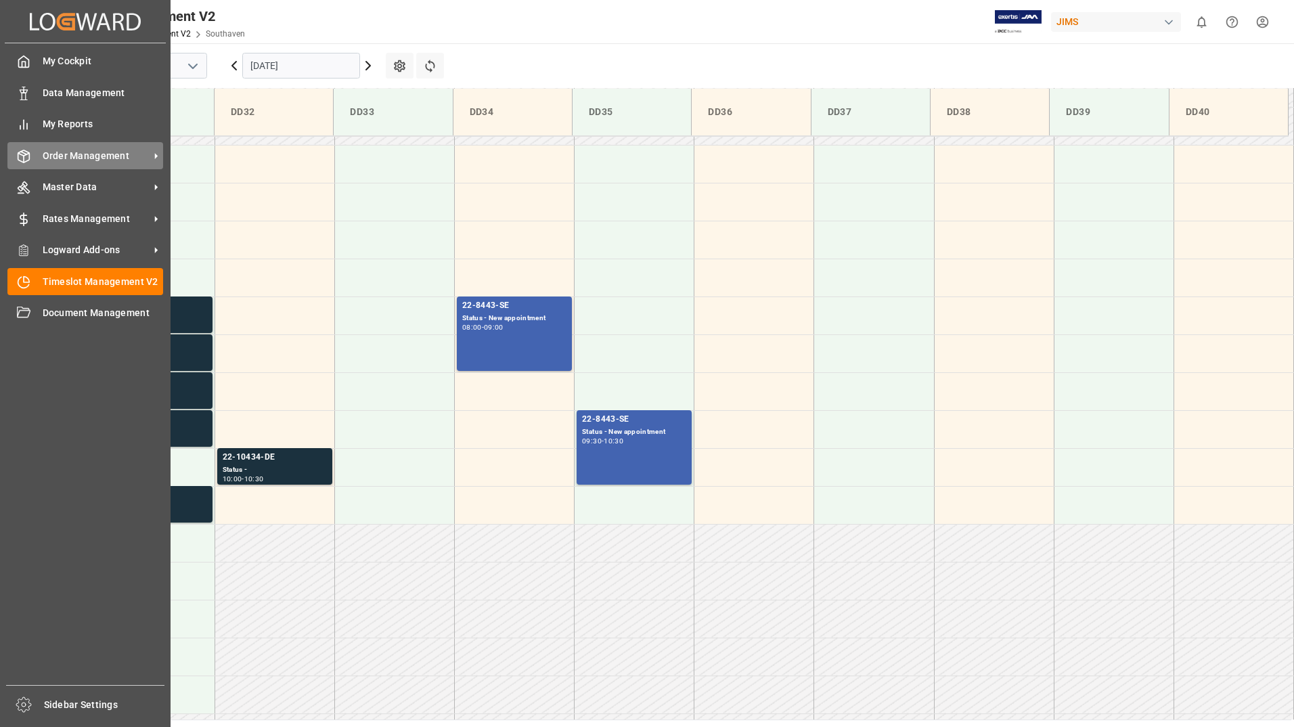
click at [64, 162] on span "Order Management" at bounding box center [96, 156] width 107 height 14
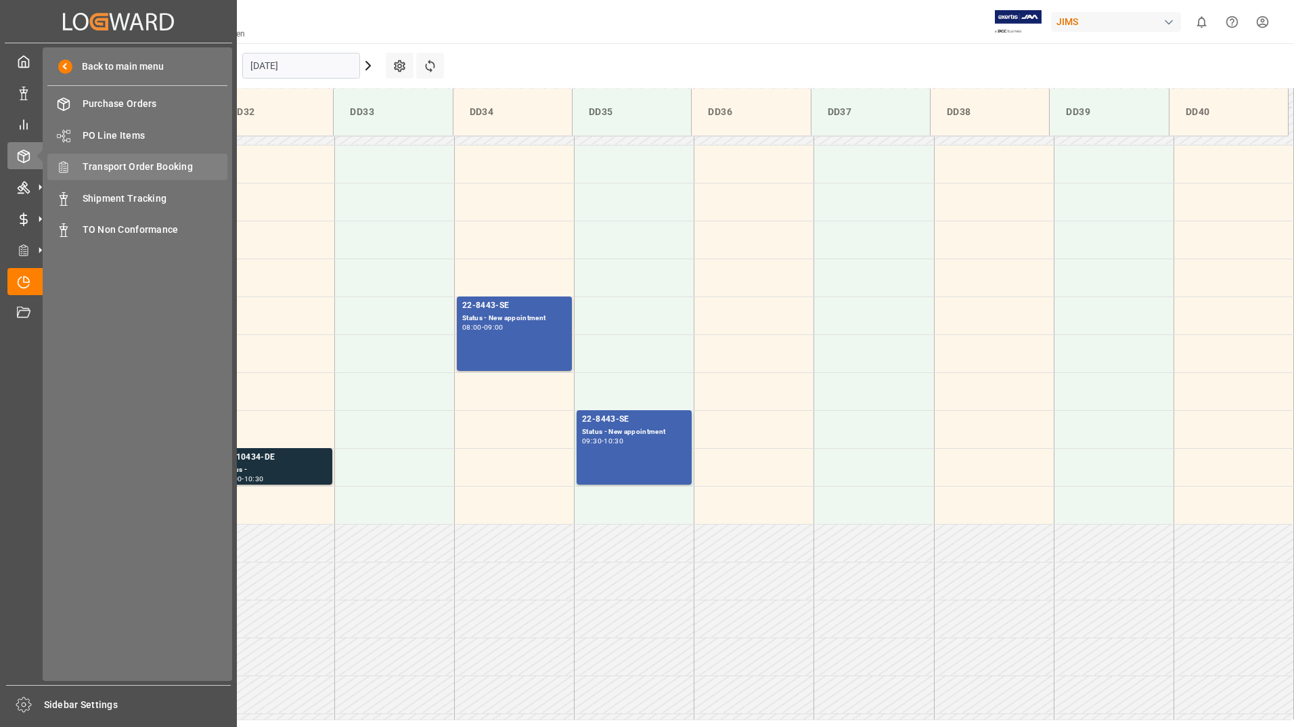
click at [208, 172] on span "Transport Order Booking" at bounding box center [155, 167] width 145 height 14
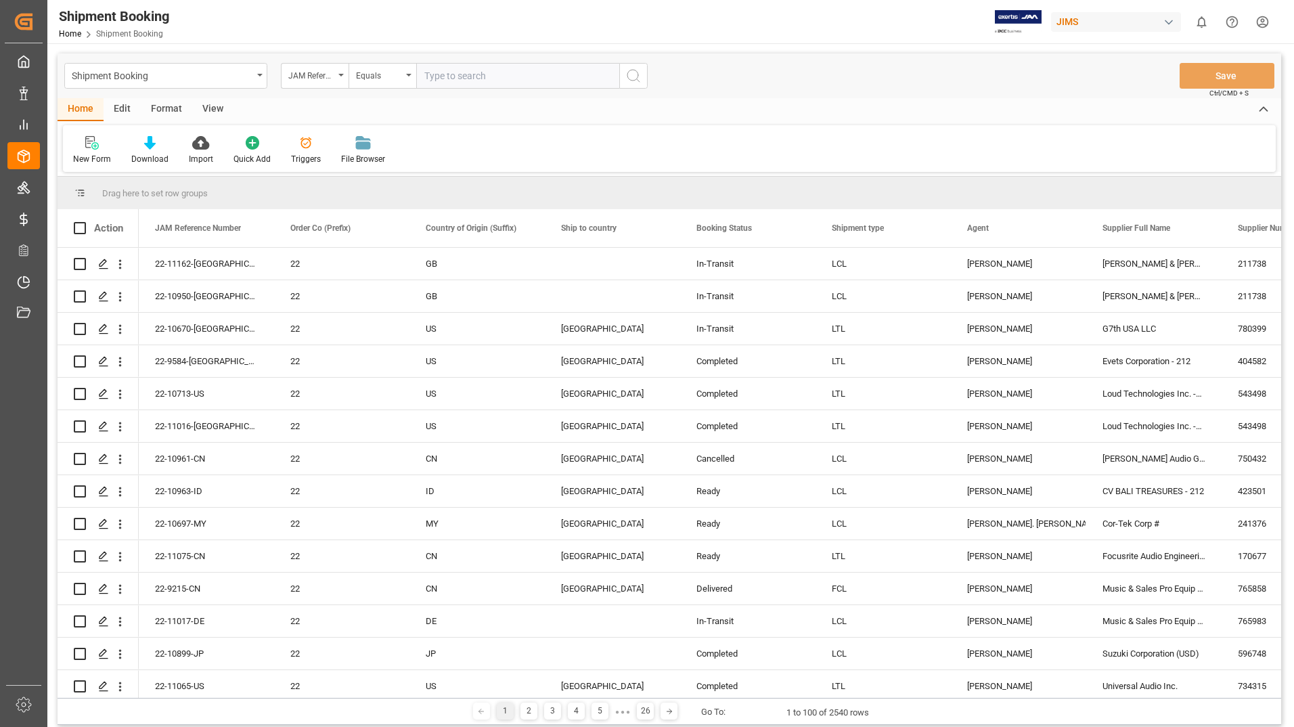
click at [501, 79] on input "text" at bounding box center [517, 76] width 203 height 26
type input "22-8443-SE"
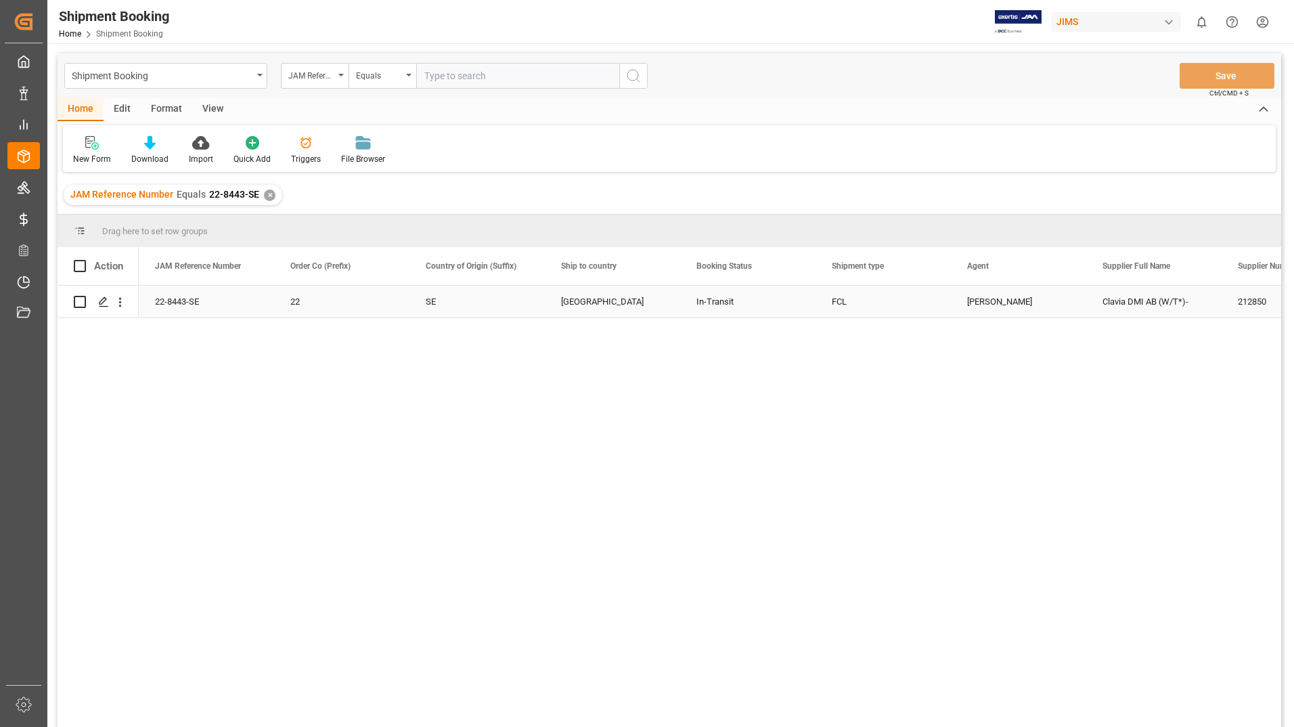
click at [78, 301] on input "Press Space to toggle row selection (unchecked)" at bounding box center [80, 302] width 12 height 12
checkbox input "true"
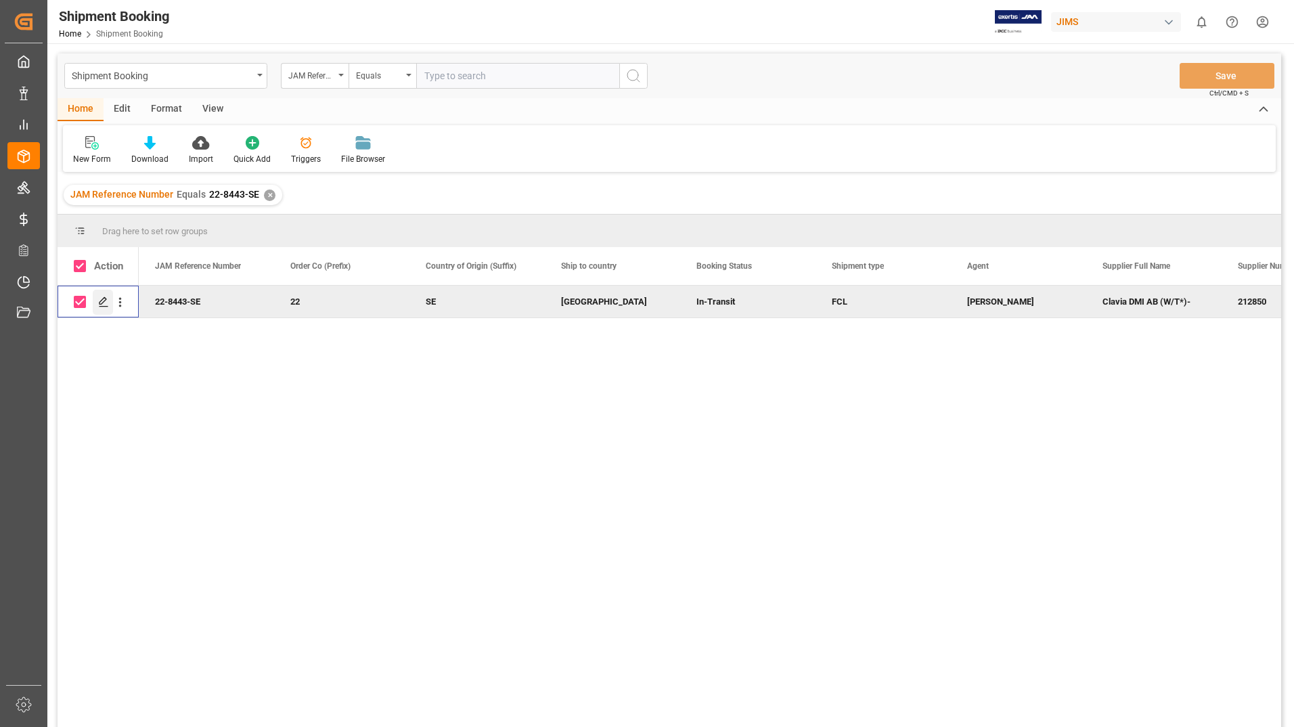
click at [100, 298] on icon "Press SPACE to deselect this row." at bounding box center [103, 301] width 11 height 11
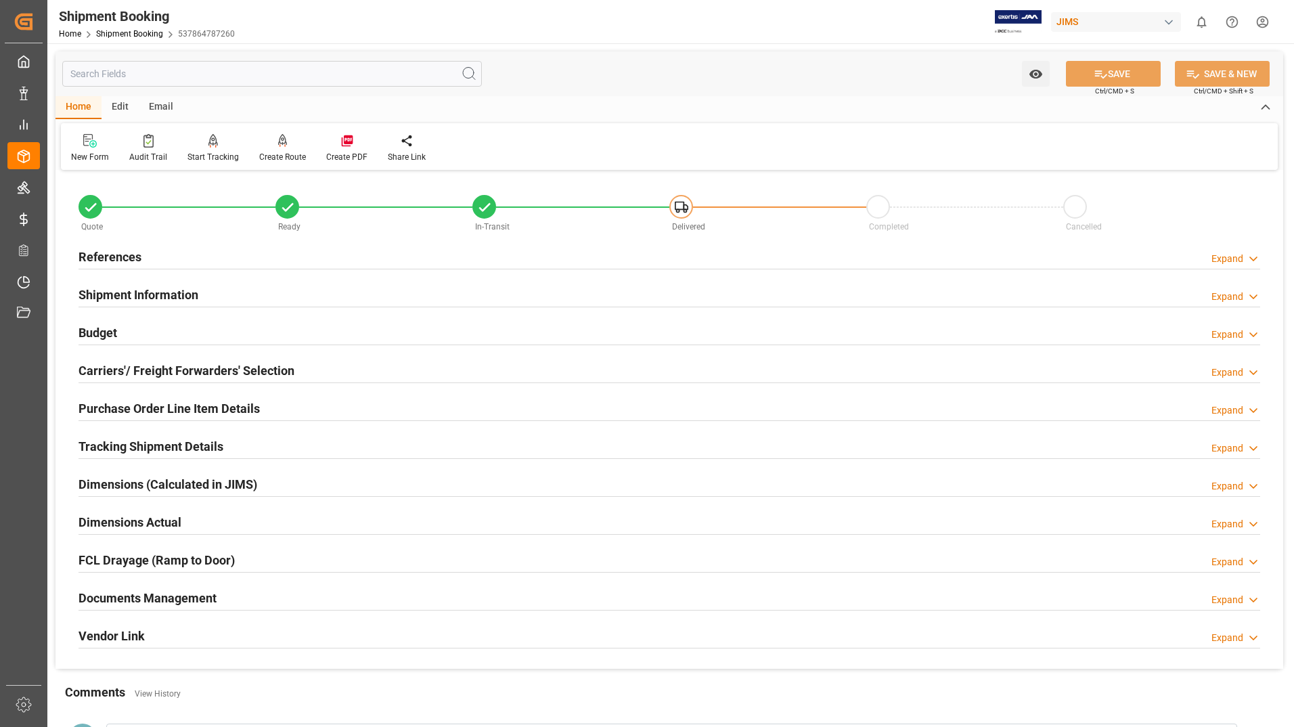
click at [179, 603] on h2 "Documents Management" at bounding box center [147, 598] width 138 height 18
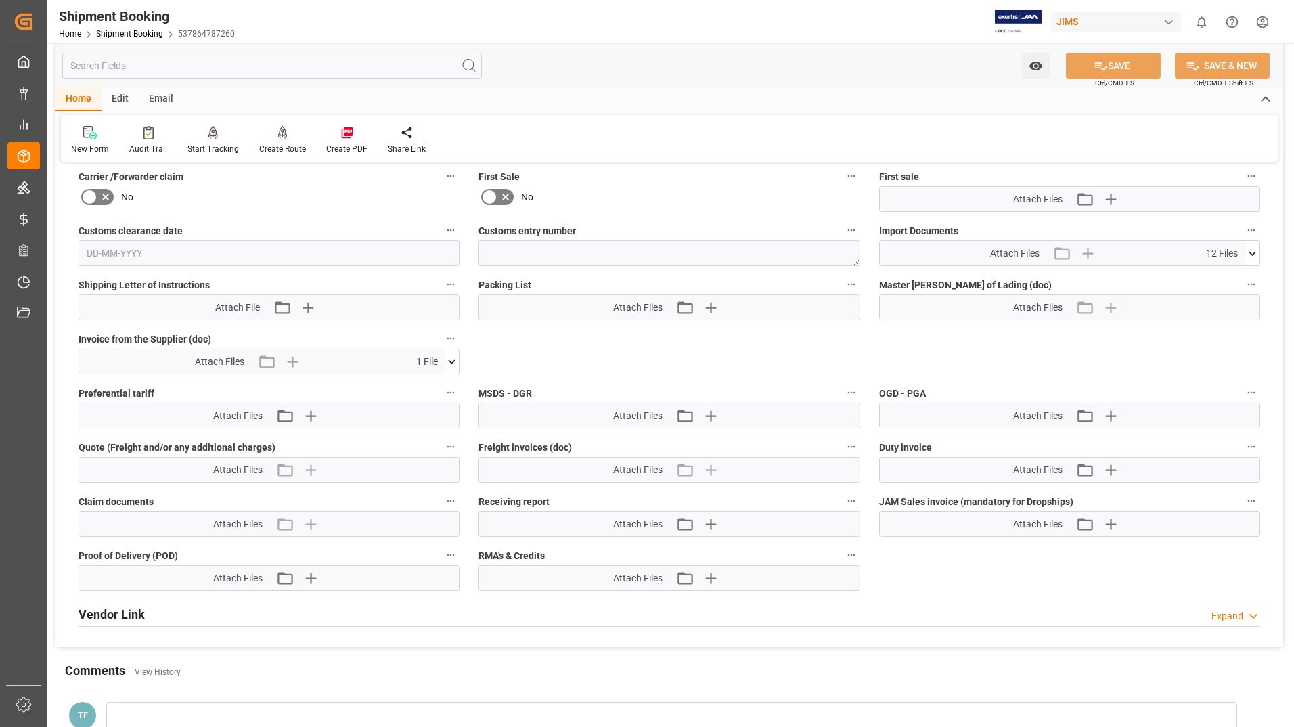
scroll to position [609, 0]
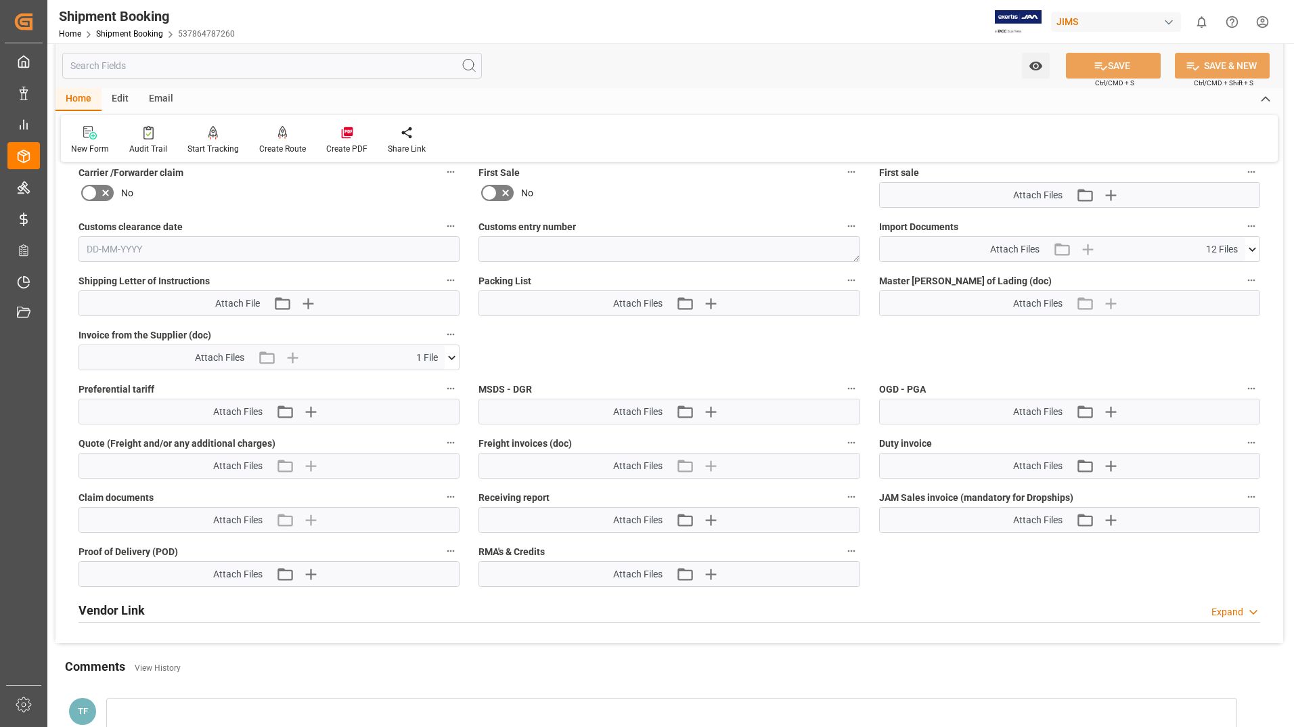
click at [1253, 247] on icon at bounding box center [1252, 249] width 14 height 14
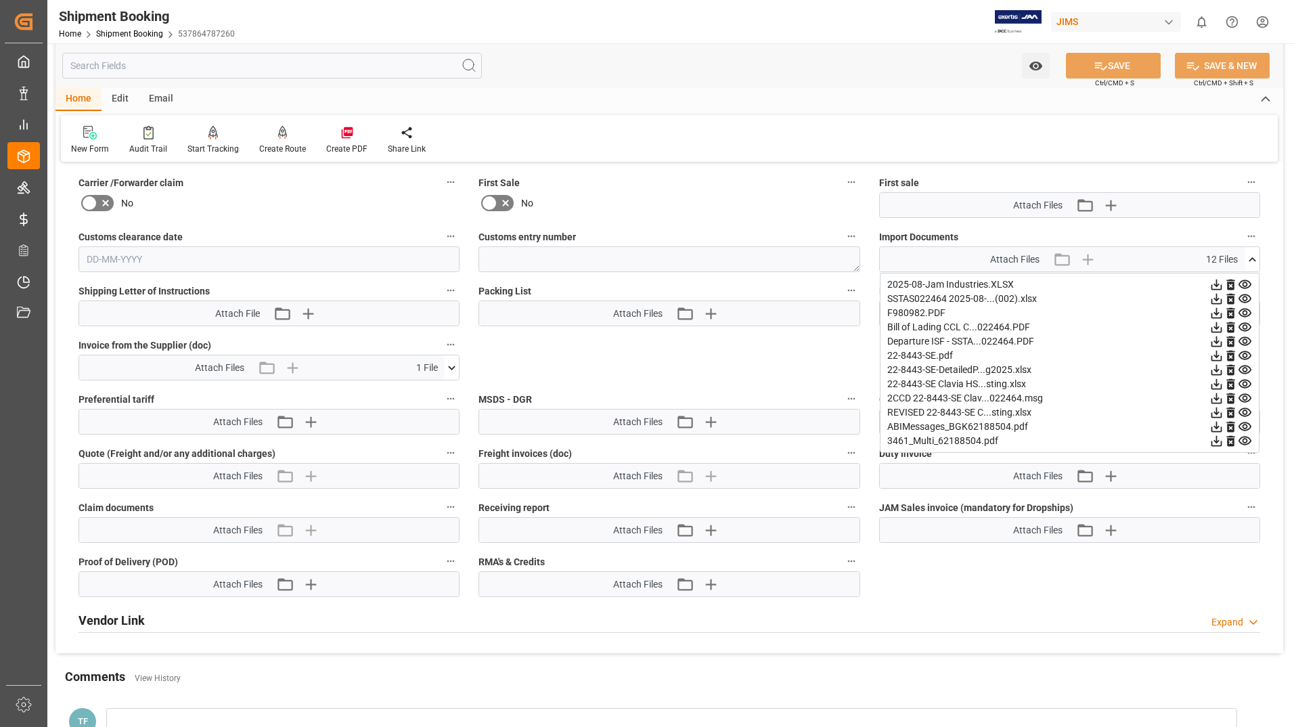
scroll to position [593, 0]
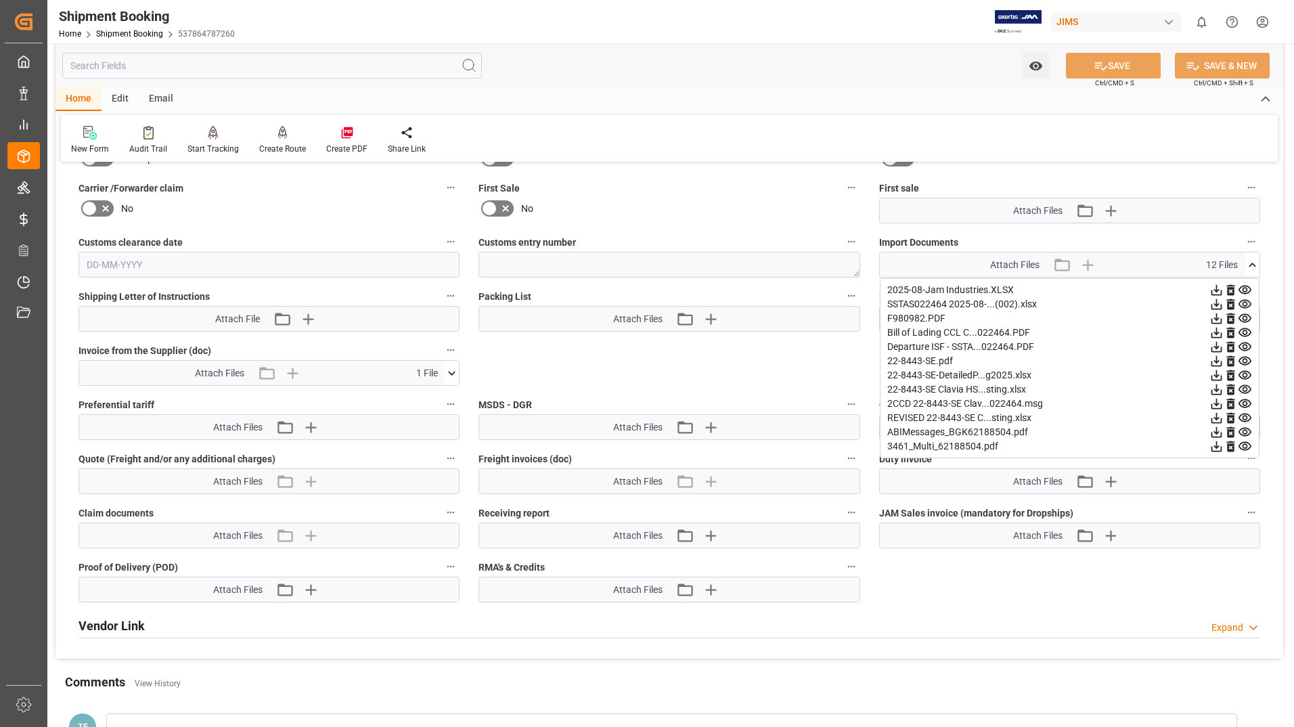
click at [1216, 317] on icon at bounding box center [1216, 318] width 11 height 11
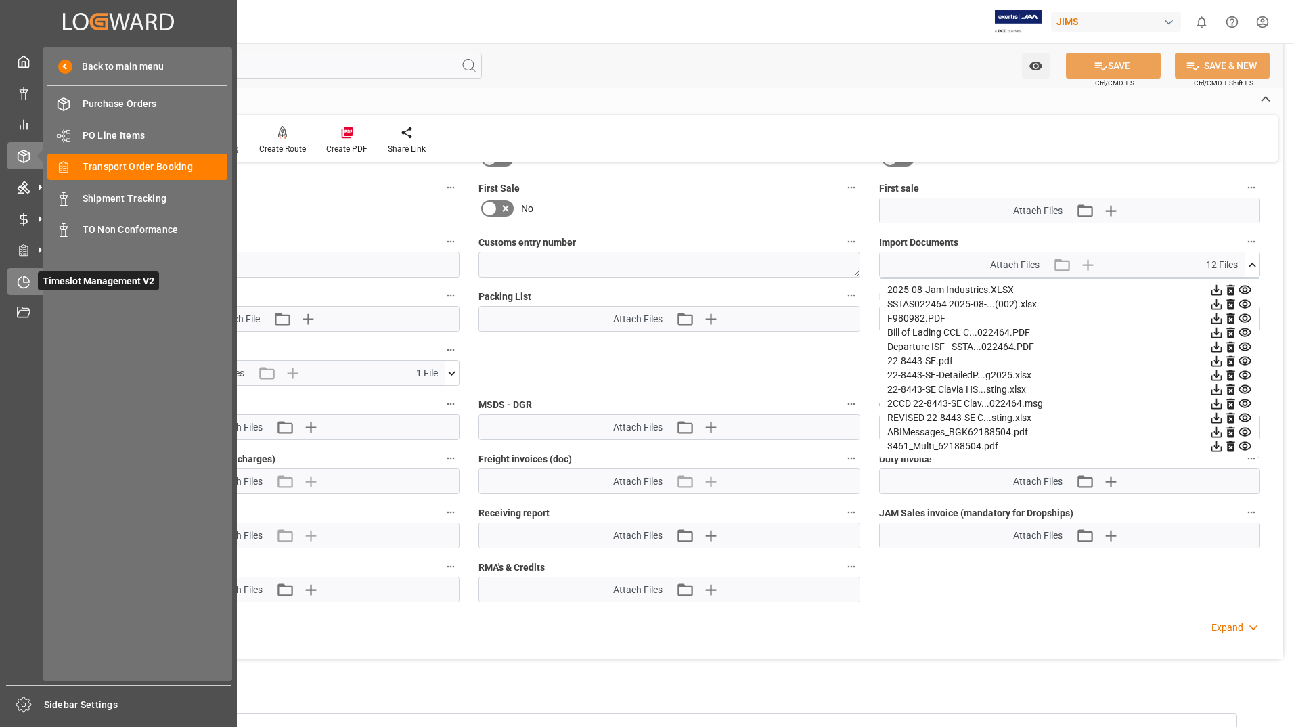
click at [57, 283] on span "Timeslot Management V2" at bounding box center [98, 280] width 121 height 19
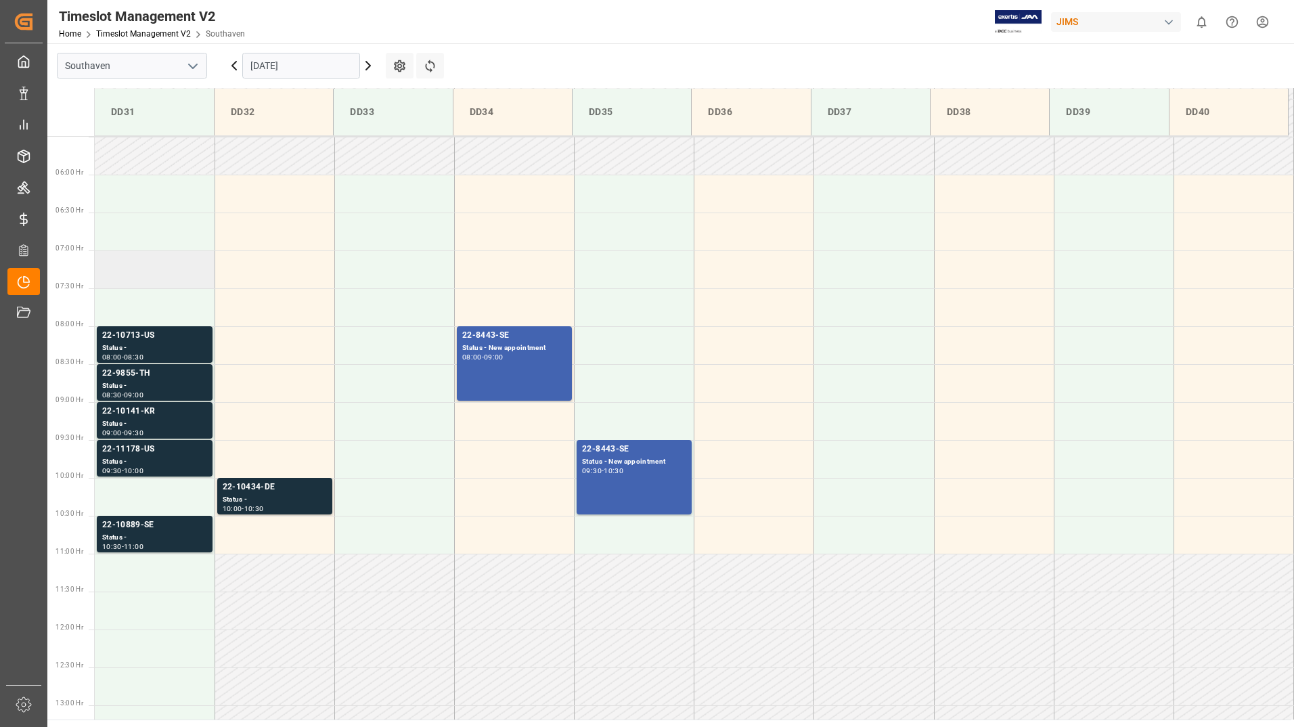
scroll to position [446, 0]
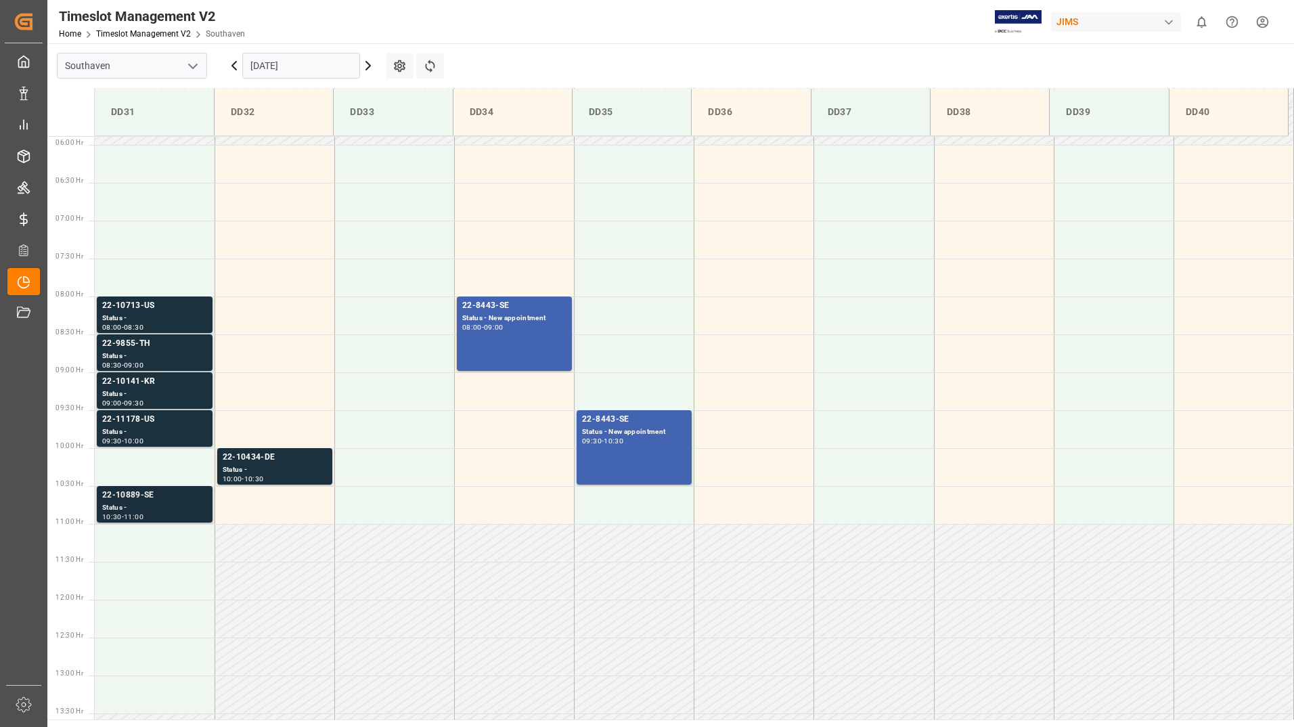
click at [163, 503] on div "Status -" at bounding box center [154, 508] width 105 height 12
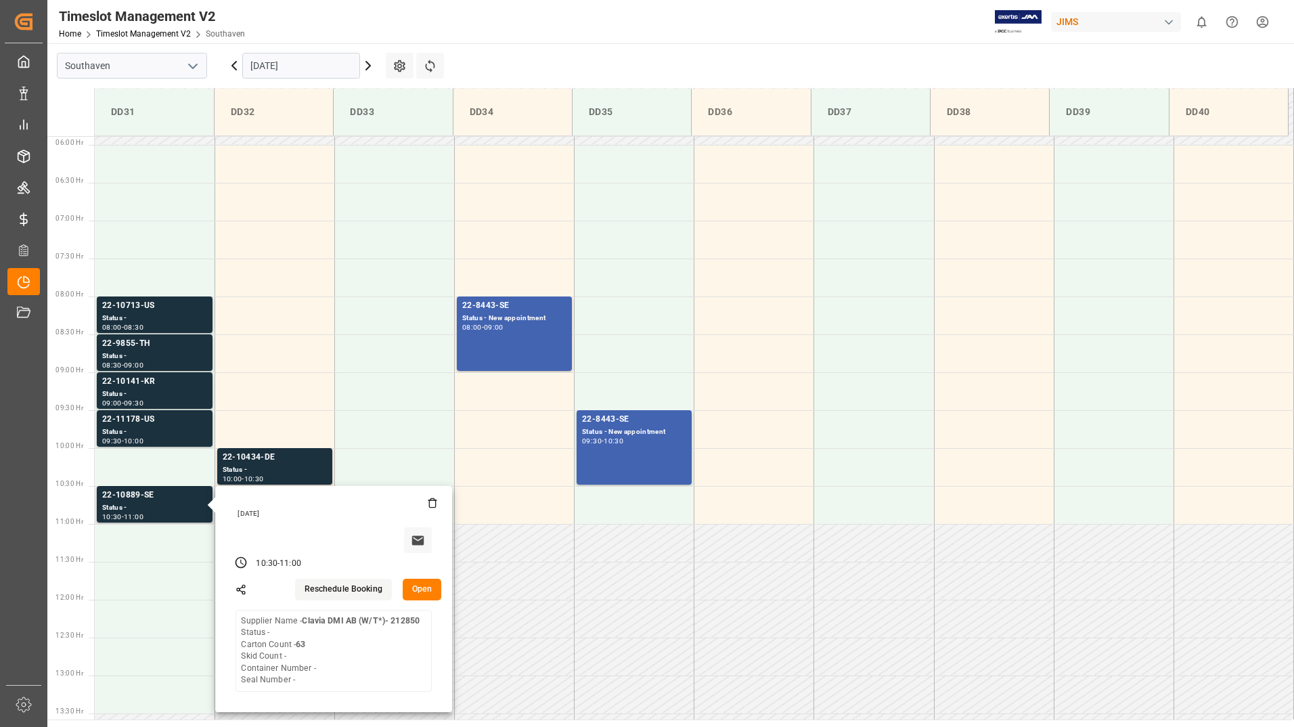
click at [422, 589] on button "Open" at bounding box center [422, 589] width 39 height 22
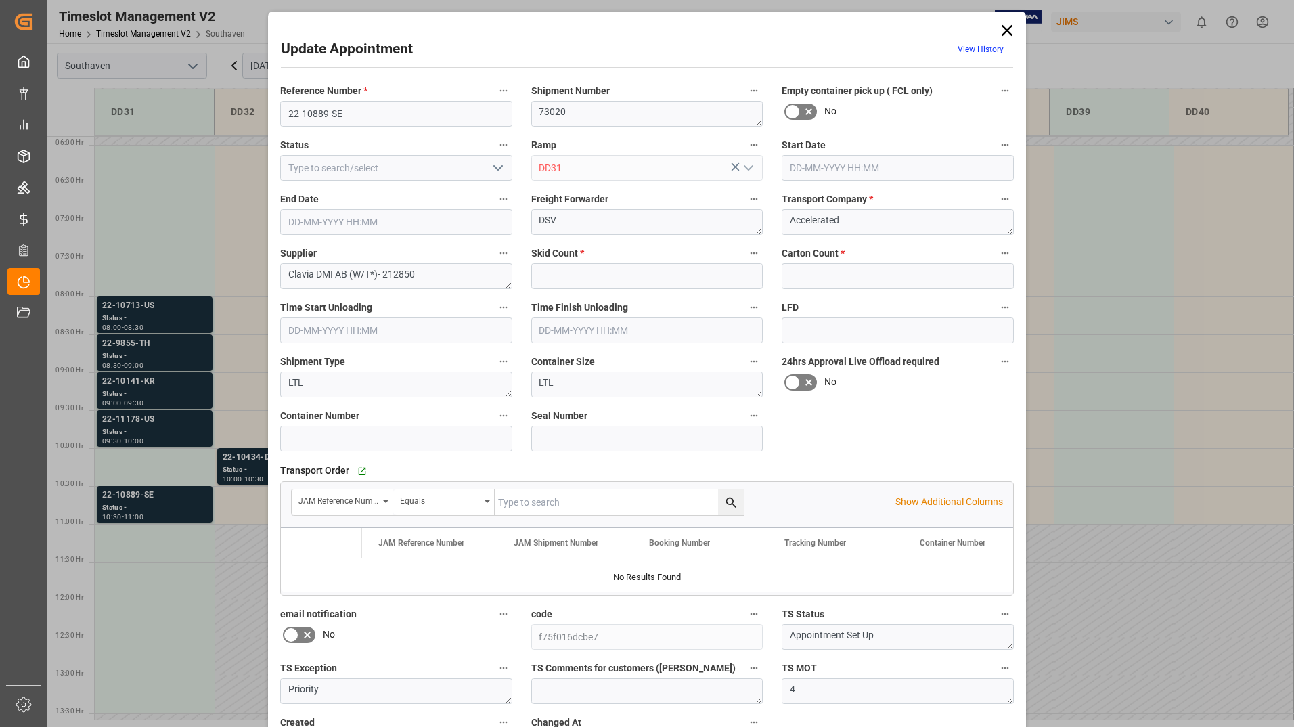
type input "0"
type input "63"
type input "[DATE] 10:30"
type input "[DATE] 11:00"
type input "[DATE] 13:58"
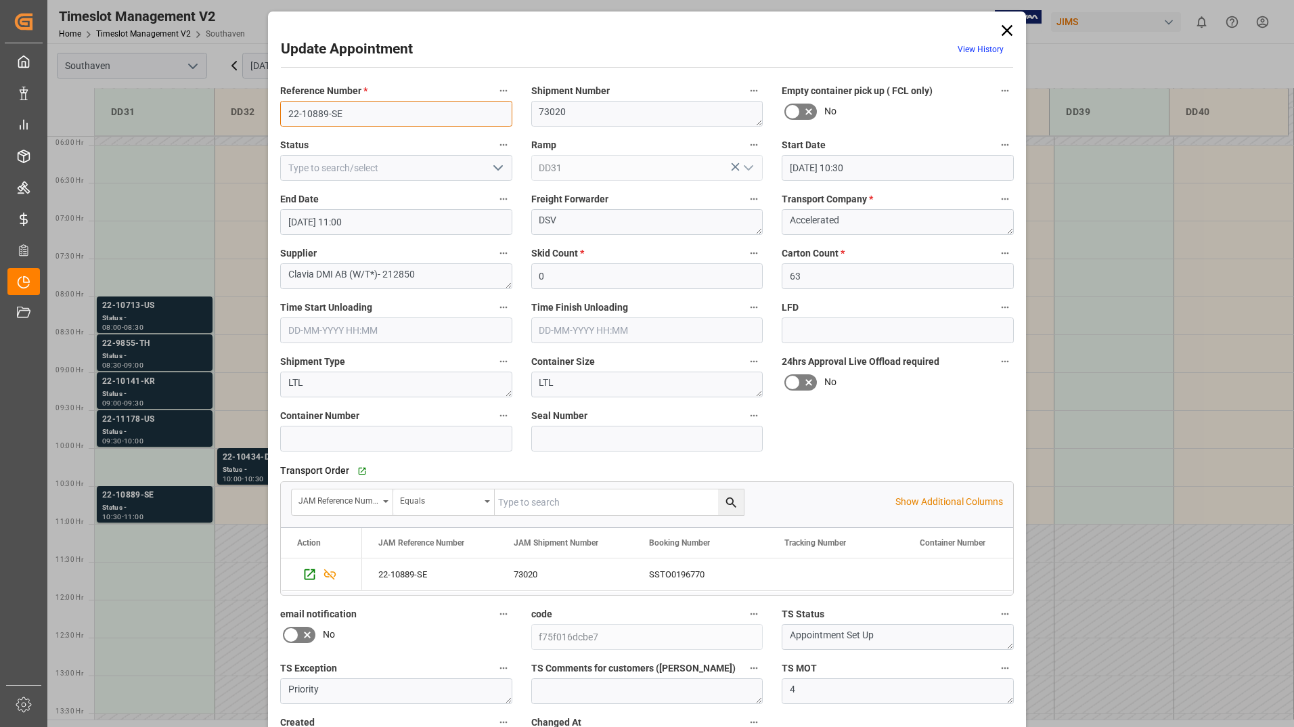
drag, startPoint x: 286, startPoint y: 110, endPoint x: 346, endPoint y: 111, distance: 60.2
click at [346, 111] on input "22-10889-SE" at bounding box center [396, 114] width 232 height 26
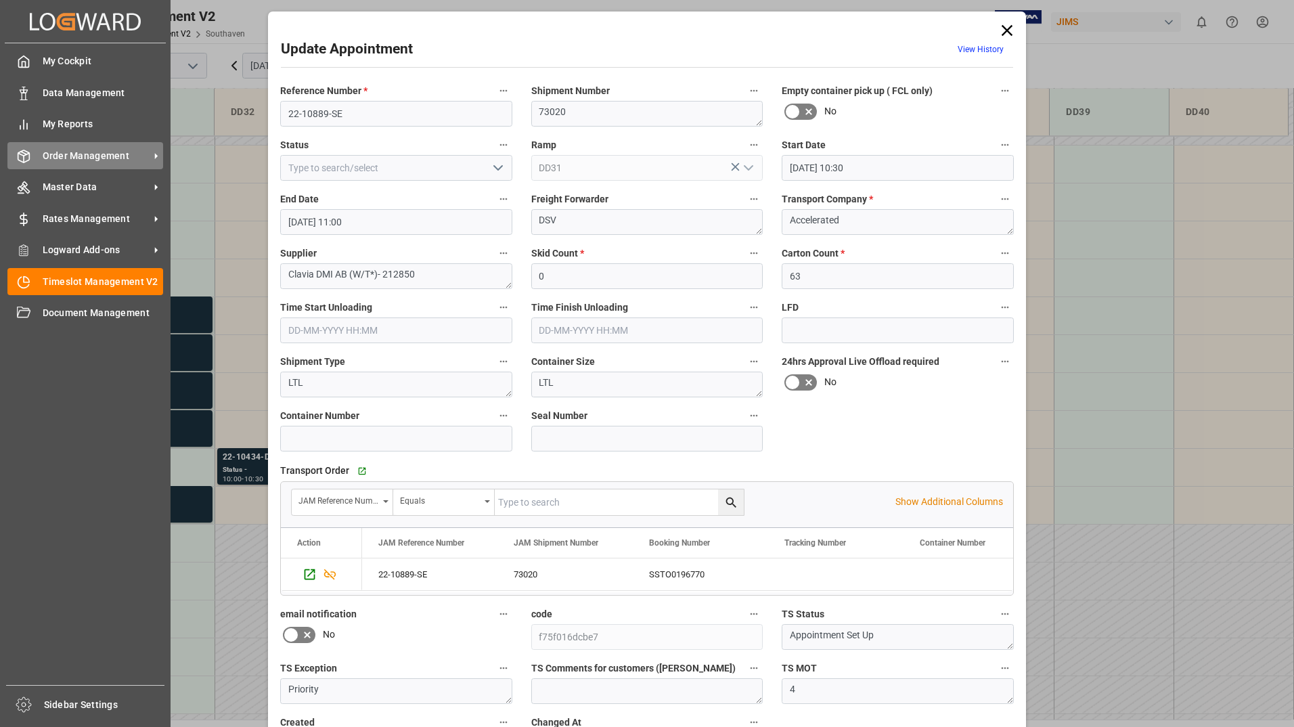
click at [71, 162] on span "Order Management" at bounding box center [96, 156] width 107 height 14
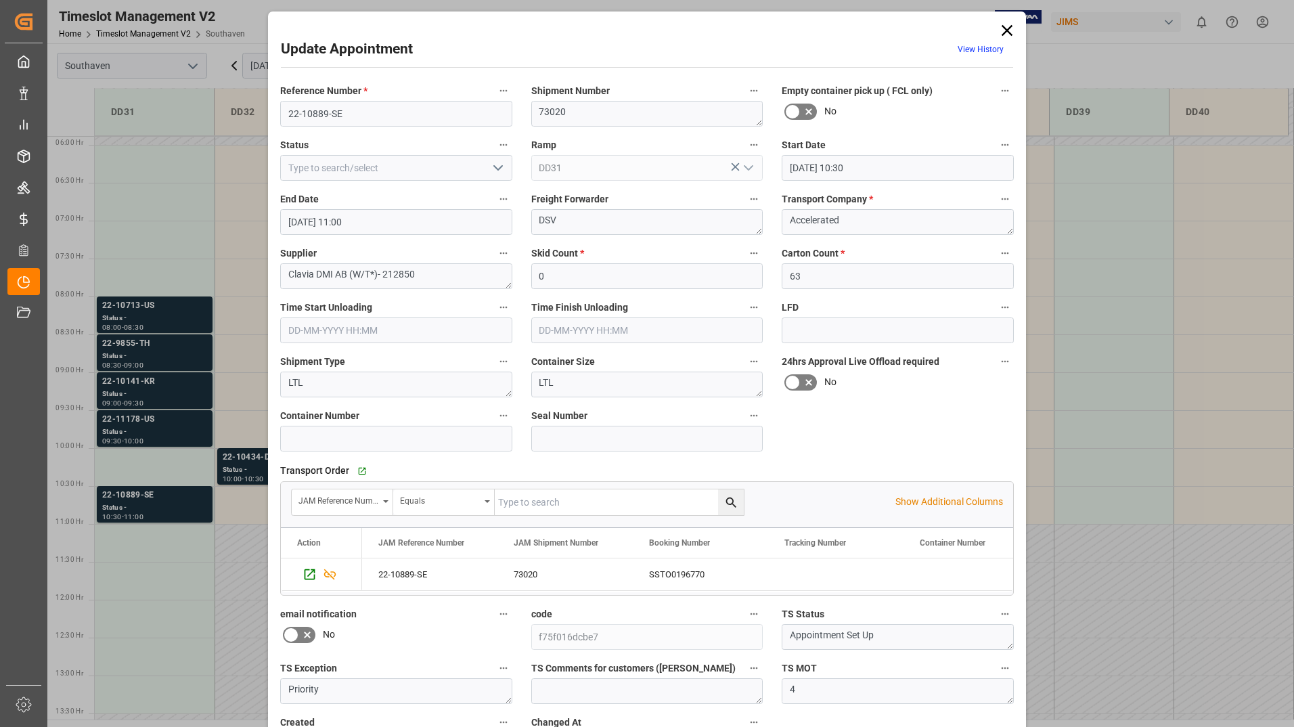
click at [998, 26] on icon at bounding box center [1006, 30] width 19 height 19
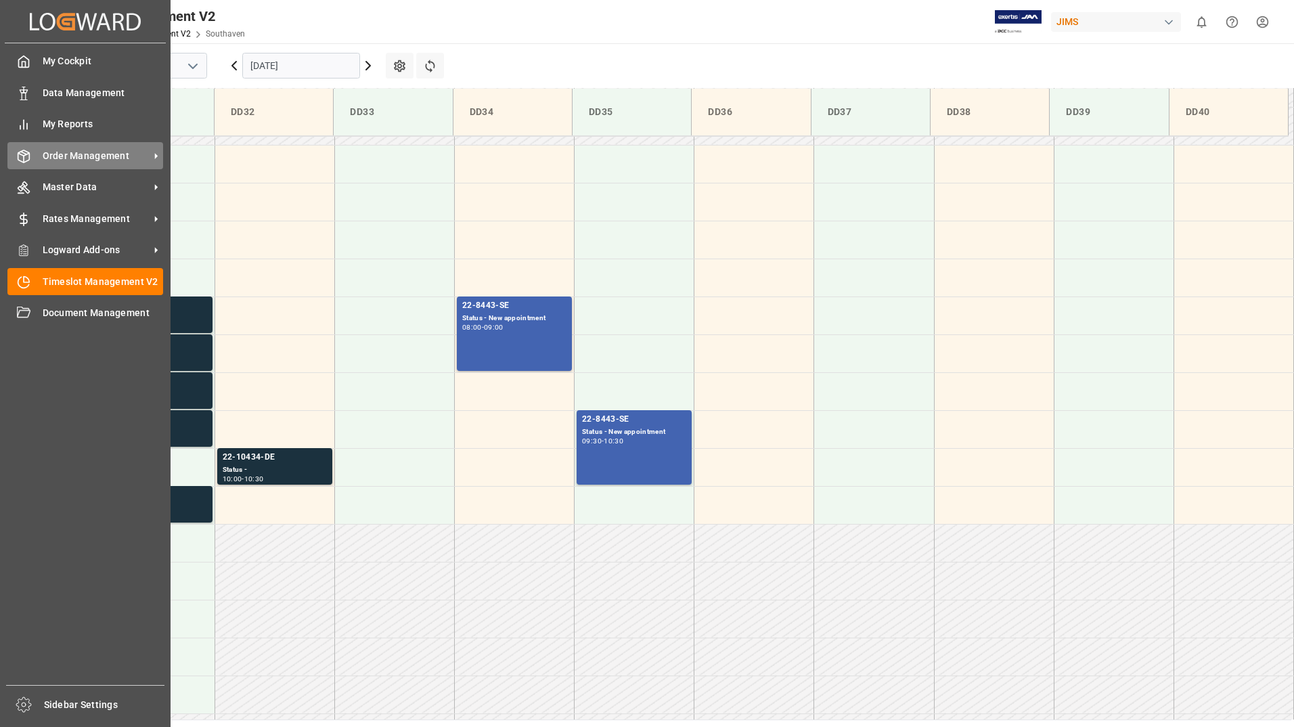
click at [79, 150] on span "Order Management" at bounding box center [96, 156] width 107 height 14
click at [116, 158] on span "Order Management" at bounding box center [96, 156] width 107 height 14
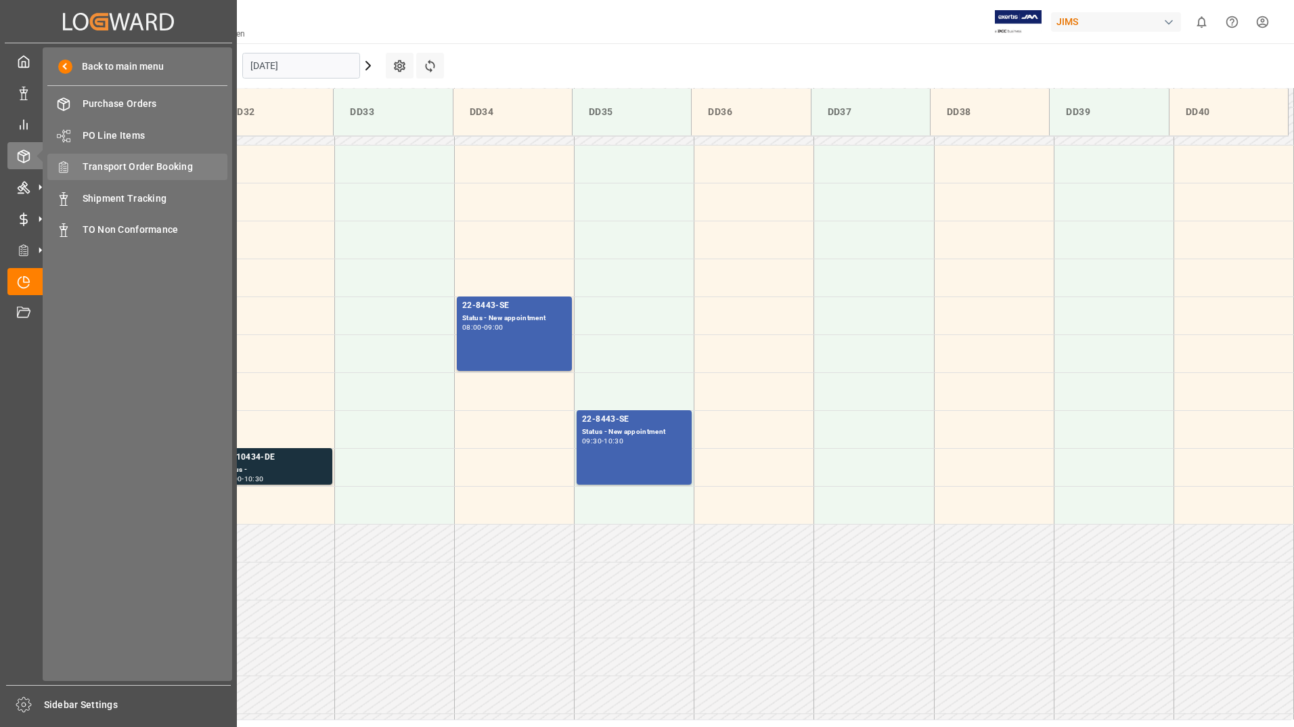
click at [154, 164] on span "Transport Order Booking" at bounding box center [155, 167] width 145 height 14
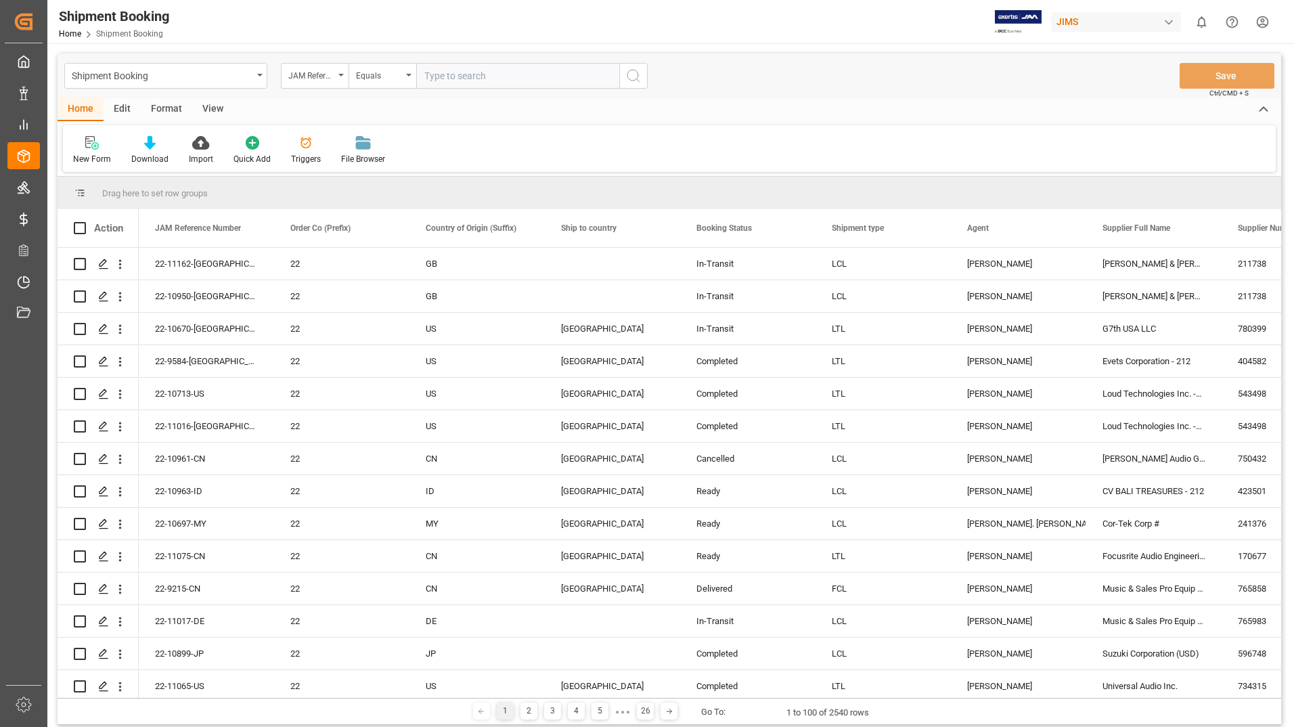
click at [597, 78] on input "text" at bounding box center [517, 76] width 203 height 26
type input "22-10889-SE"
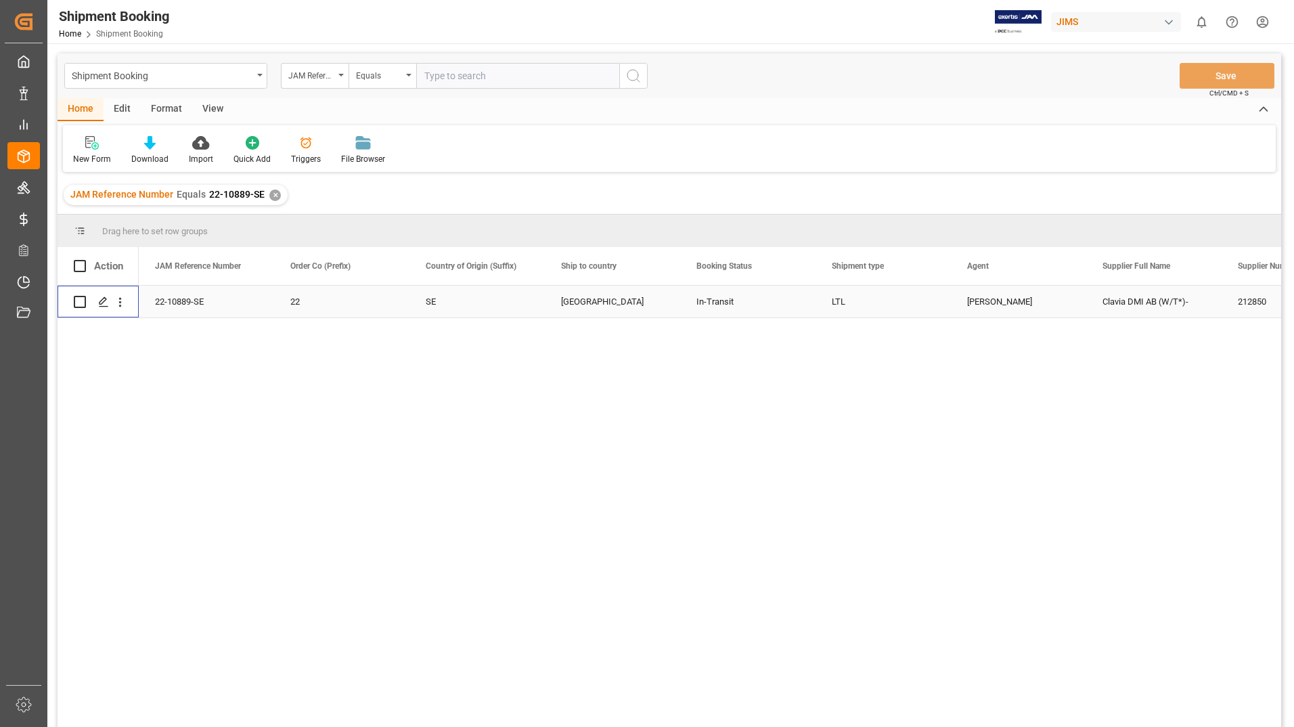
drag, startPoint x: 78, startPoint y: 300, endPoint x: 91, endPoint y: 301, distance: 12.9
click at [78, 300] on input "Press Space to toggle row selection (unchecked)" at bounding box center [80, 302] width 12 height 12
checkbox input "true"
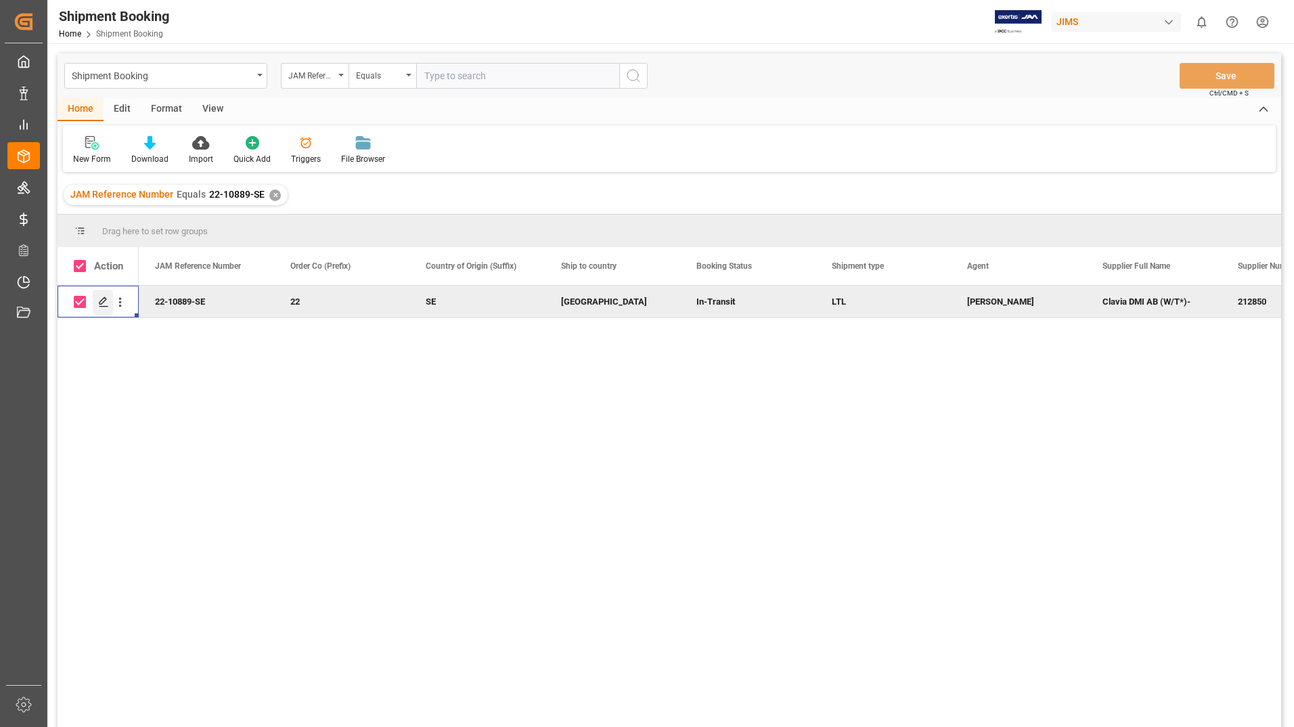
click at [102, 301] on icon "Press SPACE to deselect this row." at bounding box center [103, 301] width 11 height 11
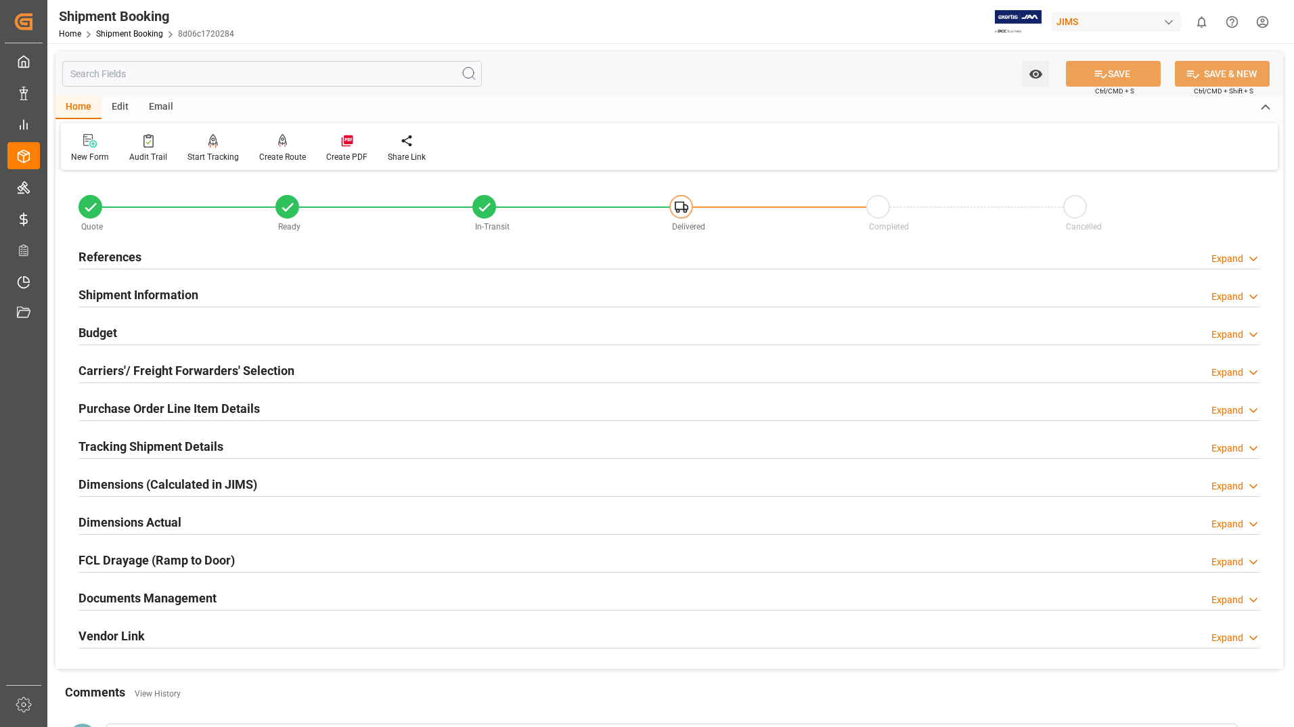
click at [202, 595] on h2 "Documents Management" at bounding box center [147, 598] width 138 height 18
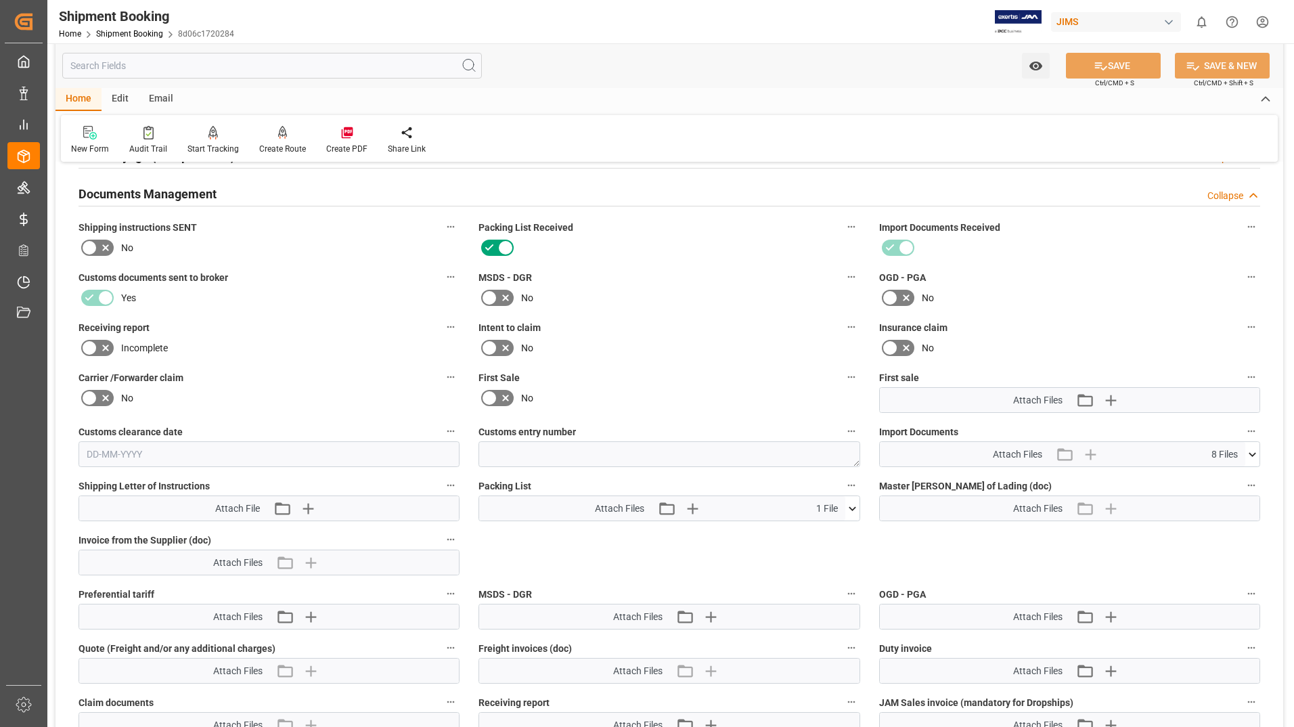
scroll to position [406, 0]
click at [857, 505] on icon at bounding box center [852, 506] width 14 height 14
click at [846, 532] on icon at bounding box center [844, 531] width 13 height 9
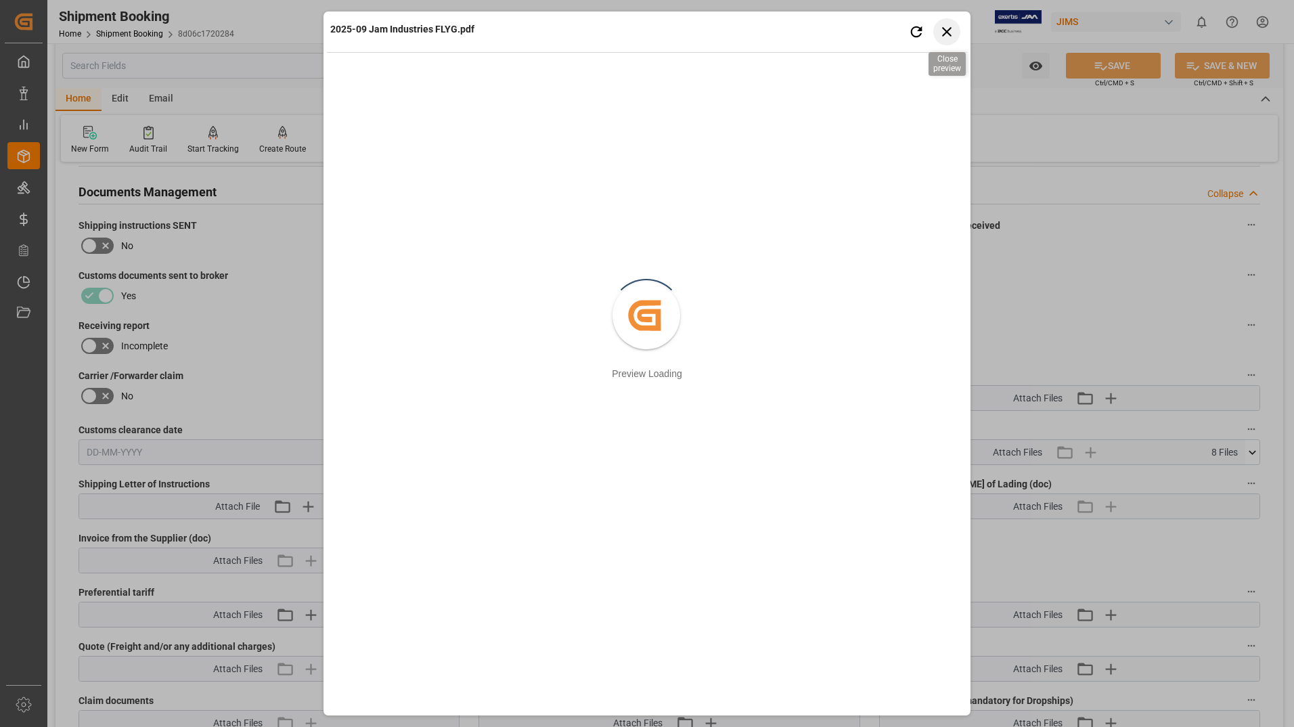
click at [942, 25] on icon "button" at bounding box center [946, 31] width 17 height 17
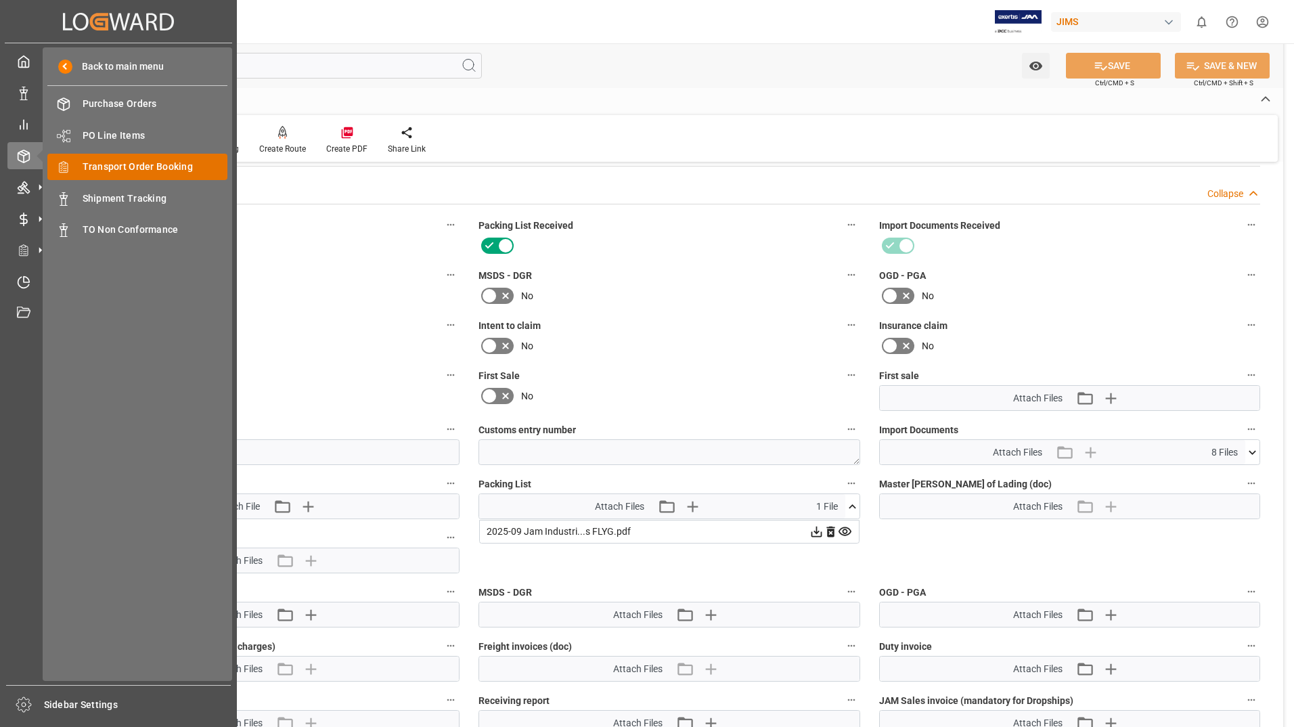
click at [89, 166] on span "Transport Order Booking" at bounding box center [155, 167] width 145 height 14
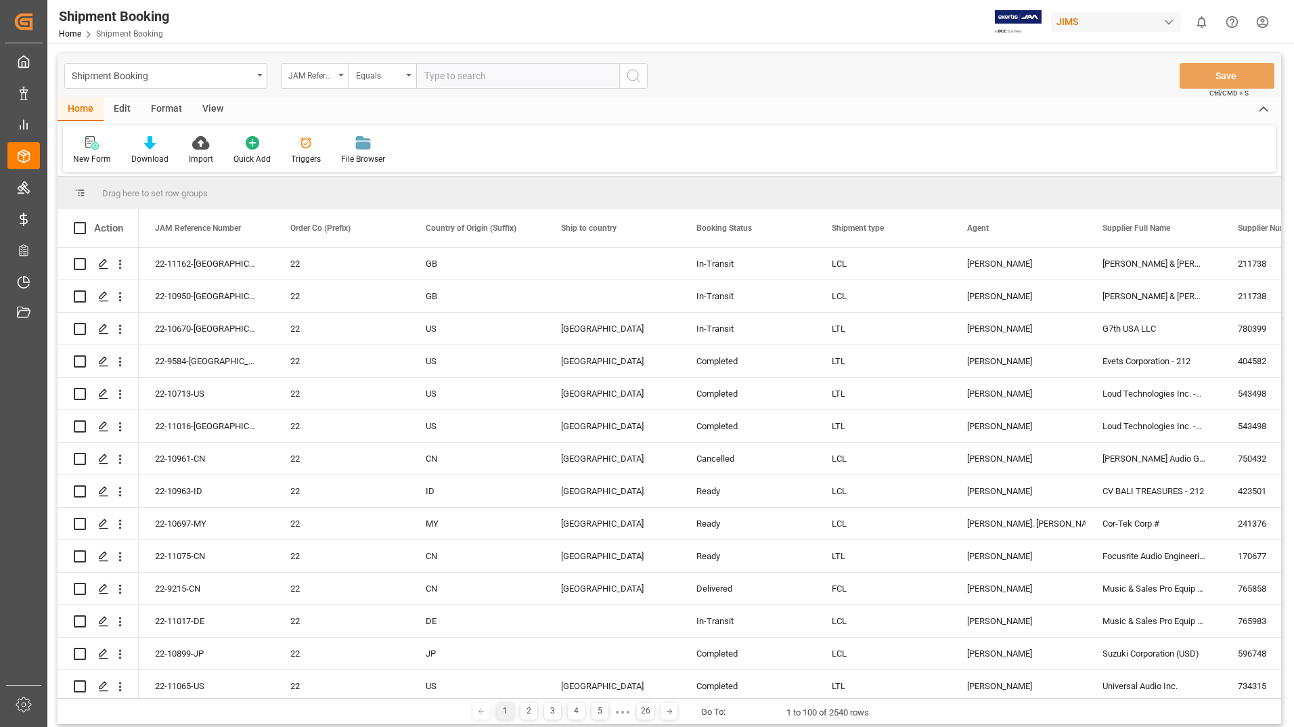
click at [484, 76] on input "text" at bounding box center [517, 76] width 203 height 26
type input "22-10713-US"
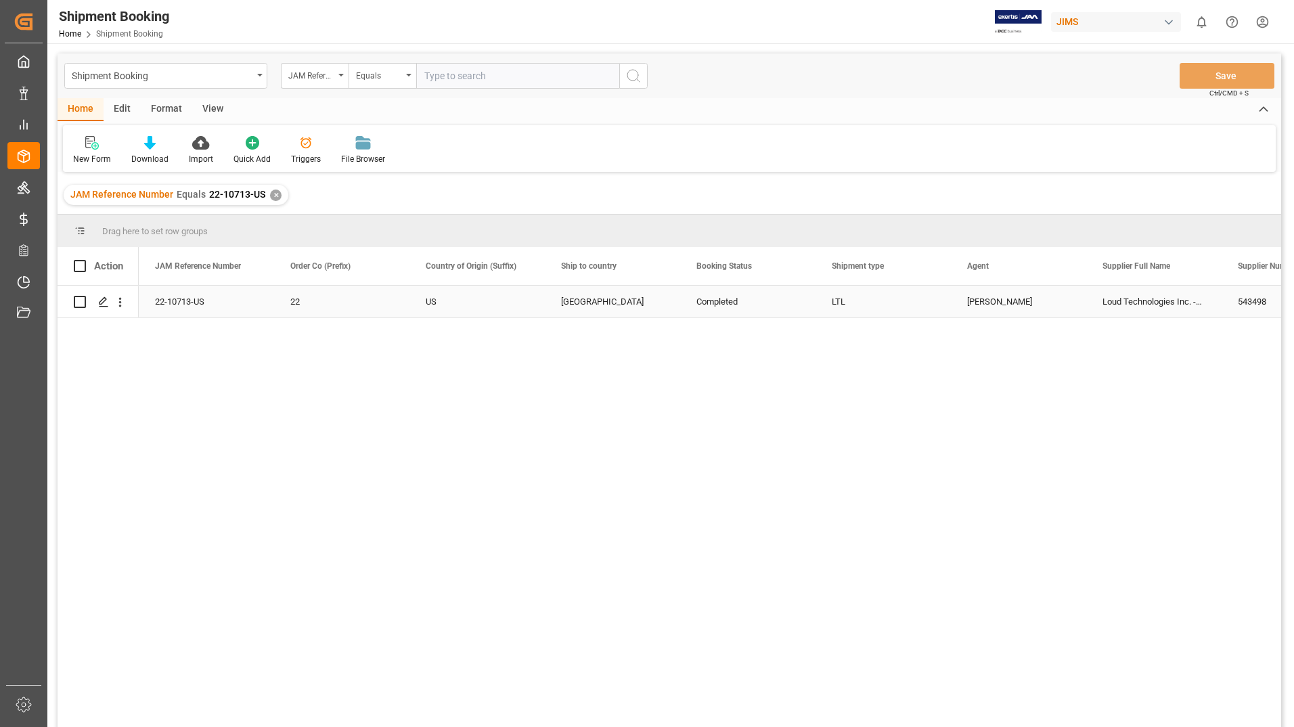
click at [83, 299] on input "Press Space to toggle row selection (unchecked)" at bounding box center [80, 302] width 12 height 12
checkbox input "true"
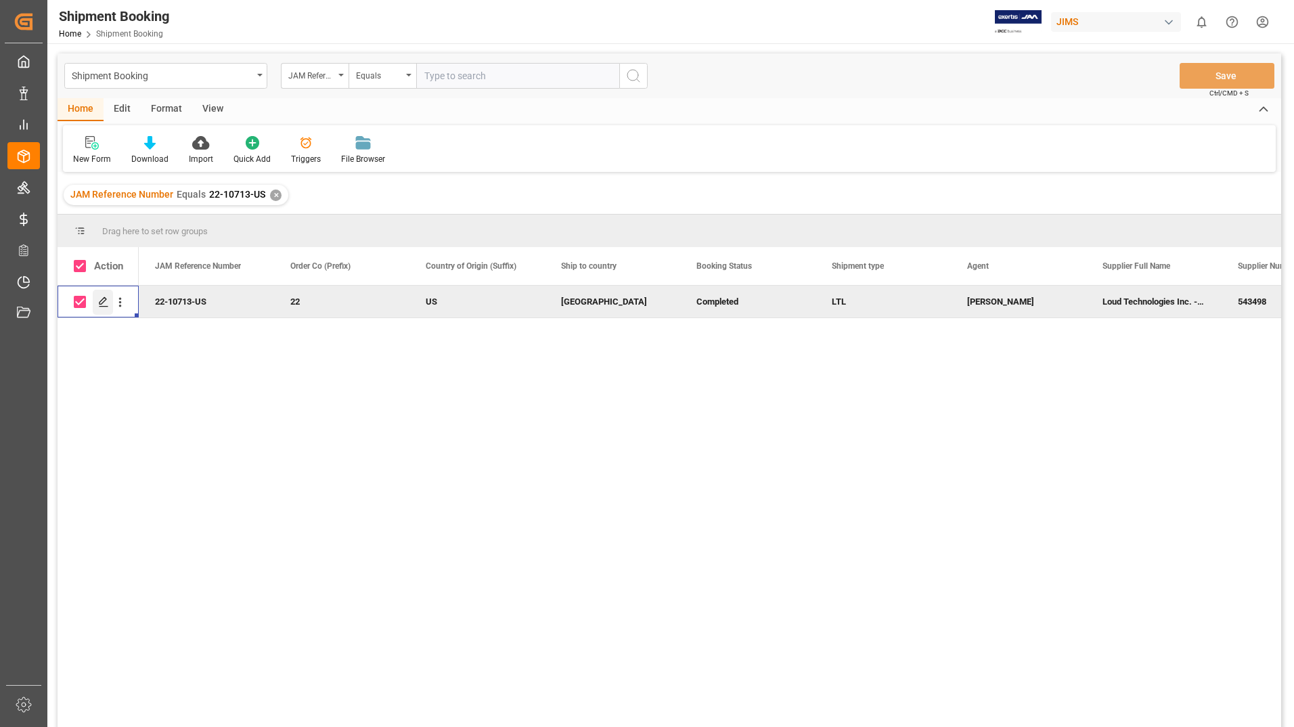
click at [101, 296] on icon "Press SPACE to deselect this row." at bounding box center [103, 301] width 11 height 11
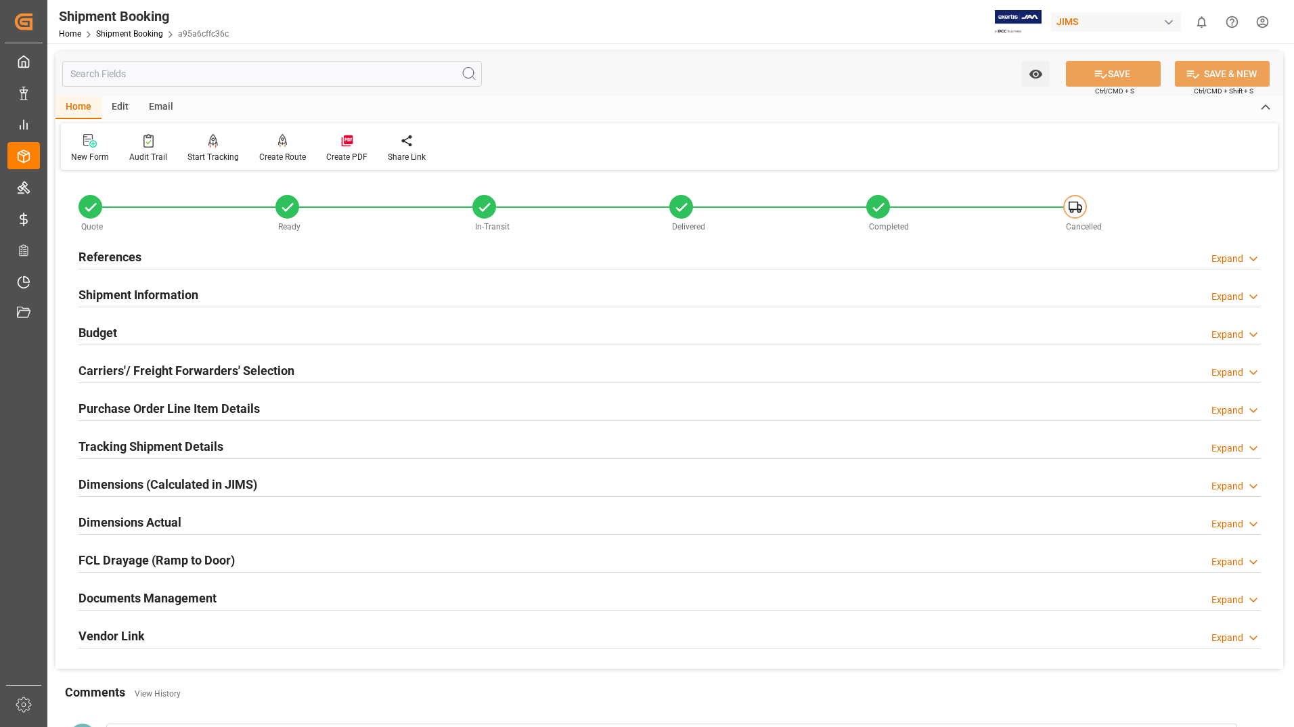
drag, startPoint x: 181, startPoint y: 597, endPoint x: 216, endPoint y: 585, distance: 37.9
click at [181, 598] on h2 "Documents Management" at bounding box center [147, 598] width 138 height 18
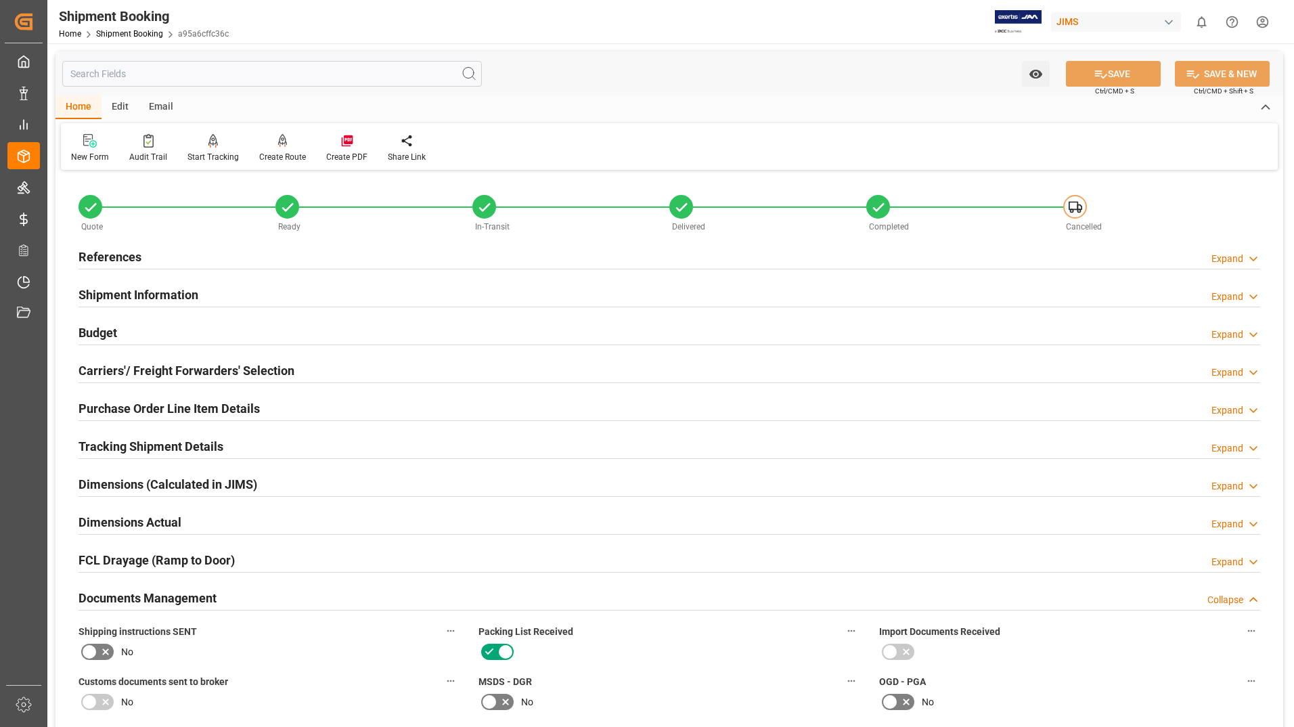
scroll to position [541, 0]
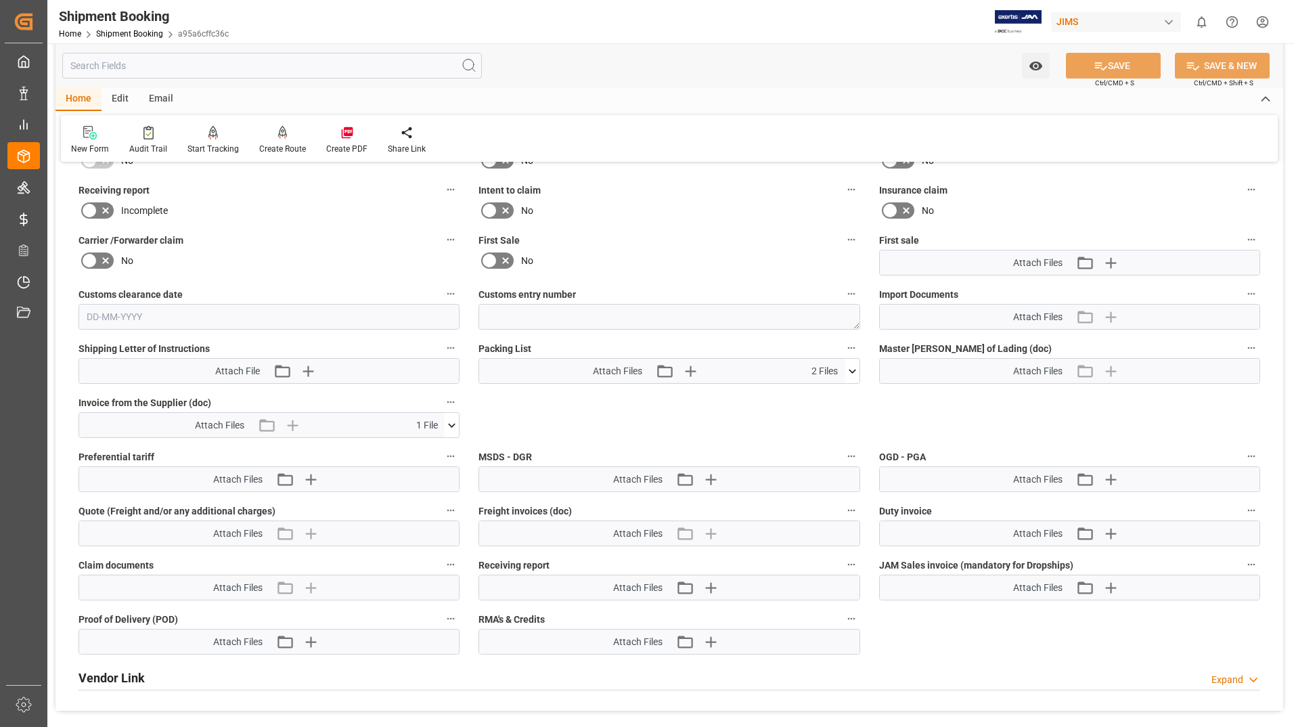
click at [855, 372] on icon at bounding box center [852, 371] width 14 height 14
click at [845, 400] on icon at bounding box center [845, 396] width 14 height 14
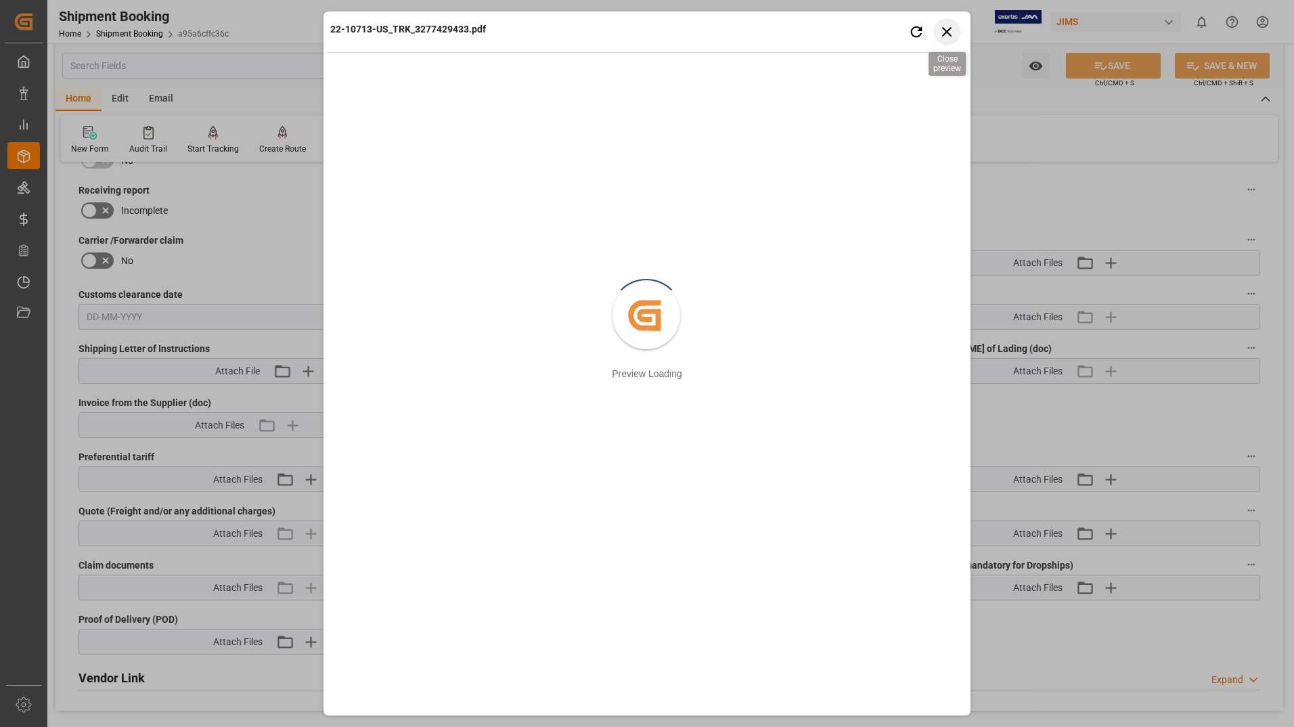
click at [942, 37] on icon "button" at bounding box center [946, 31] width 17 height 17
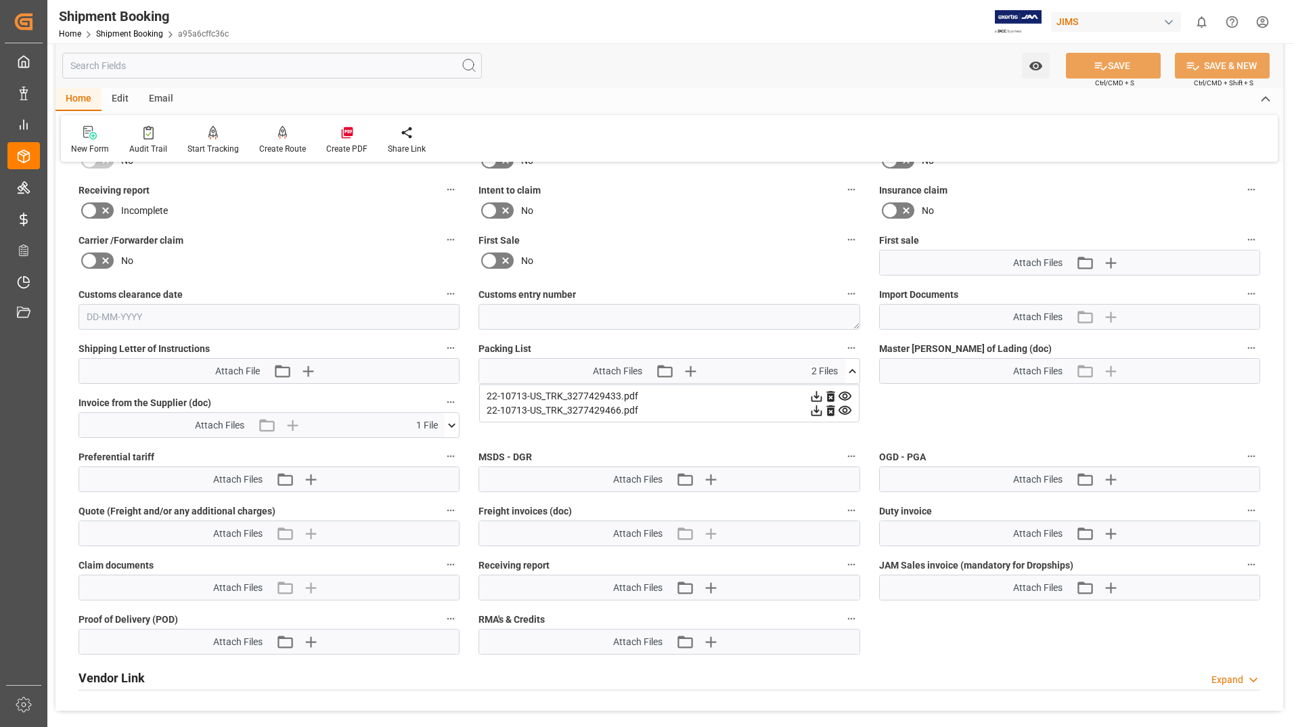
click at [846, 407] on icon at bounding box center [844, 410] width 13 height 9
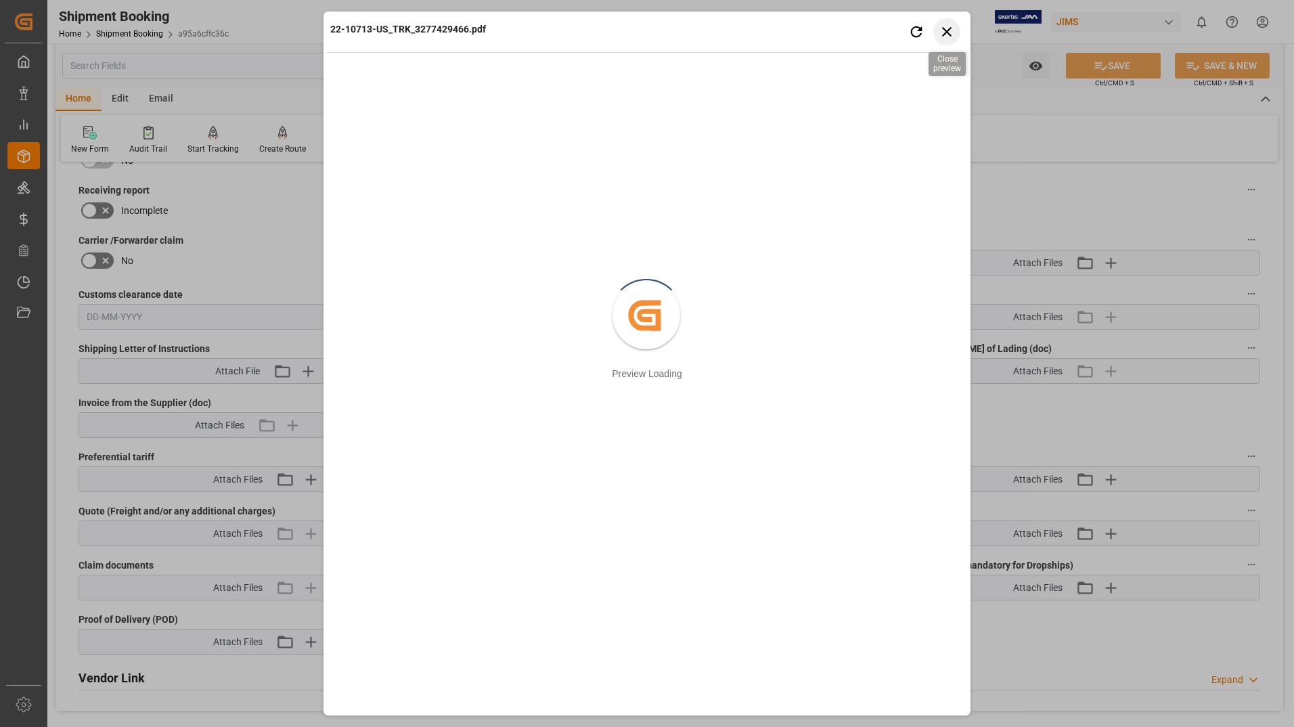
click at [944, 33] on icon "button" at bounding box center [946, 31] width 9 height 9
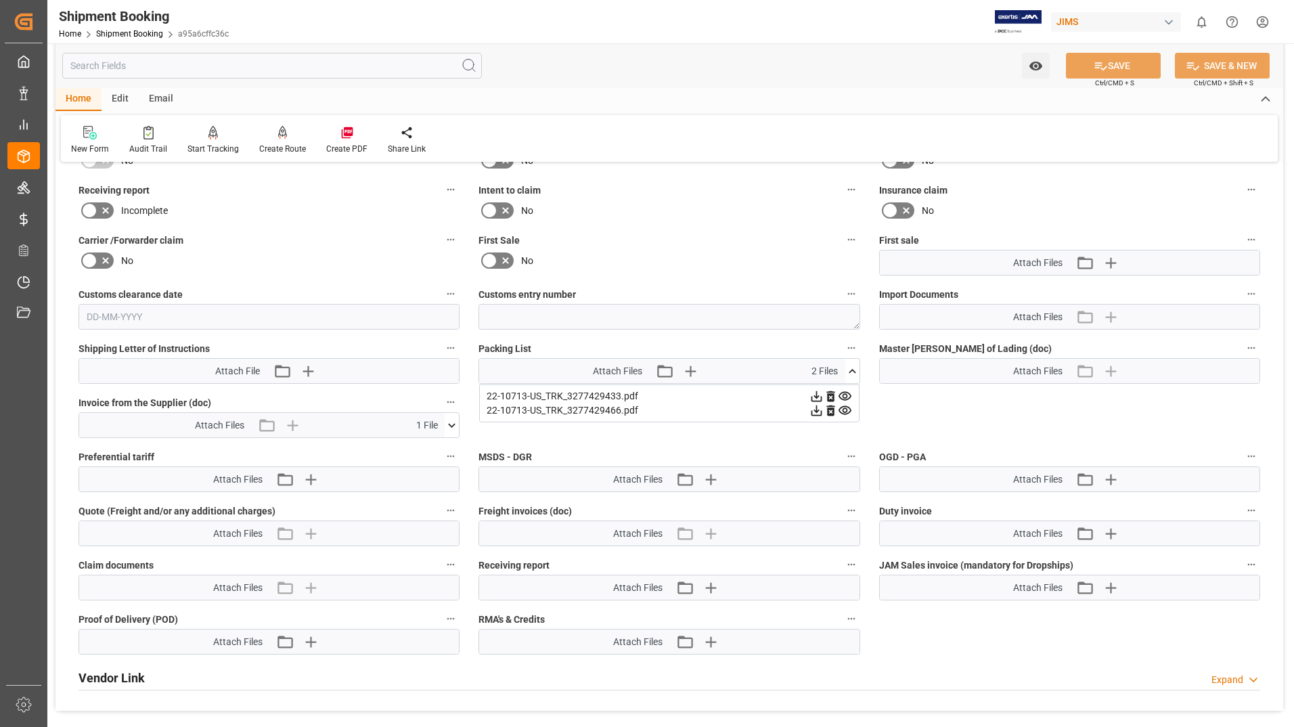
click at [453, 419] on icon at bounding box center [451, 425] width 14 height 14
click at [443, 449] on icon at bounding box center [444, 450] width 14 height 14
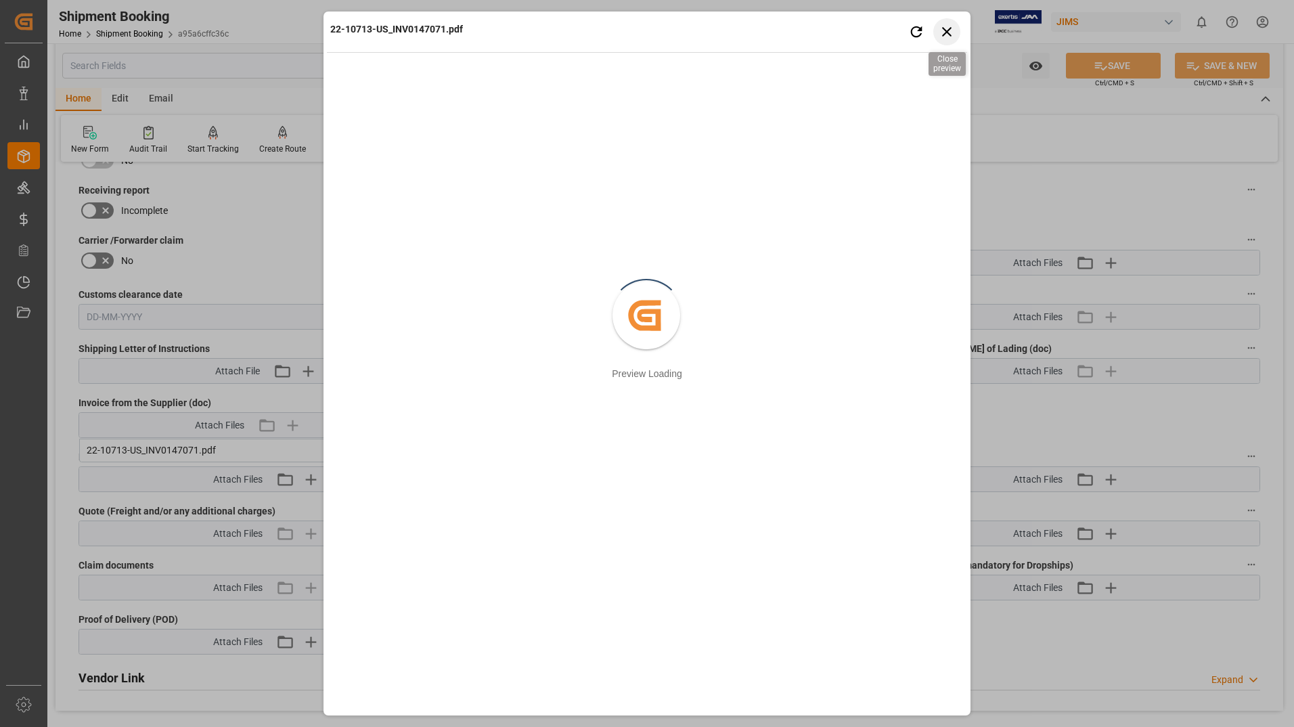
click at [951, 35] on icon "button" at bounding box center [946, 31] width 17 height 17
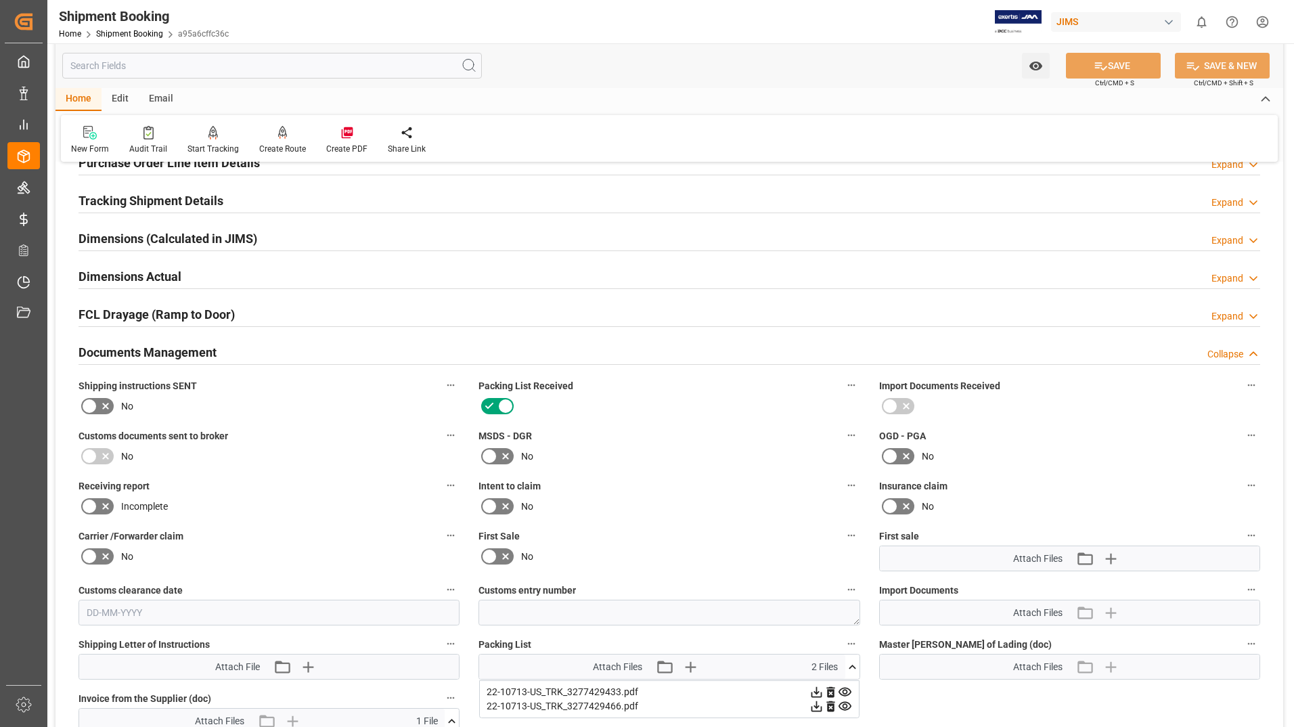
scroll to position [203, 0]
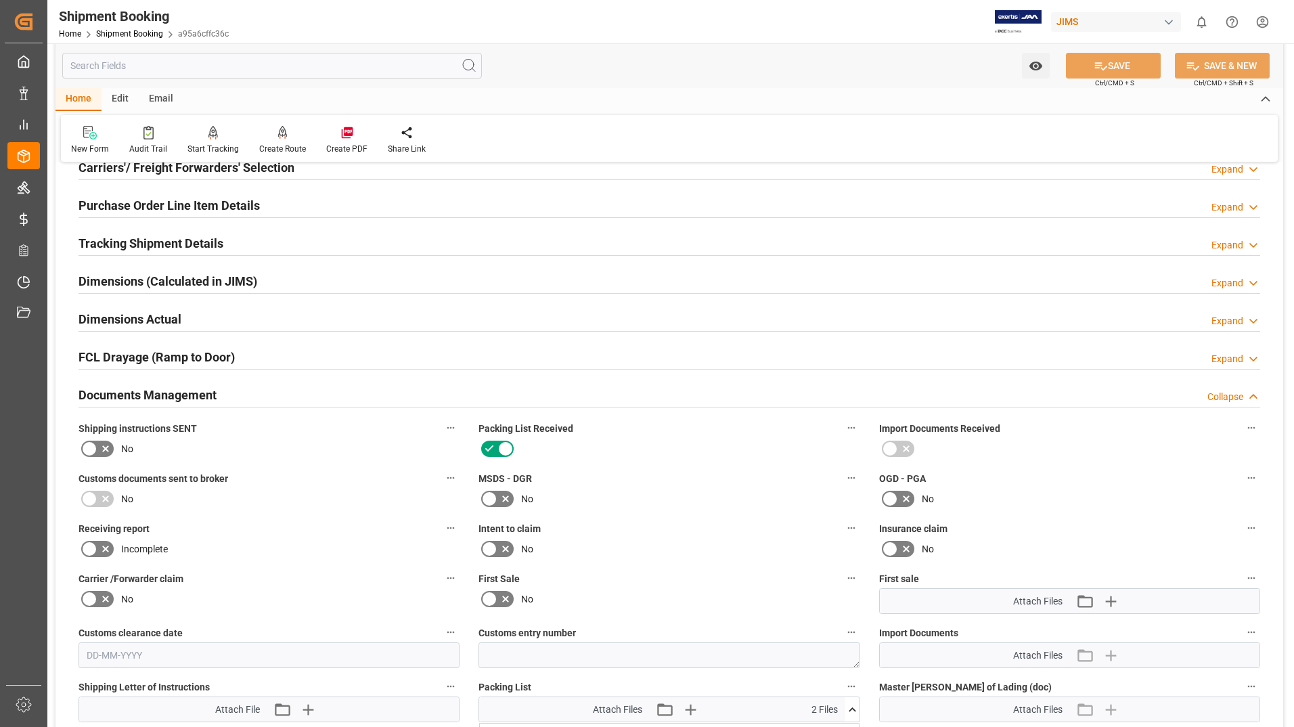
click at [195, 243] on h2 "Tracking Shipment Details" at bounding box center [150, 243] width 145 height 18
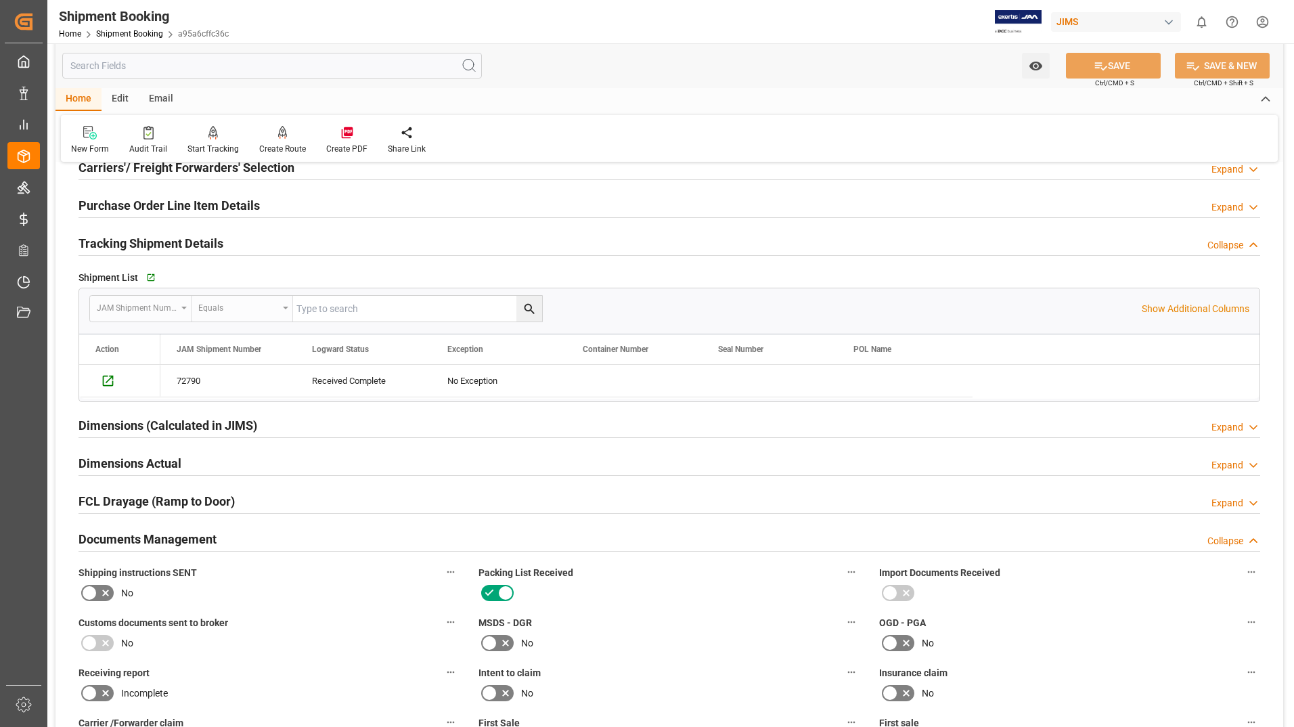
click at [157, 199] on h2 "Purchase Order Line Item Details" at bounding box center [168, 205] width 181 height 18
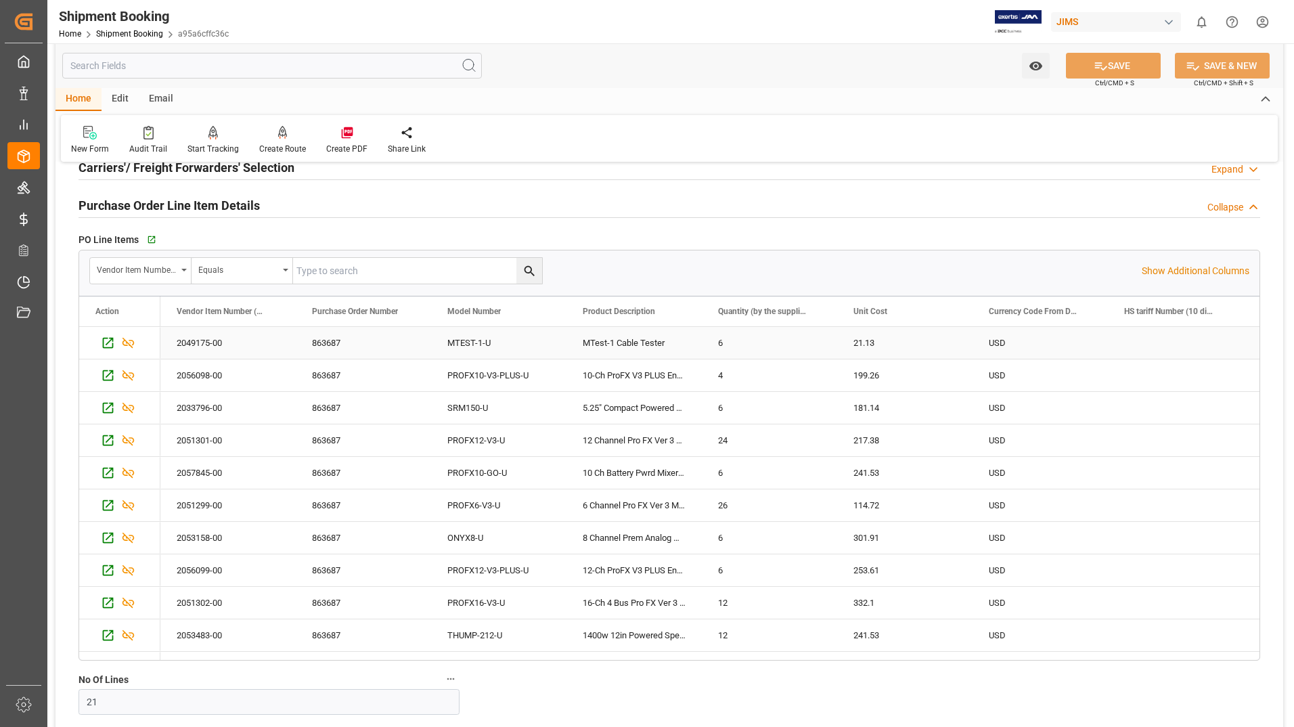
scroll to position [271, 0]
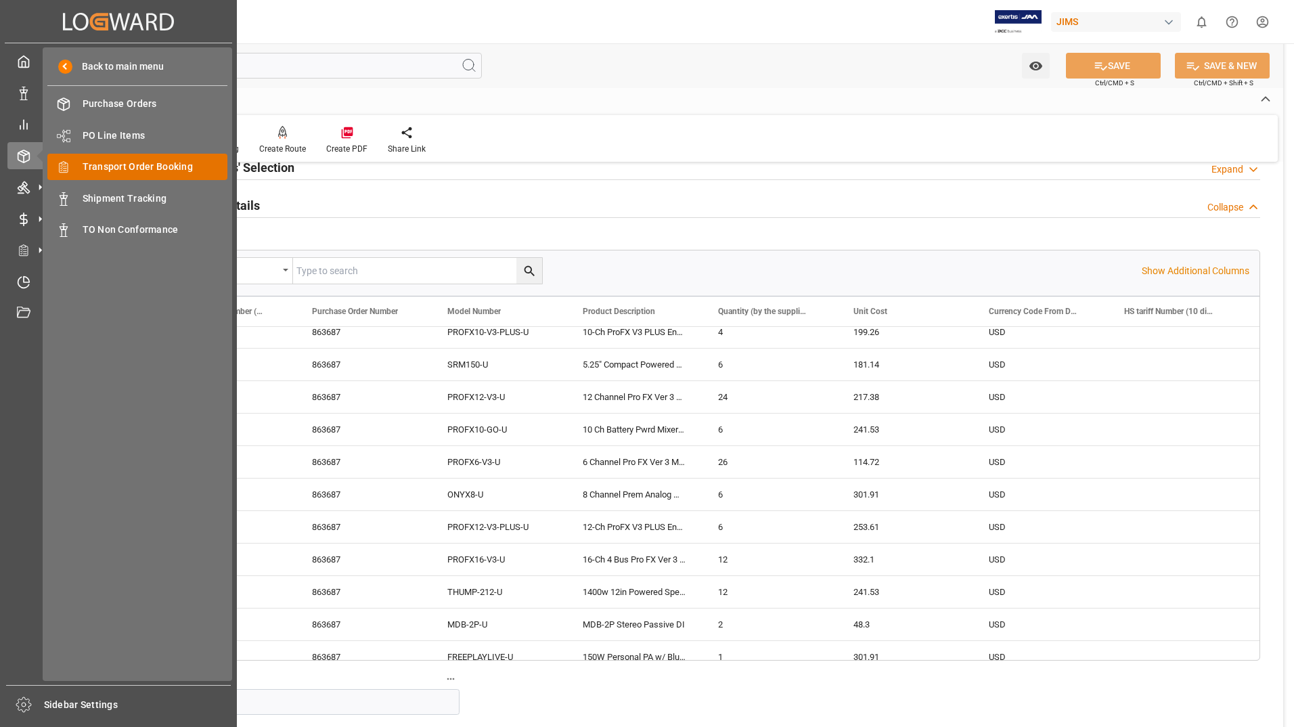
click at [200, 164] on span "Transport Order Booking" at bounding box center [155, 167] width 145 height 14
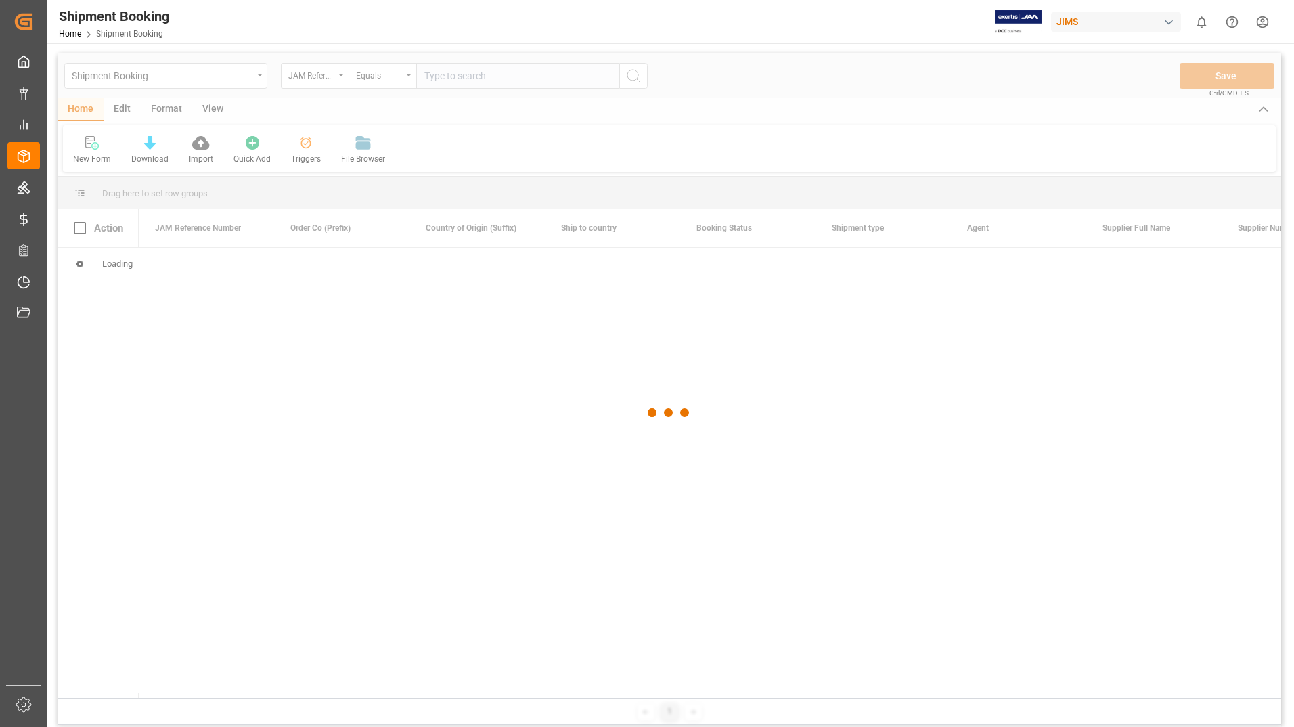
click at [484, 76] on div at bounding box center [669, 412] width 1223 height 718
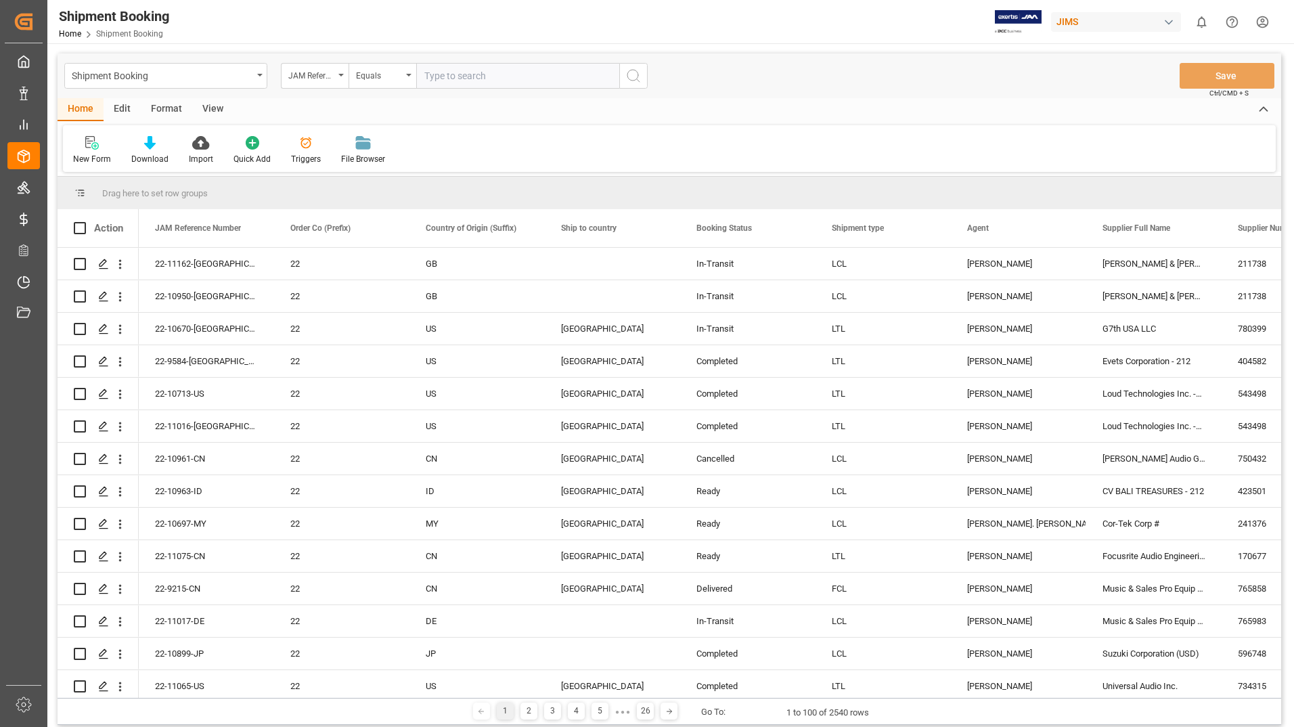
click at [489, 76] on input "text" at bounding box center [517, 76] width 203 height 26
type input "22-11178-US"
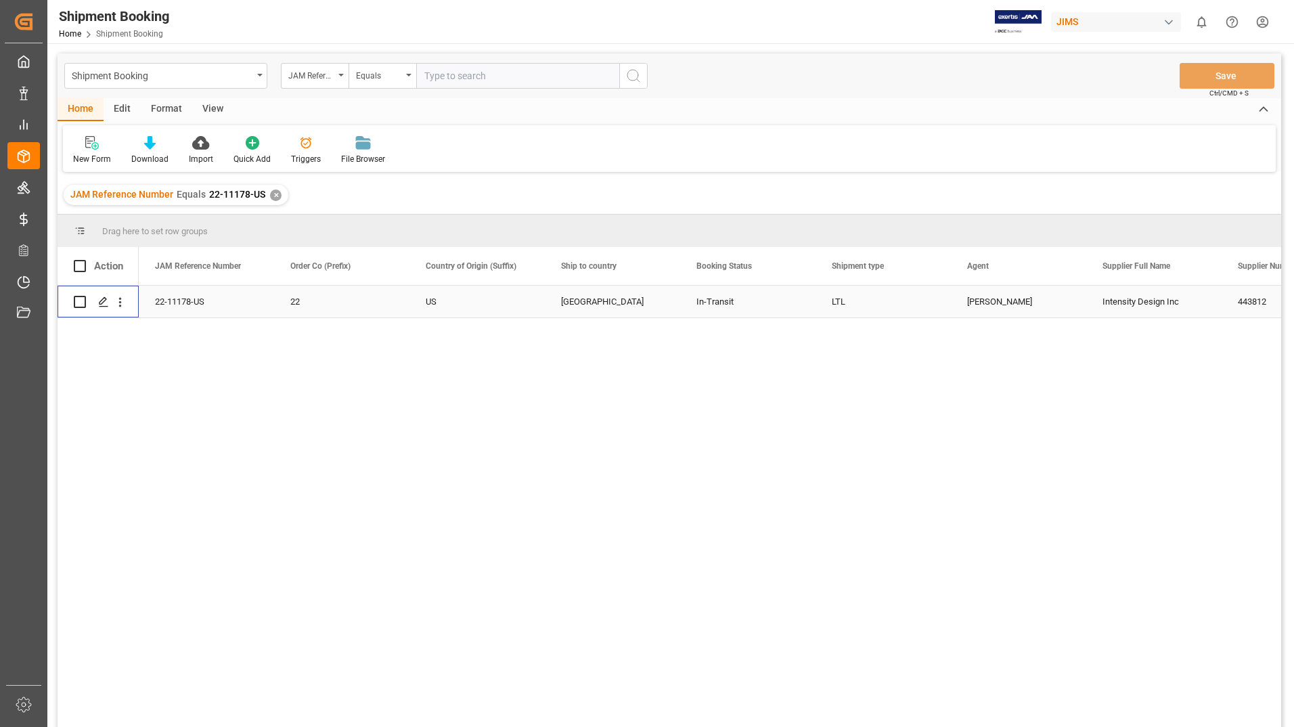
click at [83, 304] on input "Press Space to toggle row selection (unchecked)" at bounding box center [80, 302] width 12 height 12
checkbox input "true"
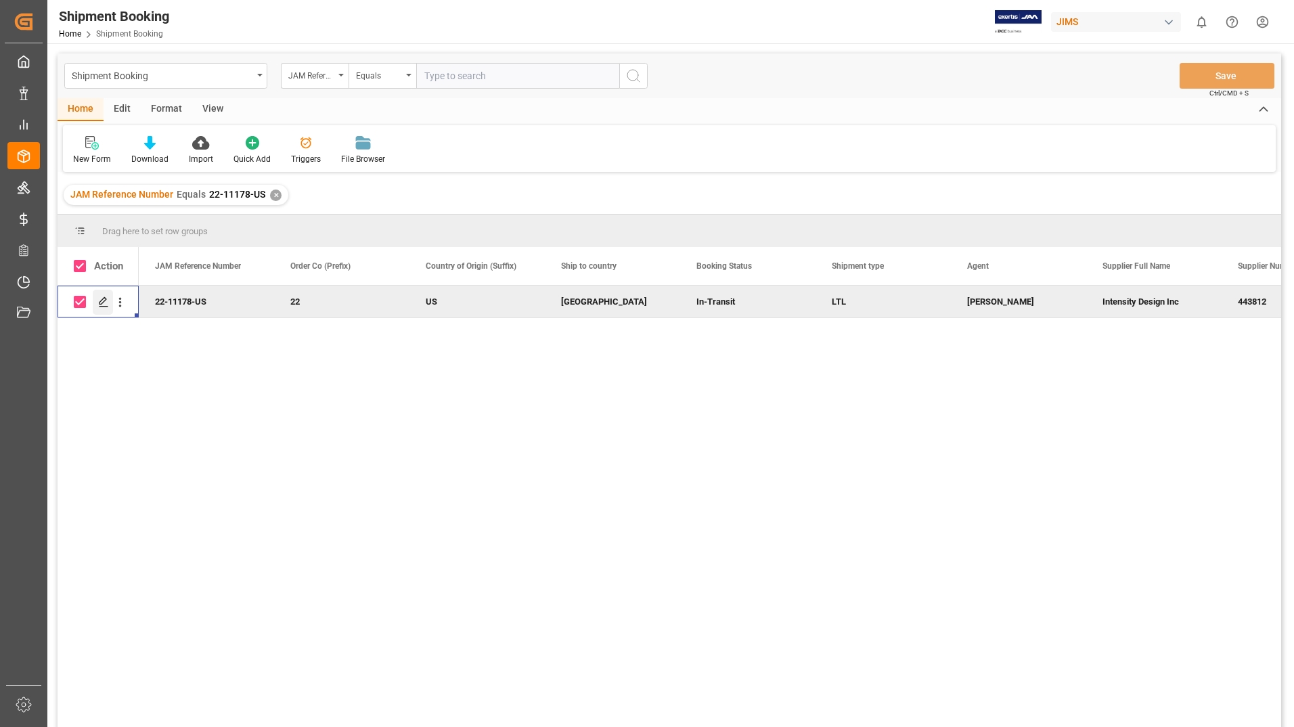
click at [104, 302] on icon "Press SPACE to deselect this row." at bounding box center [103, 301] width 11 height 11
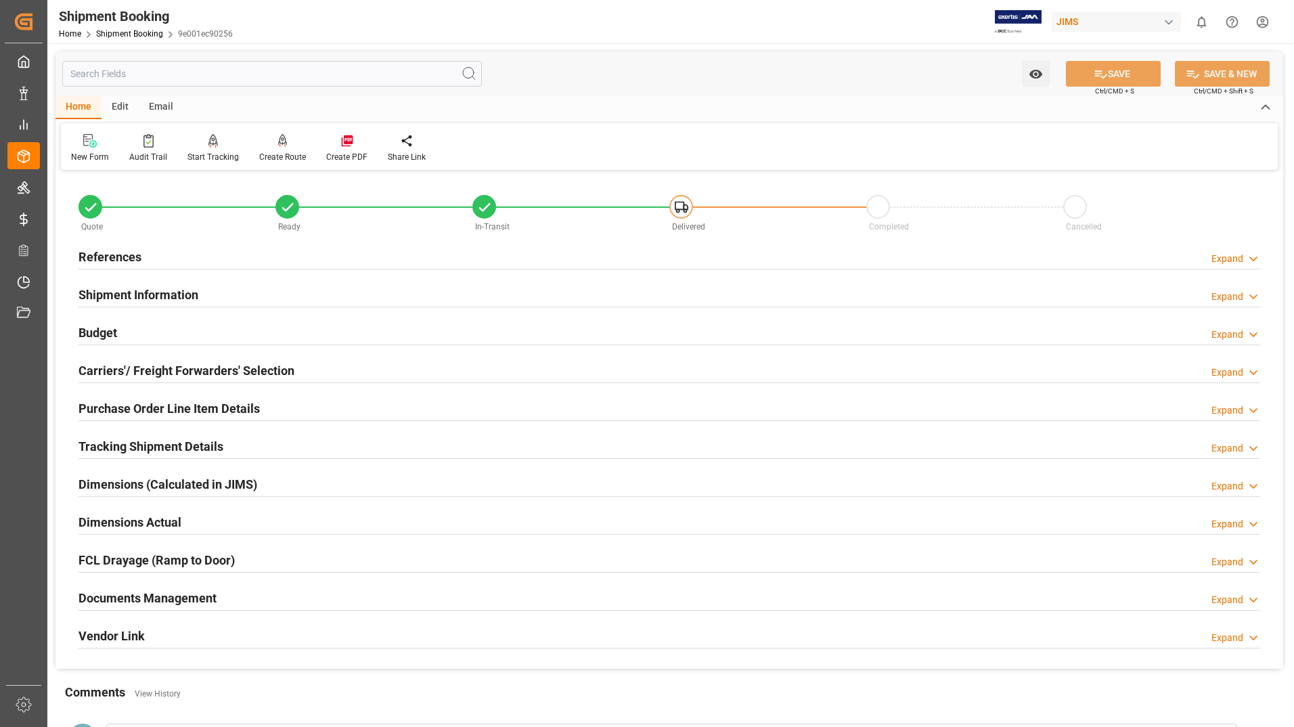
click at [156, 597] on h2 "Documents Management" at bounding box center [147, 598] width 138 height 18
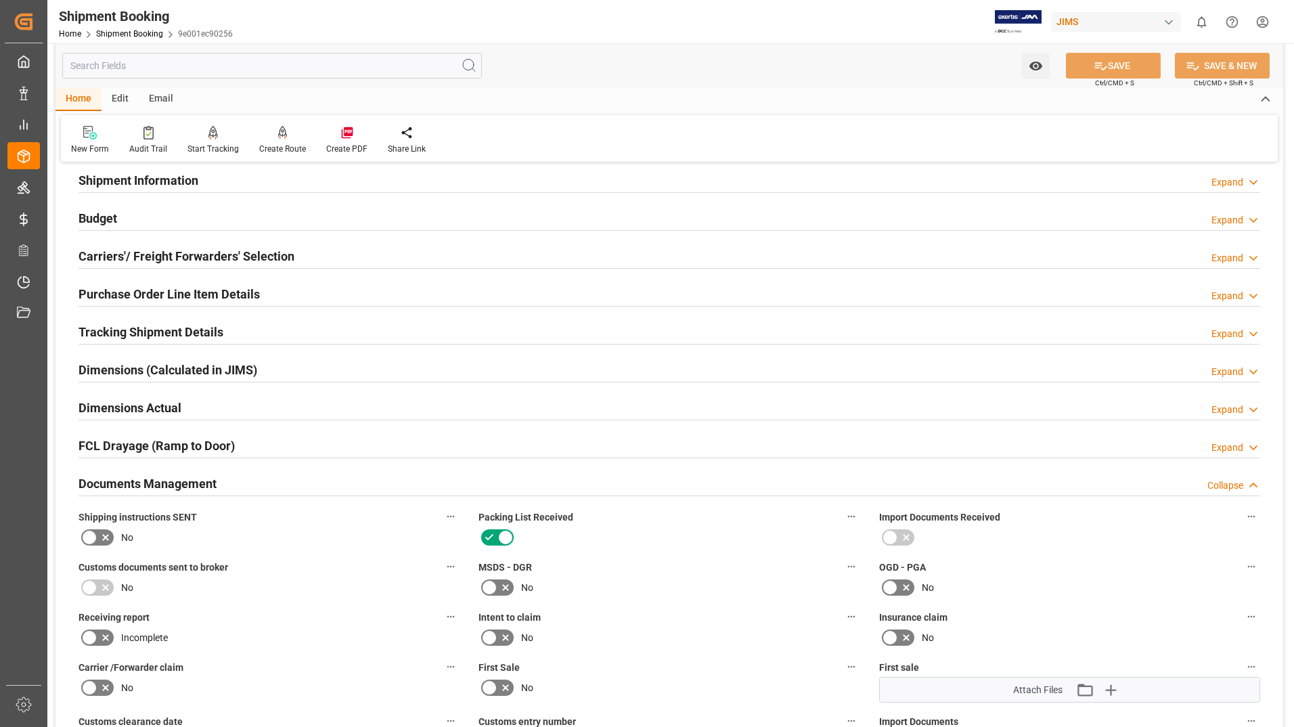
scroll to position [406, 0]
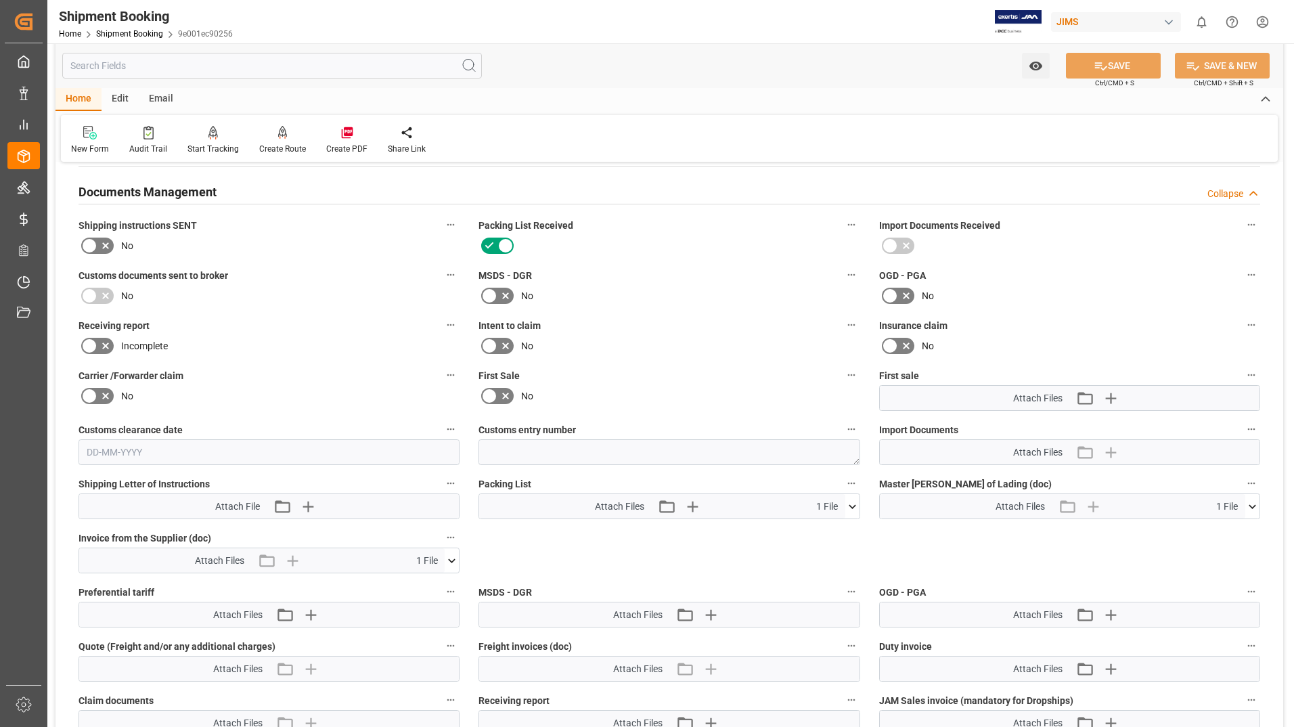
click at [449, 555] on icon at bounding box center [451, 560] width 14 height 14
click at [444, 585] on icon at bounding box center [444, 585] width 14 height 14
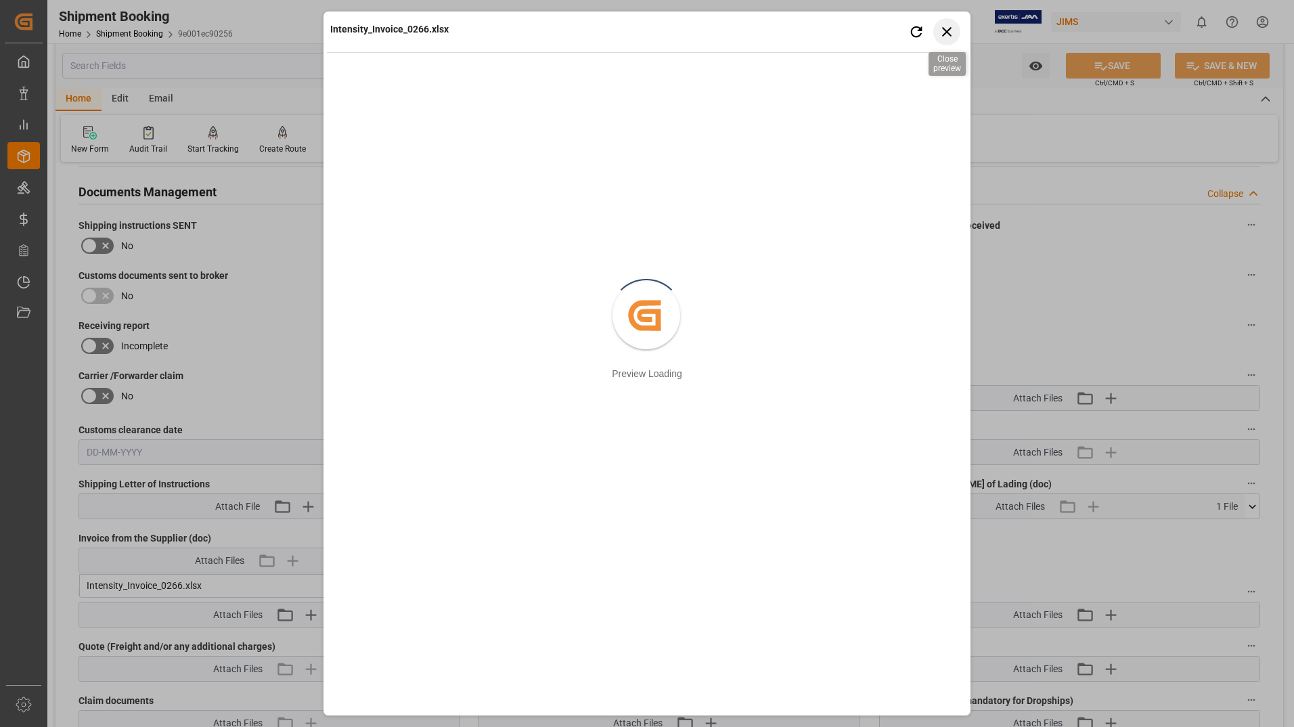
click at [949, 28] on icon "button" at bounding box center [946, 31] width 17 height 17
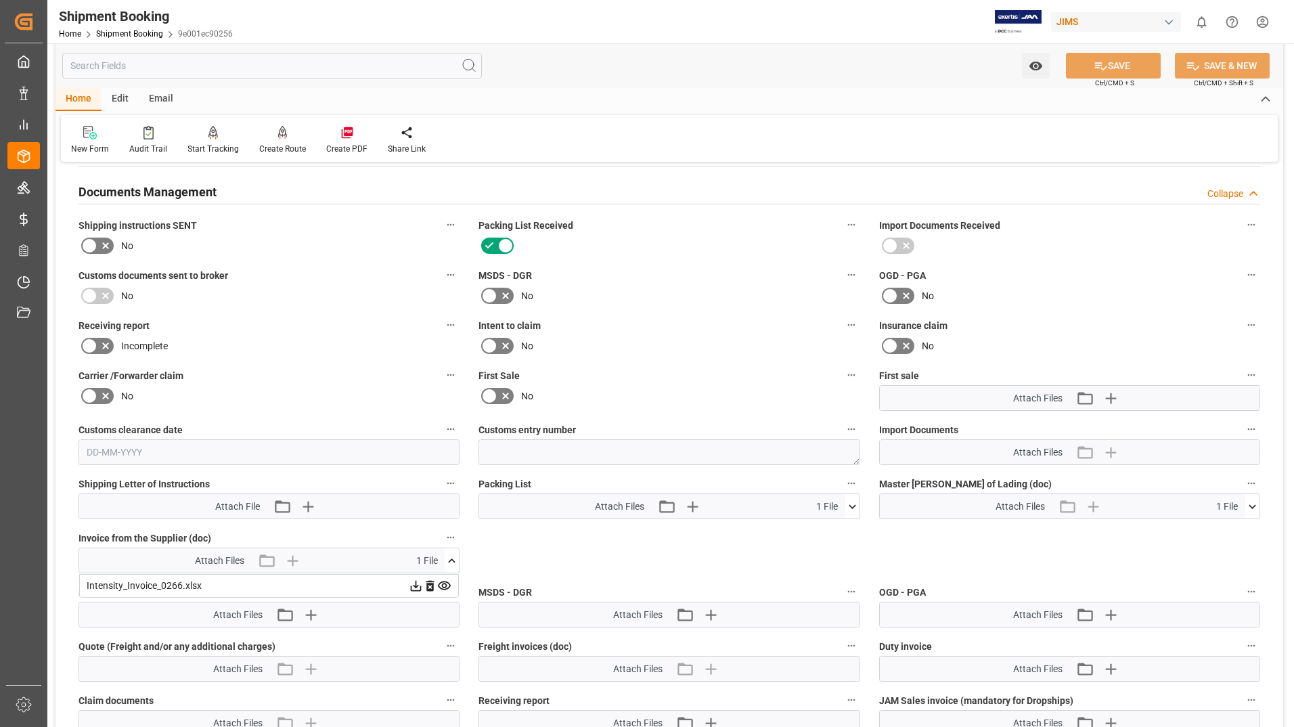
click at [414, 585] on icon at bounding box center [416, 585] width 11 height 11
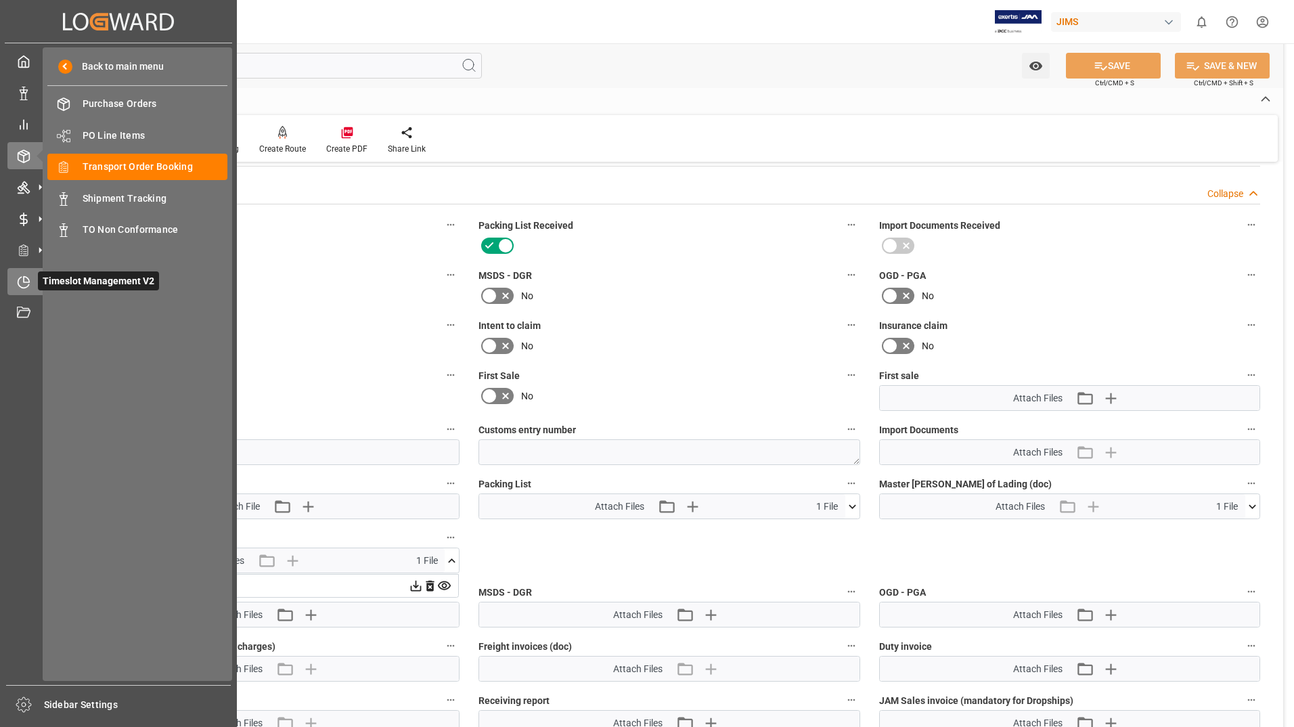
click at [32, 283] on div "Timeslot Management V2 Timeslot Management V2" at bounding box center [118, 281] width 222 height 26
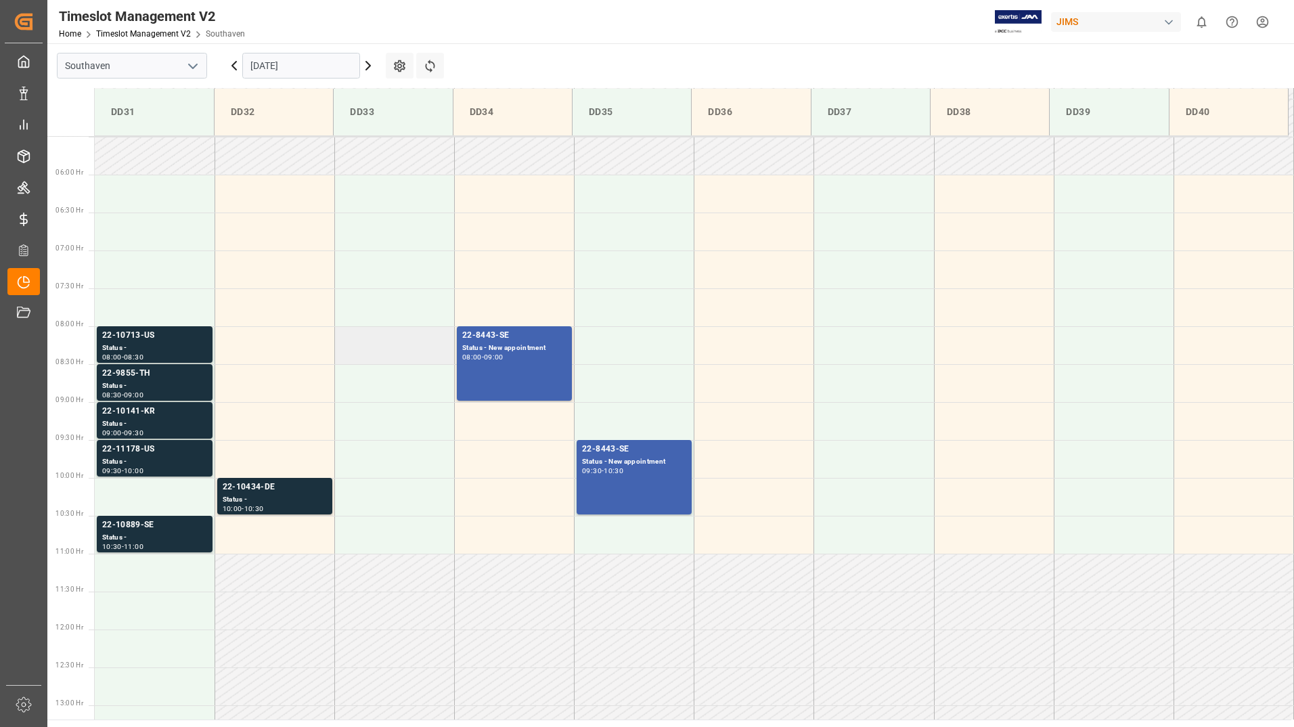
scroll to position [446, 0]
